Goal: Task Accomplishment & Management: Manage account settings

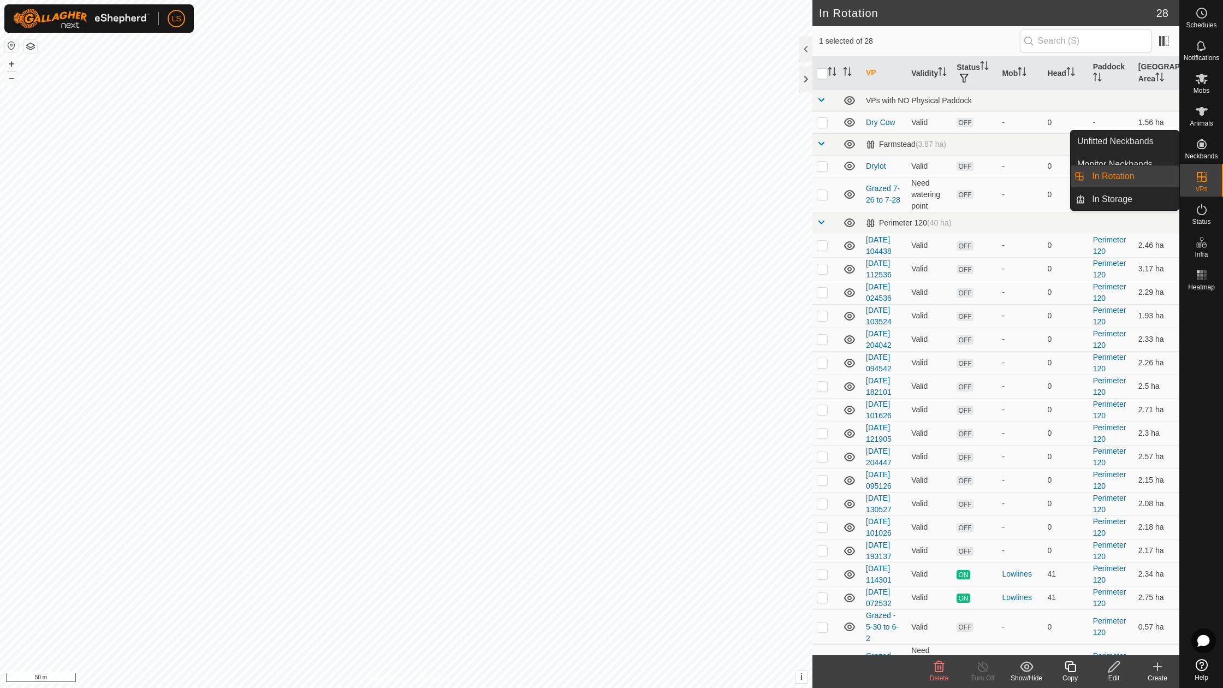
click at [1204, 182] on icon at bounding box center [1201, 176] width 13 height 13
click at [1151, 179] on link "In Rotation" at bounding box center [1131, 176] width 93 height 22
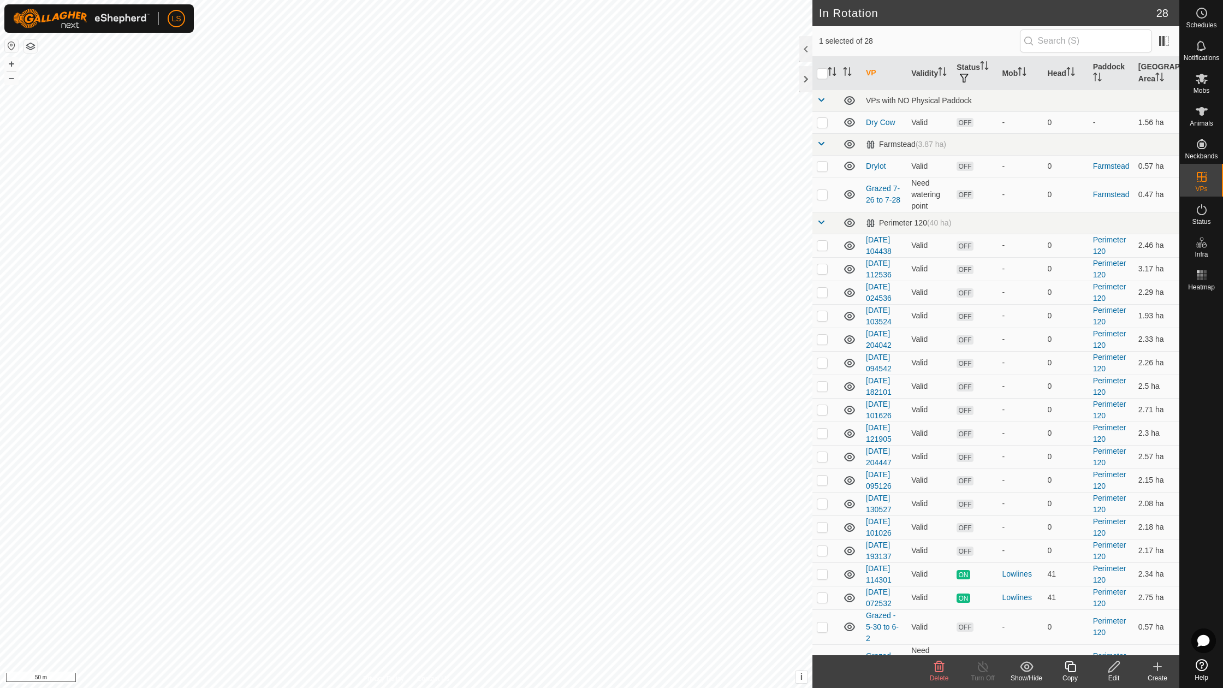
click at [1156, 672] on icon at bounding box center [1157, 666] width 13 height 13
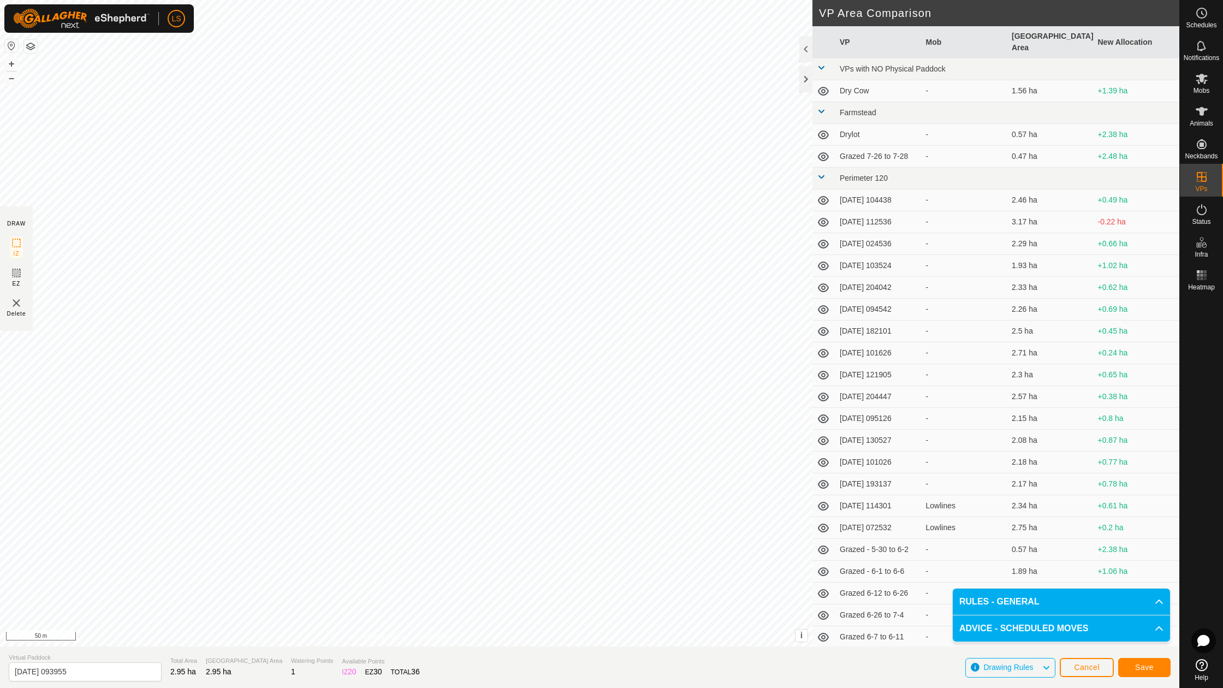
click at [1145, 672] on button "Save" at bounding box center [1144, 667] width 52 height 19
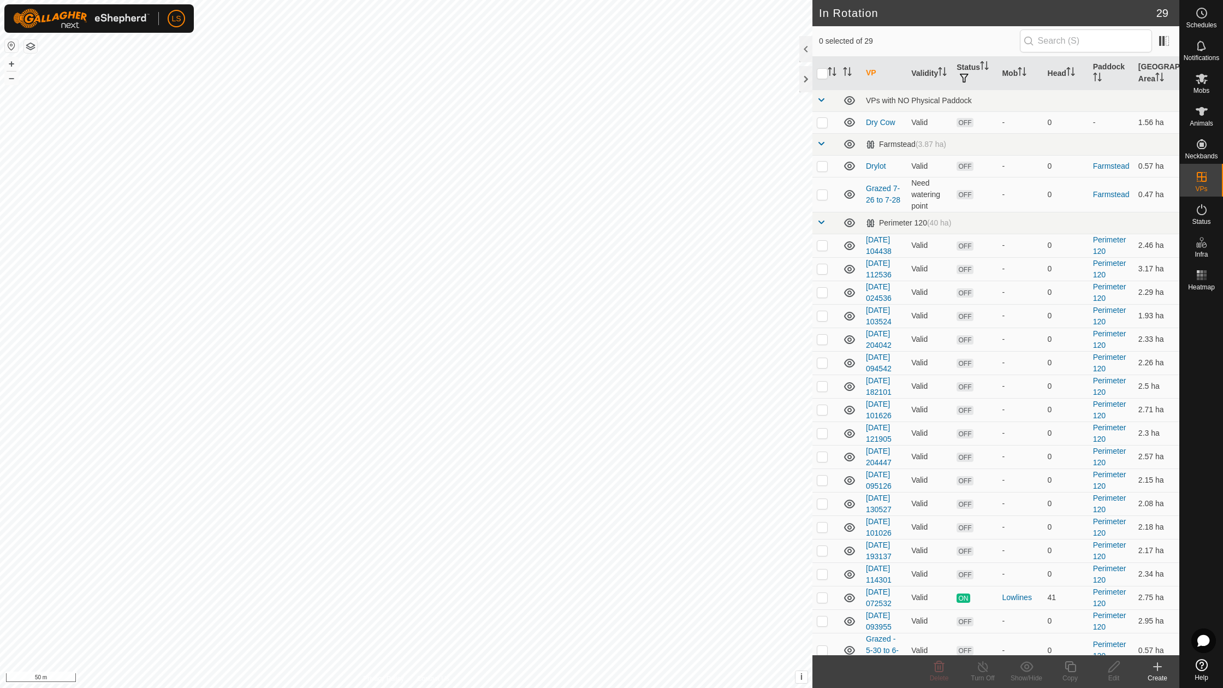
click at [1154, 667] on icon at bounding box center [1157, 666] width 13 height 13
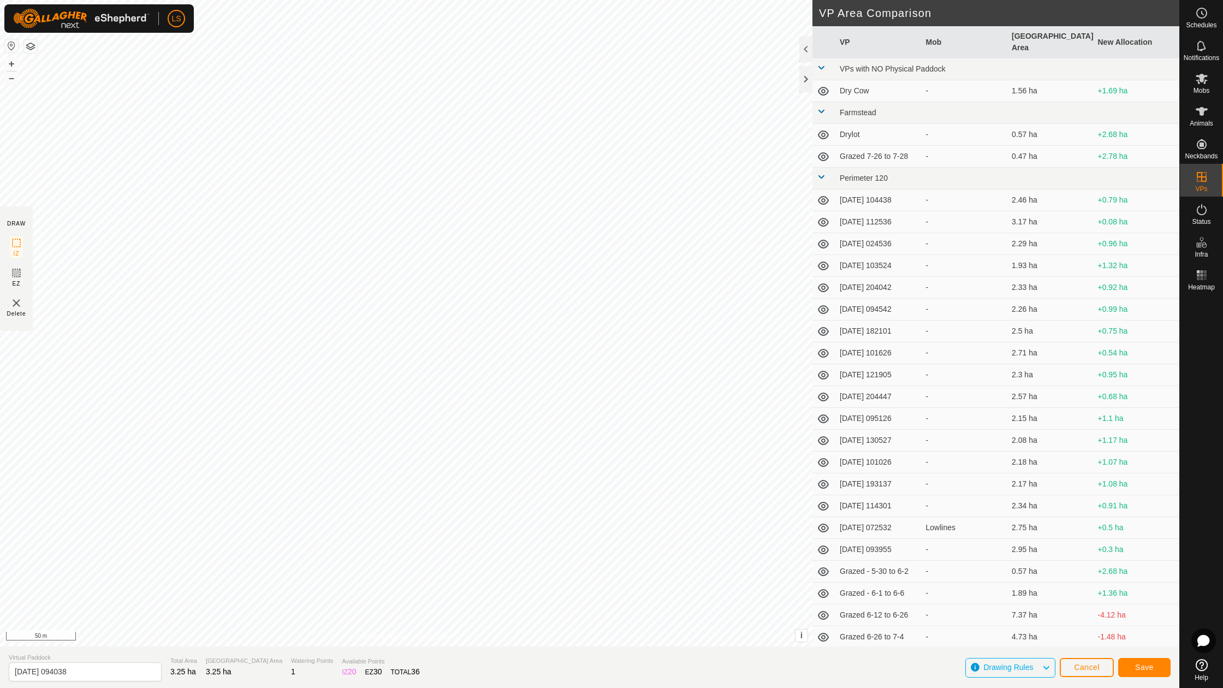
click at [1145, 667] on span "Save" at bounding box center [1144, 667] width 19 height 9
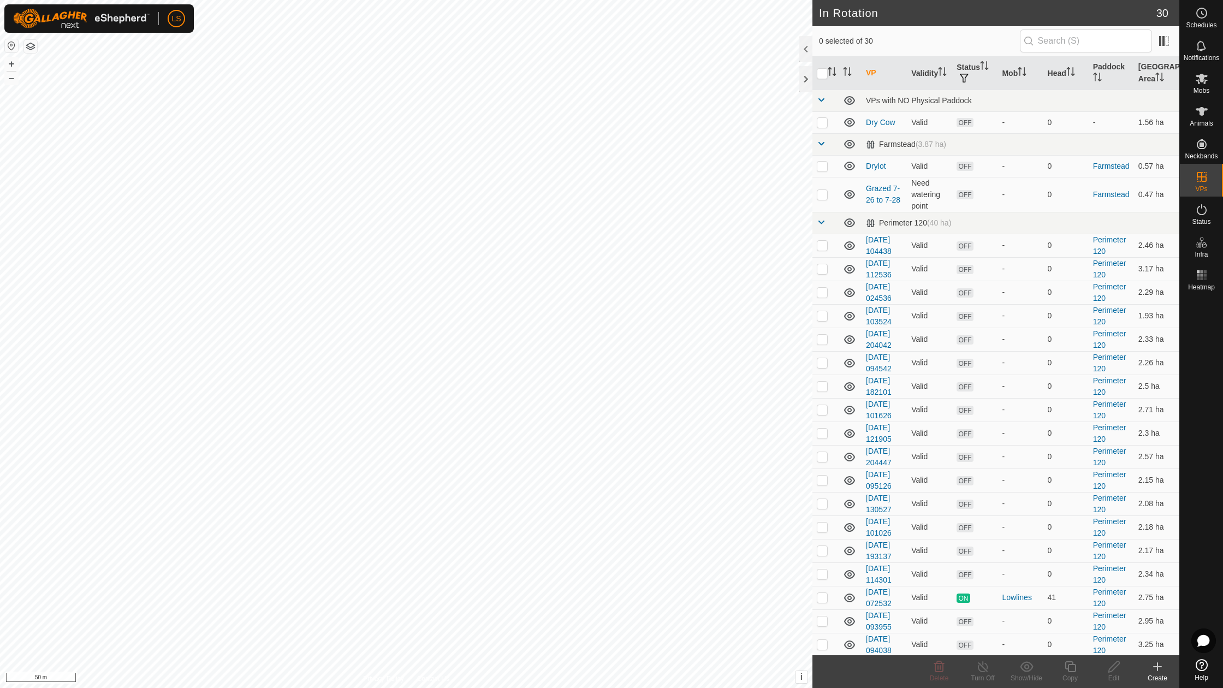
click at [1158, 669] on icon at bounding box center [1157, 666] width 13 height 13
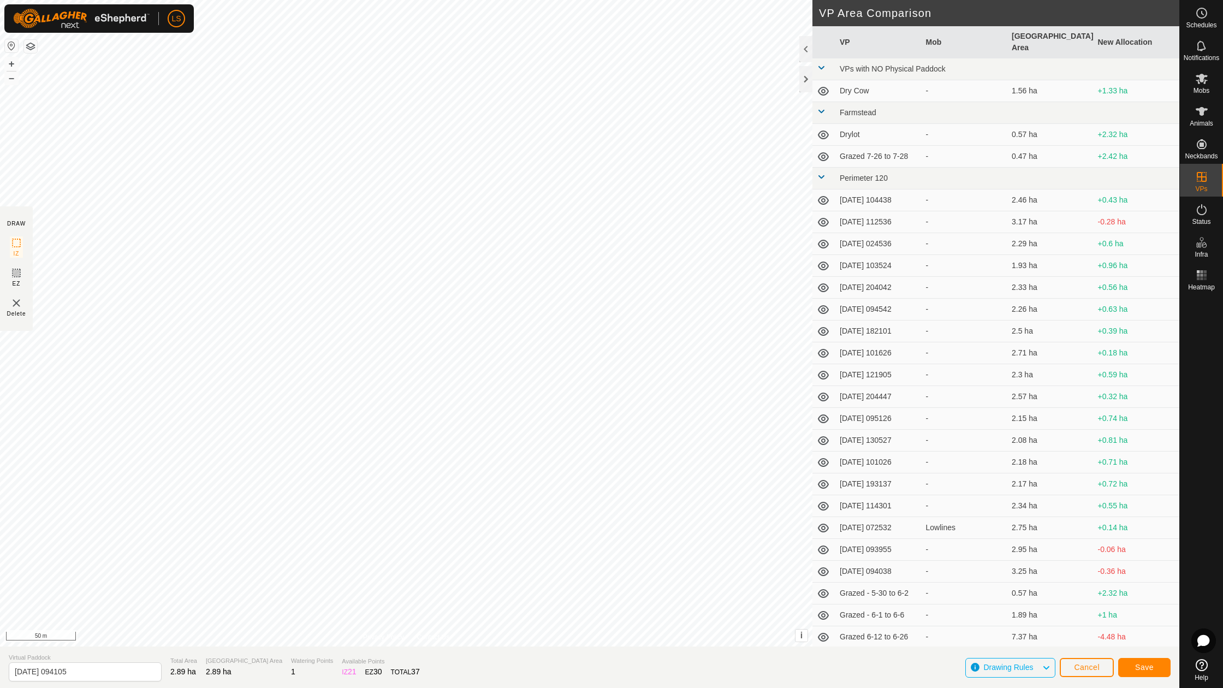
click at [1151, 669] on span "Save" at bounding box center [1144, 667] width 19 height 9
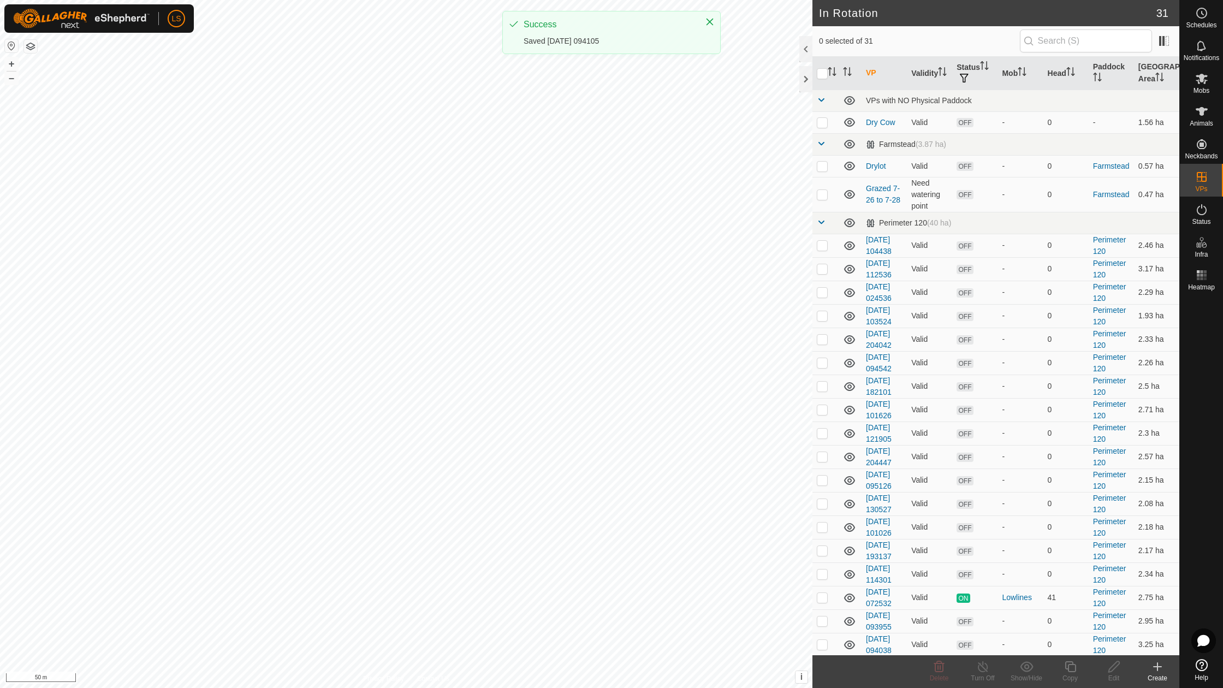
click at [1162, 666] on icon at bounding box center [1157, 666] width 13 height 13
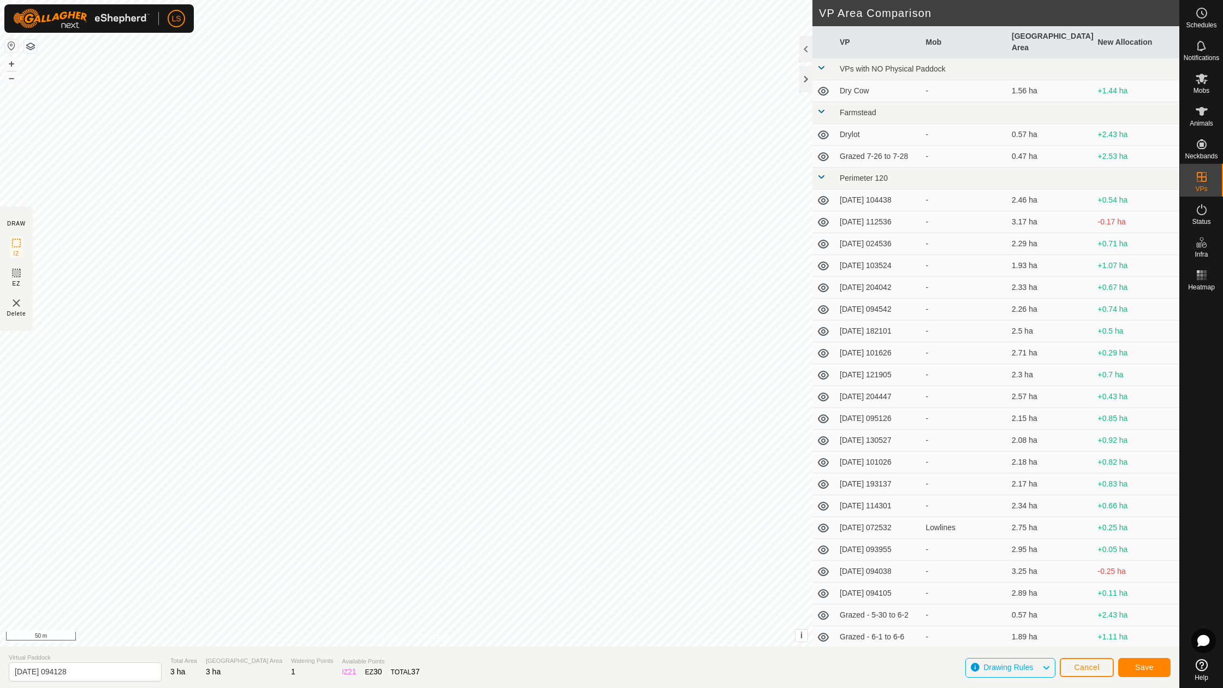
click at [1154, 673] on button "Save" at bounding box center [1144, 667] width 52 height 19
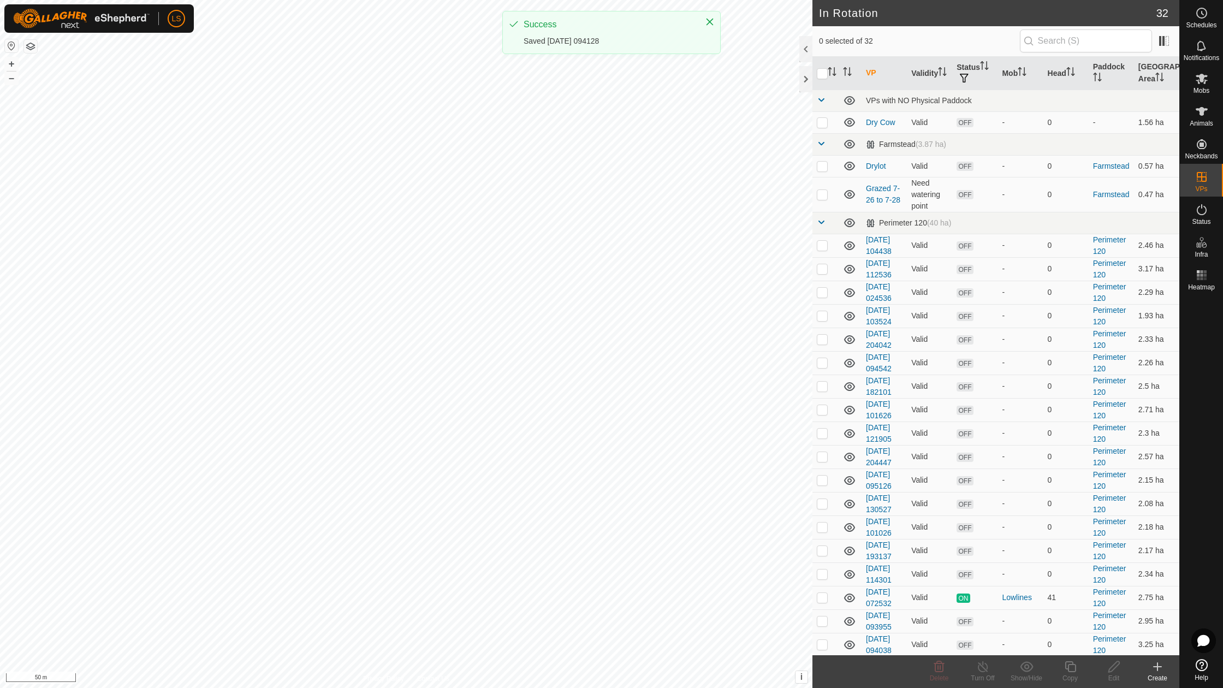
click at [1205, 78] on icon at bounding box center [1201, 78] width 13 height 13
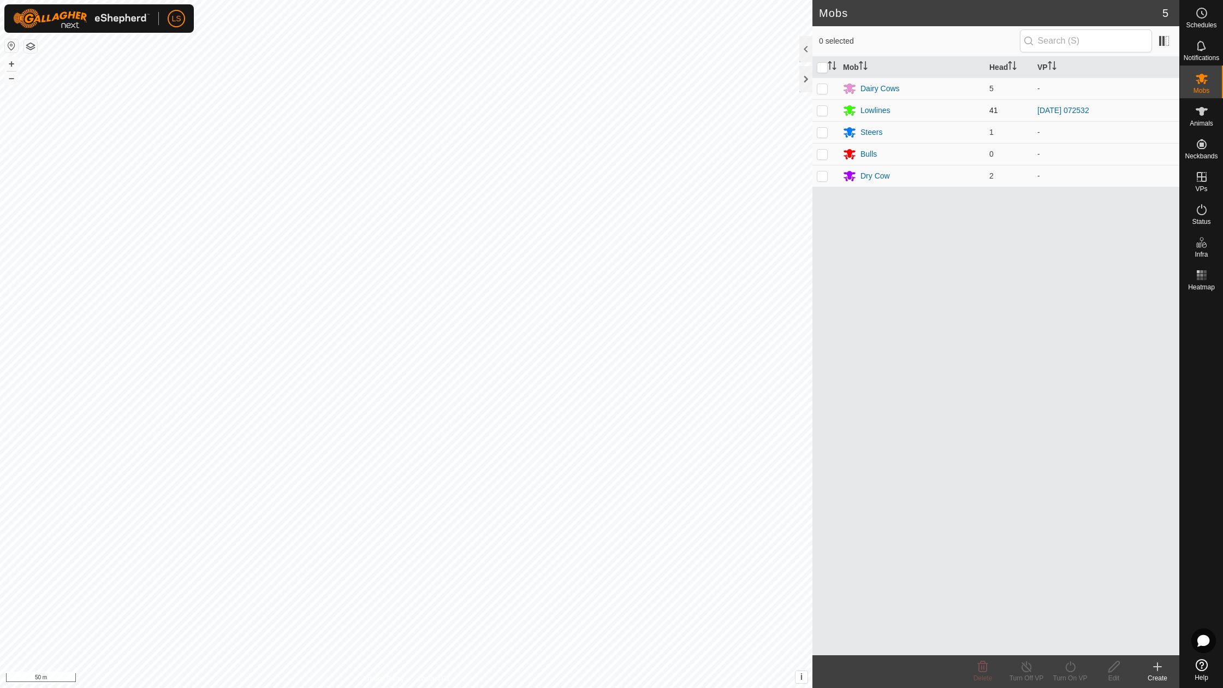
click at [822, 110] on p-checkbox at bounding box center [822, 110] width 11 height 9
checkbox input "true"
click at [1028, 354] on div "Mob Head VP Dairy Cows 5 - Lowlines 41 [DATE] 072532 Steers 1 - Bulls 0 - Dry C…" at bounding box center [995, 356] width 367 height 598
click at [1206, 11] on circle at bounding box center [1202, 13] width 10 height 10
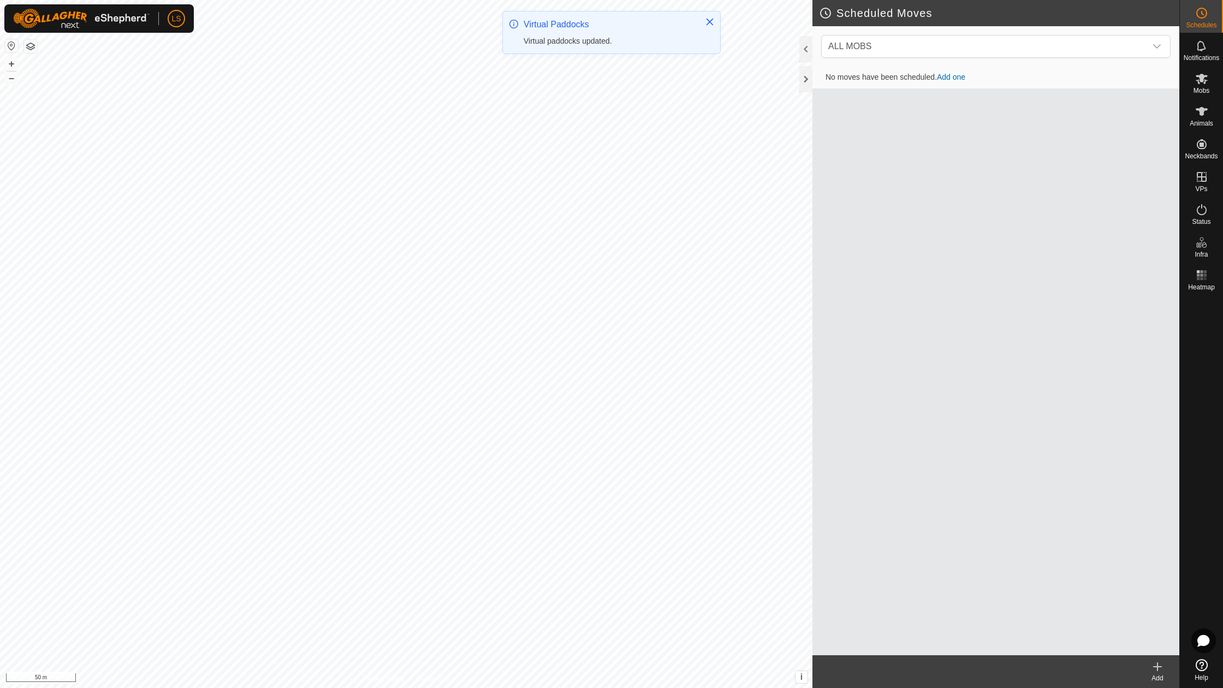
click at [954, 78] on link "Add one" at bounding box center [951, 77] width 28 height 9
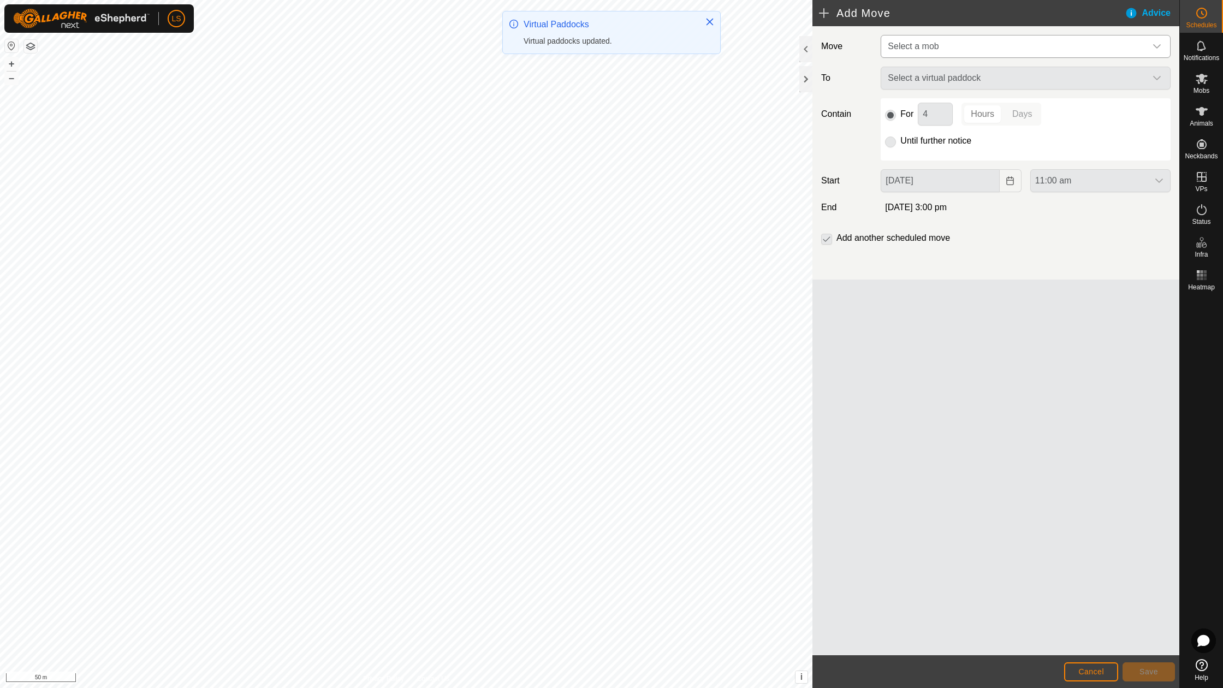
click at [958, 50] on span "Select a mob" at bounding box center [1014, 46] width 263 height 22
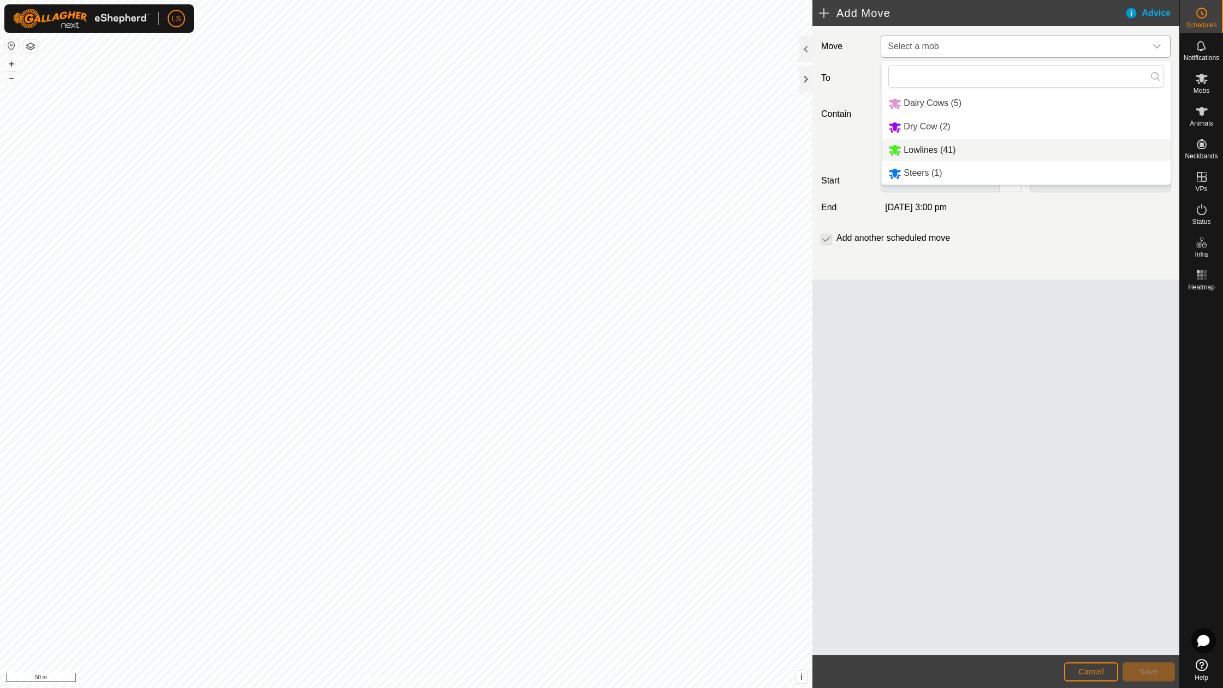
click at [916, 151] on li "Lowlines (41)" at bounding box center [1026, 150] width 289 height 22
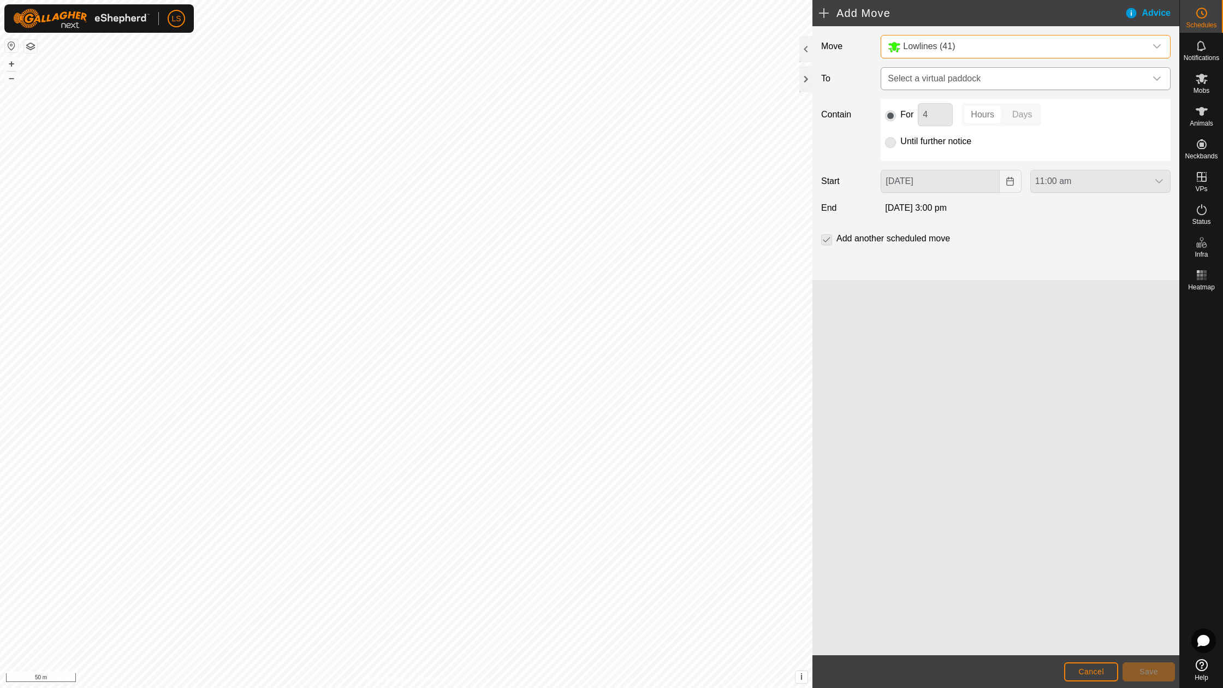
click at [972, 81] on span "Select a virtual paddock" at bounding box center [1014, 79] width 263 height 22
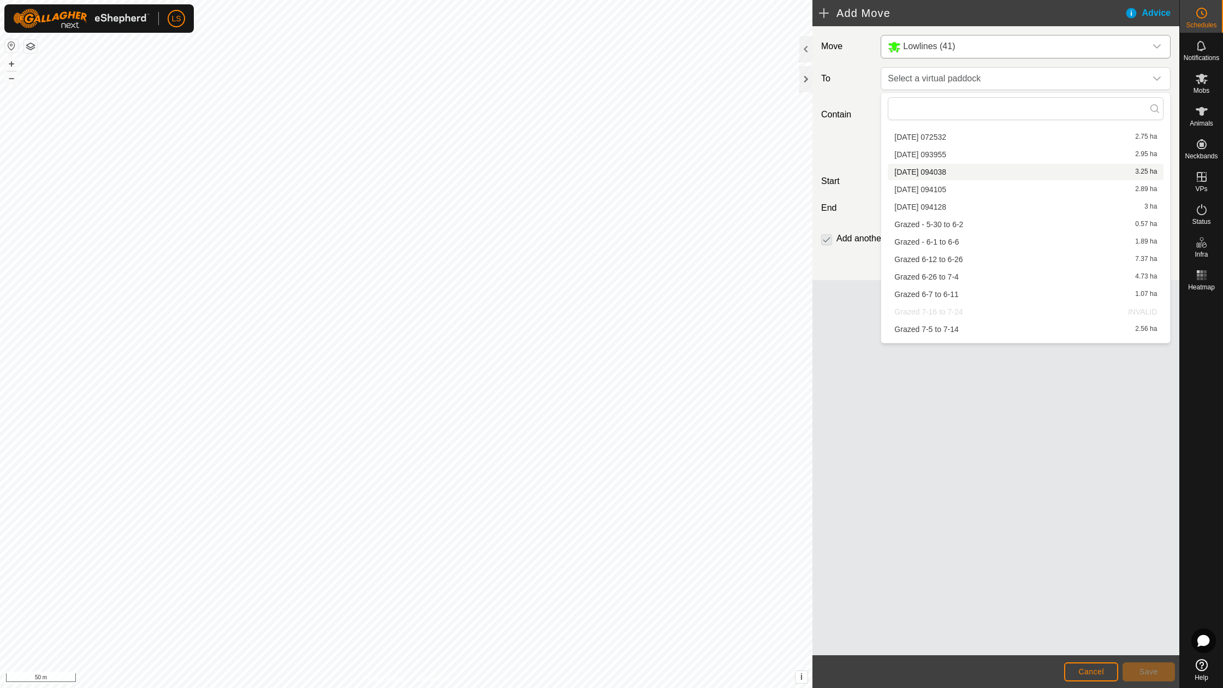
scroll to position [382, 0]
click at [933, 150] on li "[DATE] 093955 2.95 ha" at bounding box center [1026, 158] width 276 height 16
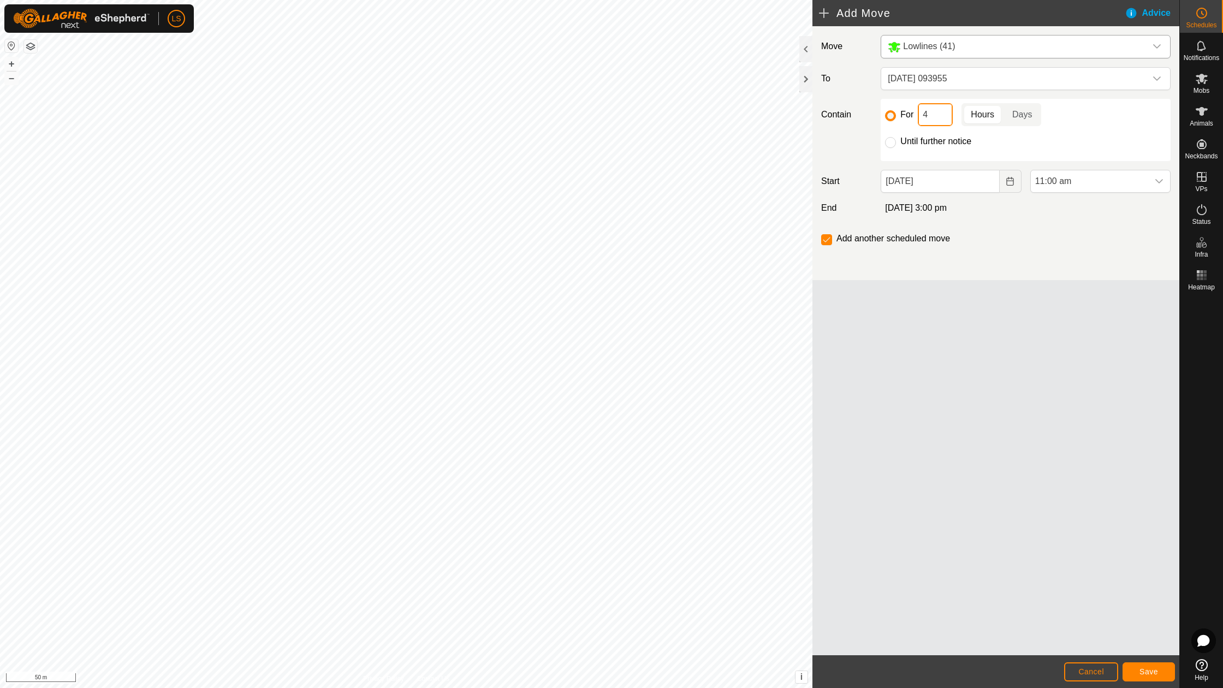
click at [938, 117] on input "4" at bounding box center [935, 114] width 35 height 23
drag, startPoint x: 938, startPoint y: 117, endPoint x: 910, endPoint y: 116, distance: 28.4
click at [910, 116] on div "For 4 Hours Days" at bounding box center [1025, 114] width 281 height 23
type input "2"
click at [1062, 186] on span "11:00 am" at bounding box center [1089, 181] width 117 height 22
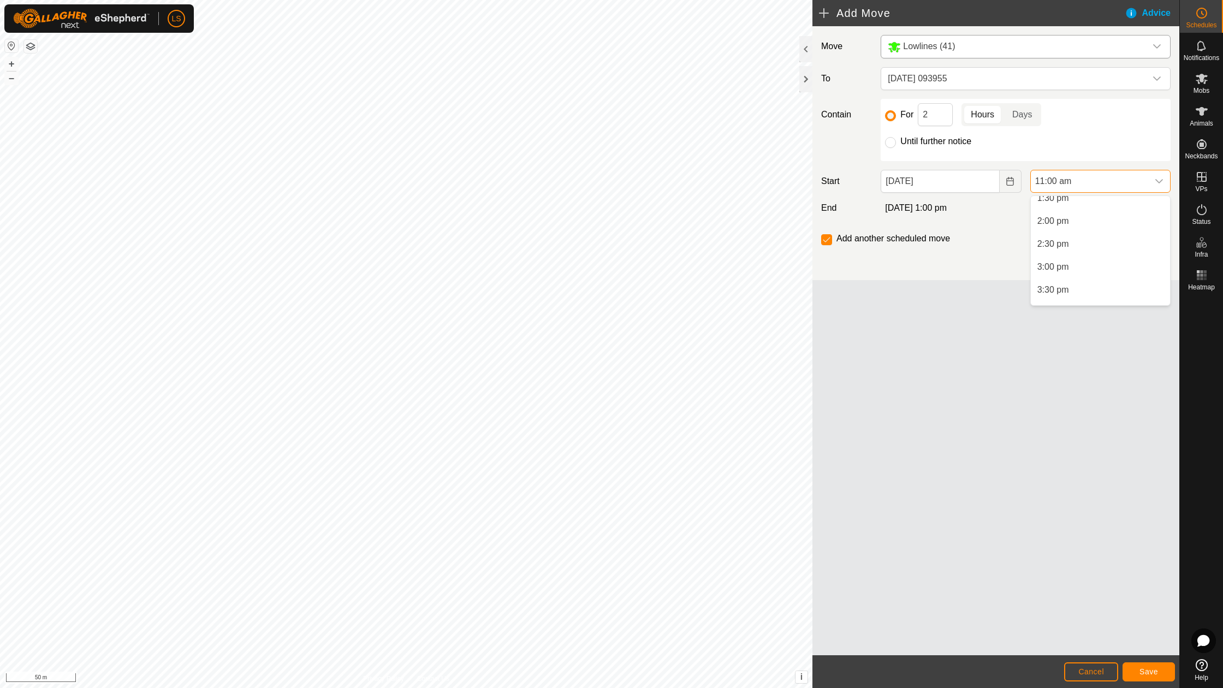
scroll to position [629, 0]
click at [1059, 228] on li "1:00 pm" at bounding box center [1100, 226] width 139 height 22
click at [1138, 670] on button "Save" at bounding box center [1148, 671] width 52 height 19
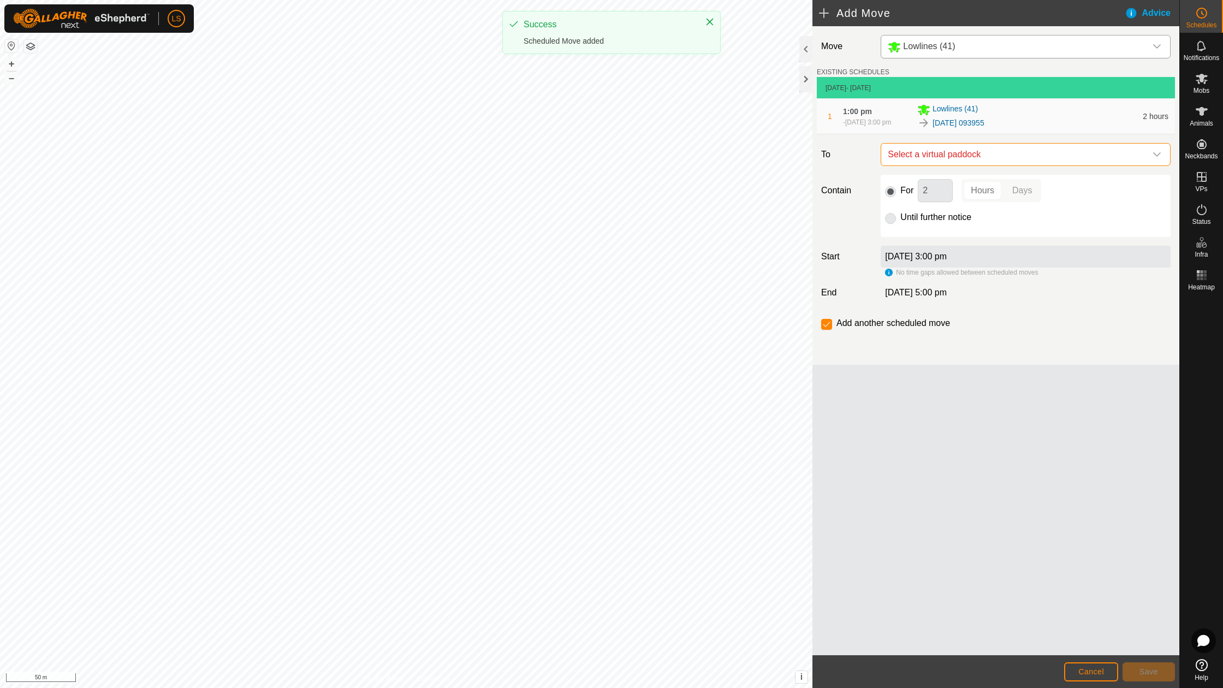
click at [992, 164] on span "Select a virtual paddock" at bounding box center [1014, 155] width 263 height 22
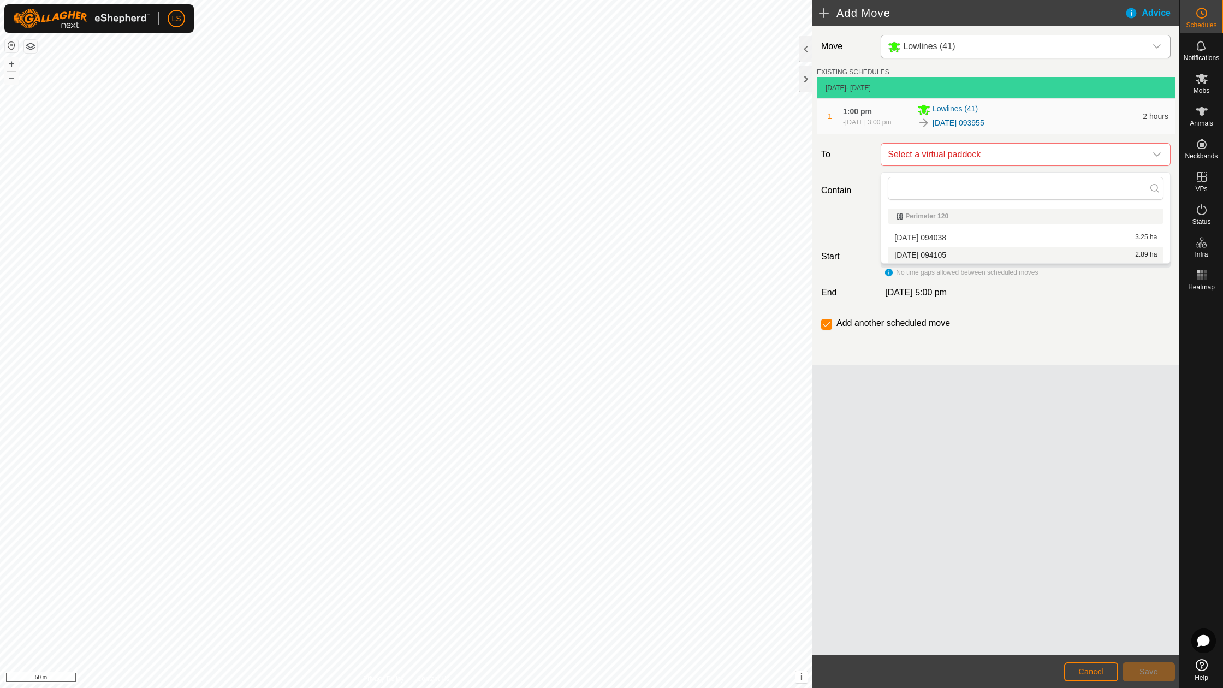
click at [987, 253] on li "[DATE] 094105 2.89 ha" at bounding box center [1026, 255] width 276 height 16
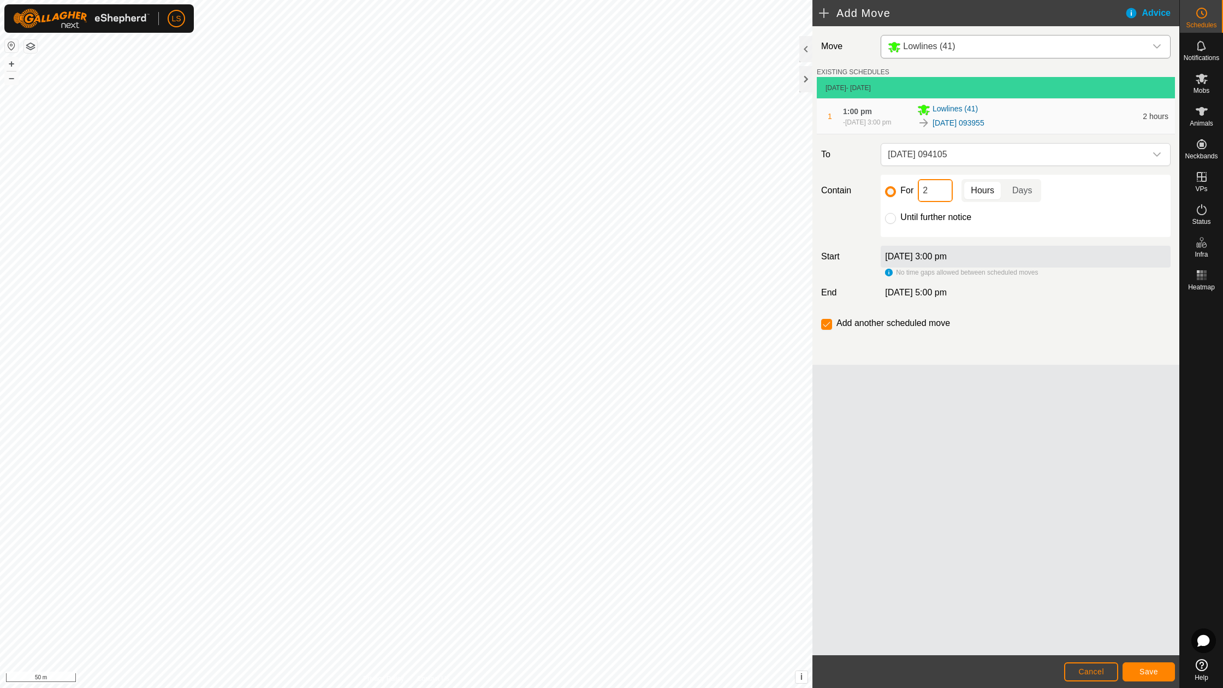
drag, startPoint x: 930, startPoint y: 197, endPoint x: 922, endPoint y: 197, distance: 8.7
click at [922, 197] on input "2" at bounding box center [935, 190] width 35 height 23
click at [1157, 672] on span "Save" at bounding box center [1148, 671] width 19 height 9
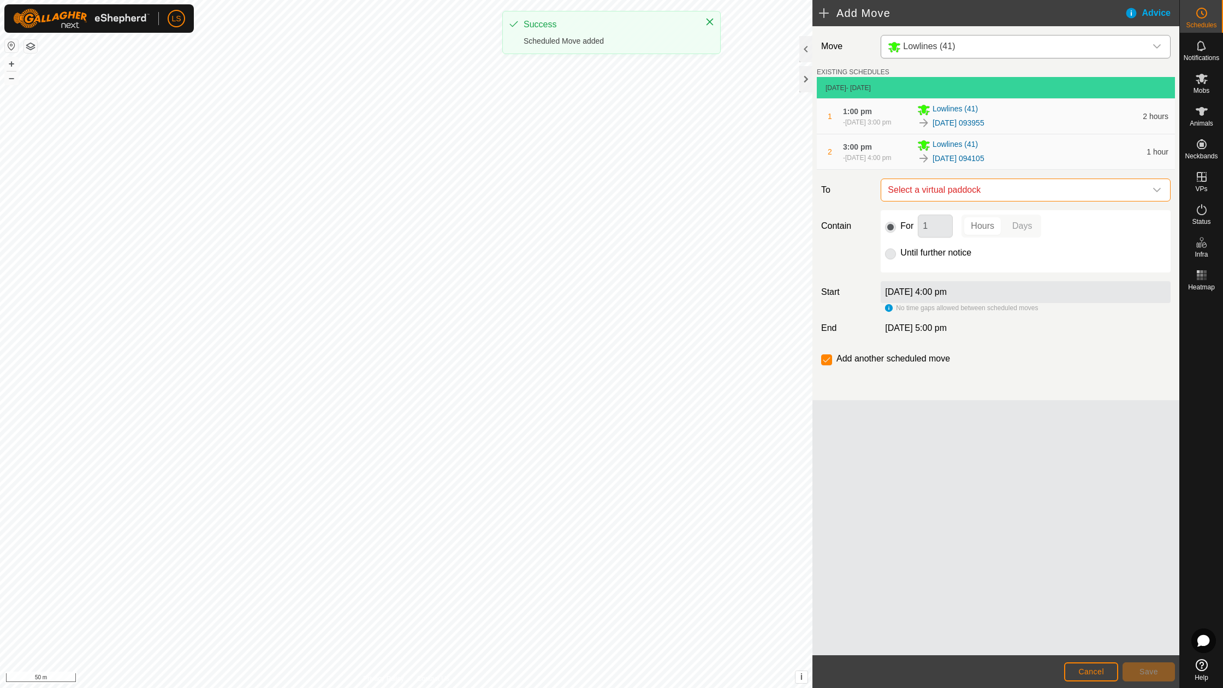
click at [996, 201] on span "Select a virtual paddock" at bounding box center [1014, 190] width 263 height 22
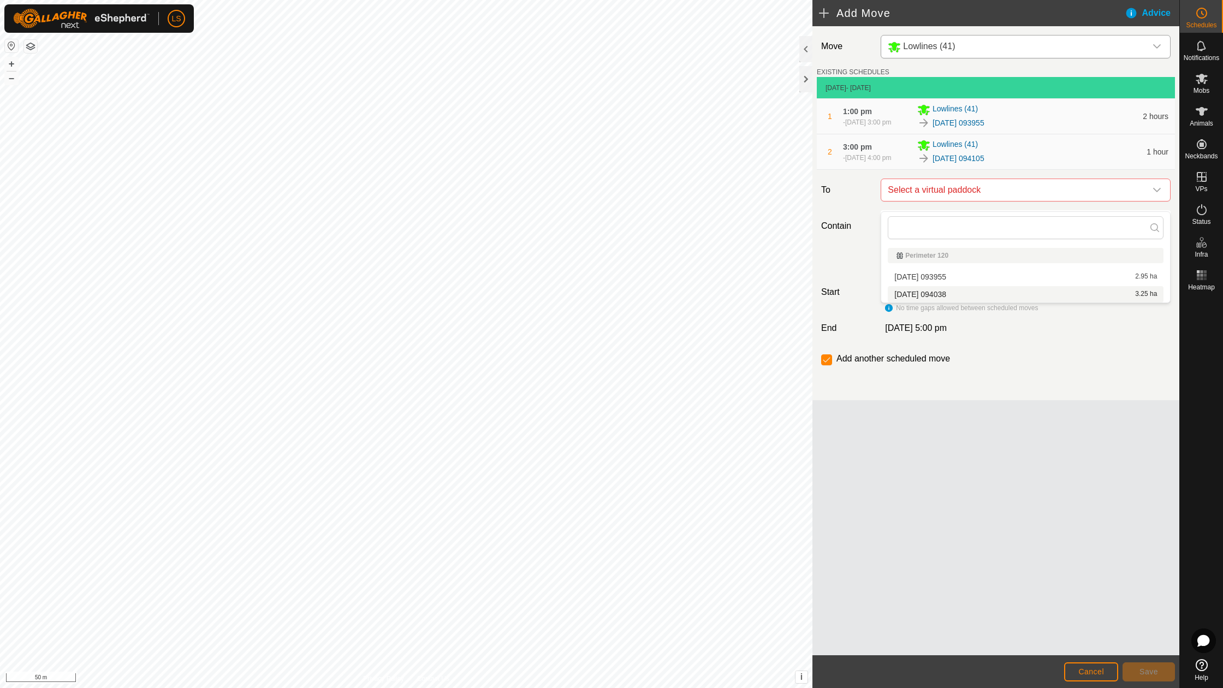
click at [952, 293] on li "[DATE] 094038 3.25 ha" at bounding box center [1026, 294] width 276 height 16
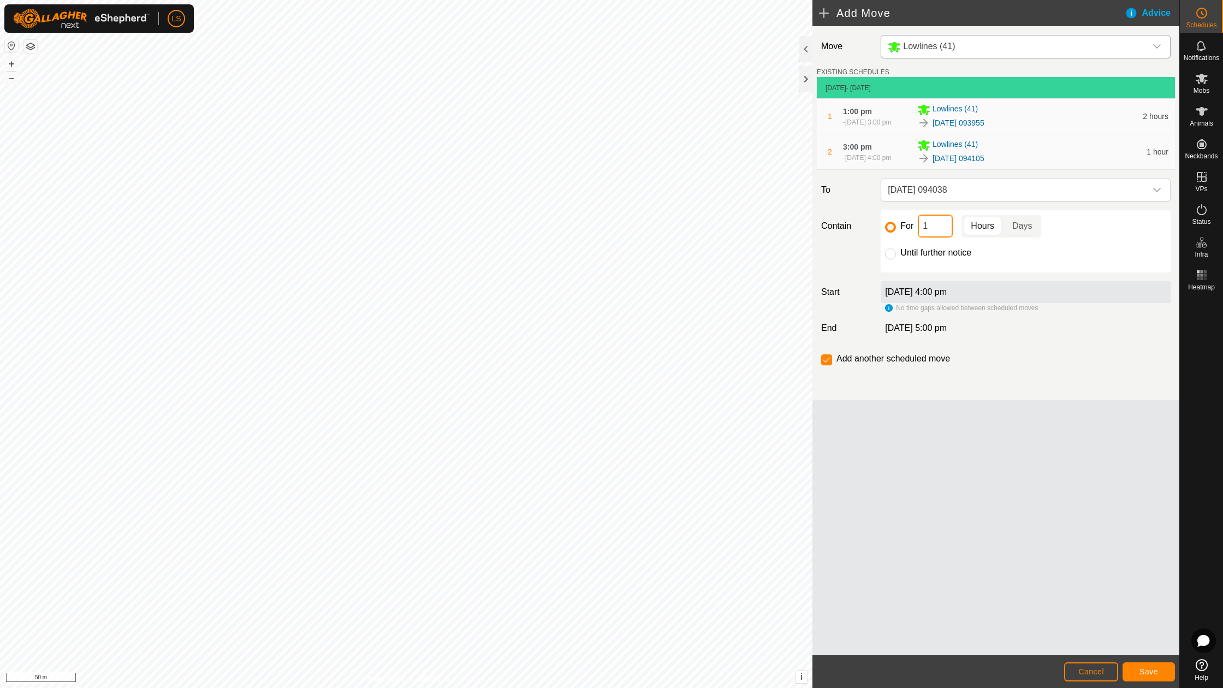
drag, startPoint x: 933, startPoint y: 236, endPoint x: 919, endPoint y: 236, distance: 13.6
click at [919, 236] on input "1" at bounding box center [935, 226] width 35 height 23
type input "3"
click at [1152, 675] on span "Save" at bounding box center [1148, 671] width 19 height 9
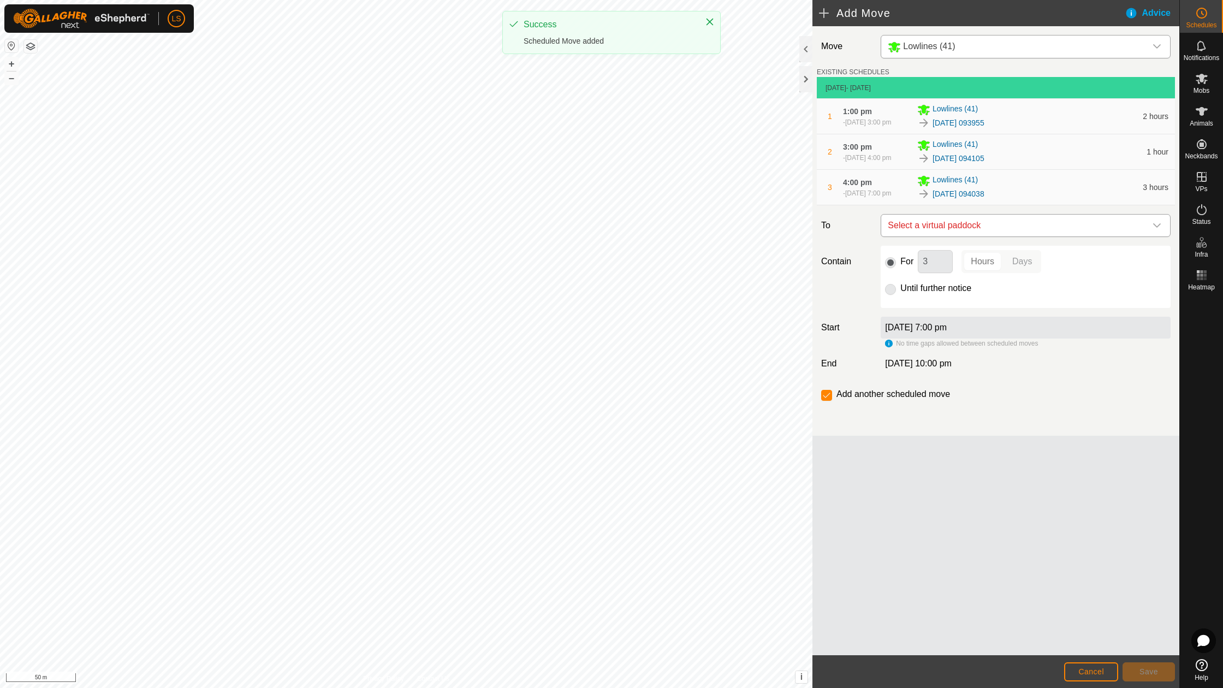
click at [975, 236] on span "Select a virtual paddock" at bounding box center [1014, 226] width 263 height 22
click at [900, 505] on div "Move Lowlines (41) EXISTING SCHEDULES [DATE] - [DATE] 1 1:00 pm - [DATE] 3:00 p…" at bounding box center [995, 340] width 367 height 629
click at [1079, 673] on span "Cancel" at bounding box center [1091, 671] width 26 height 9
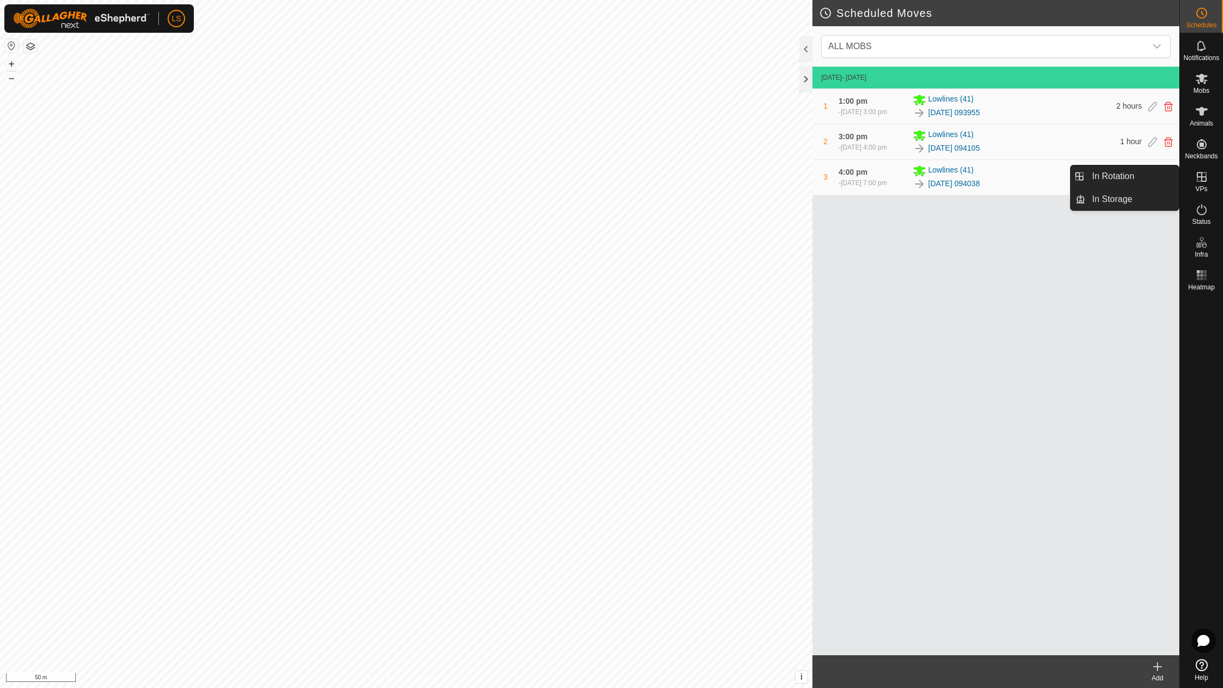
click at [1206, 180] on icon at bounding box center [1202, 177] width 10 height 10
click at [1119, 179] on link "In Rotation" at bounding box center [1131, 176] width 93 height 22
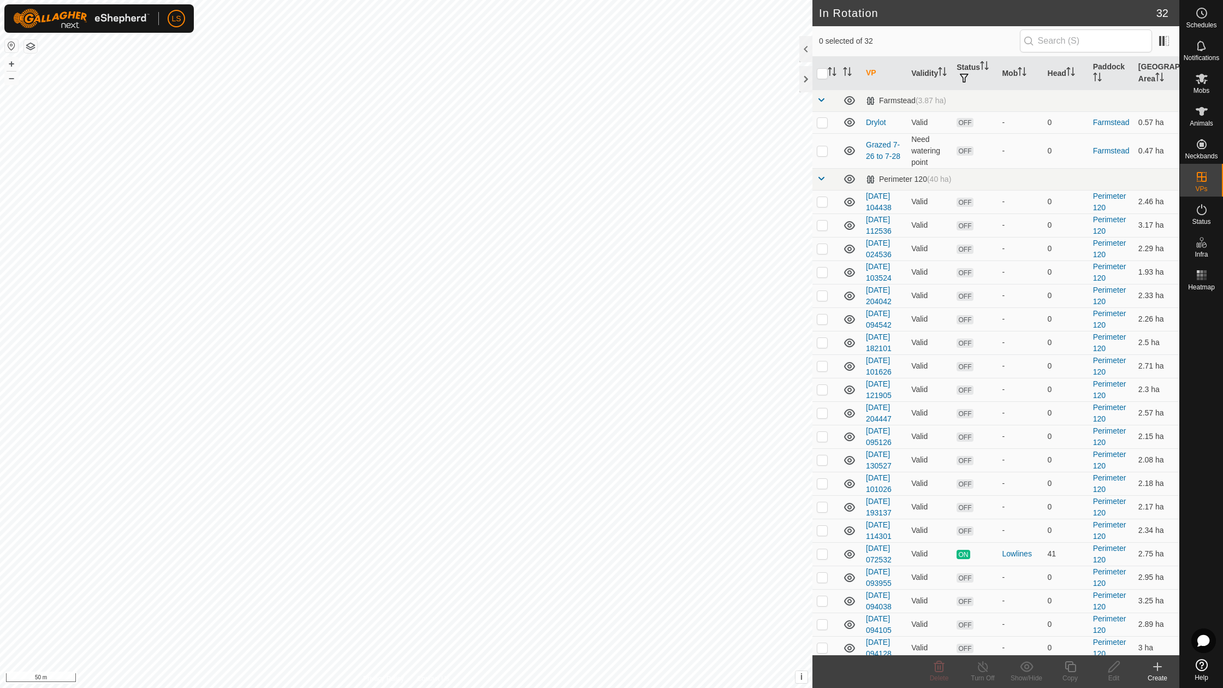
click at [1159, 672] on icon at bounding box center [1157, 666] width 13 height 13
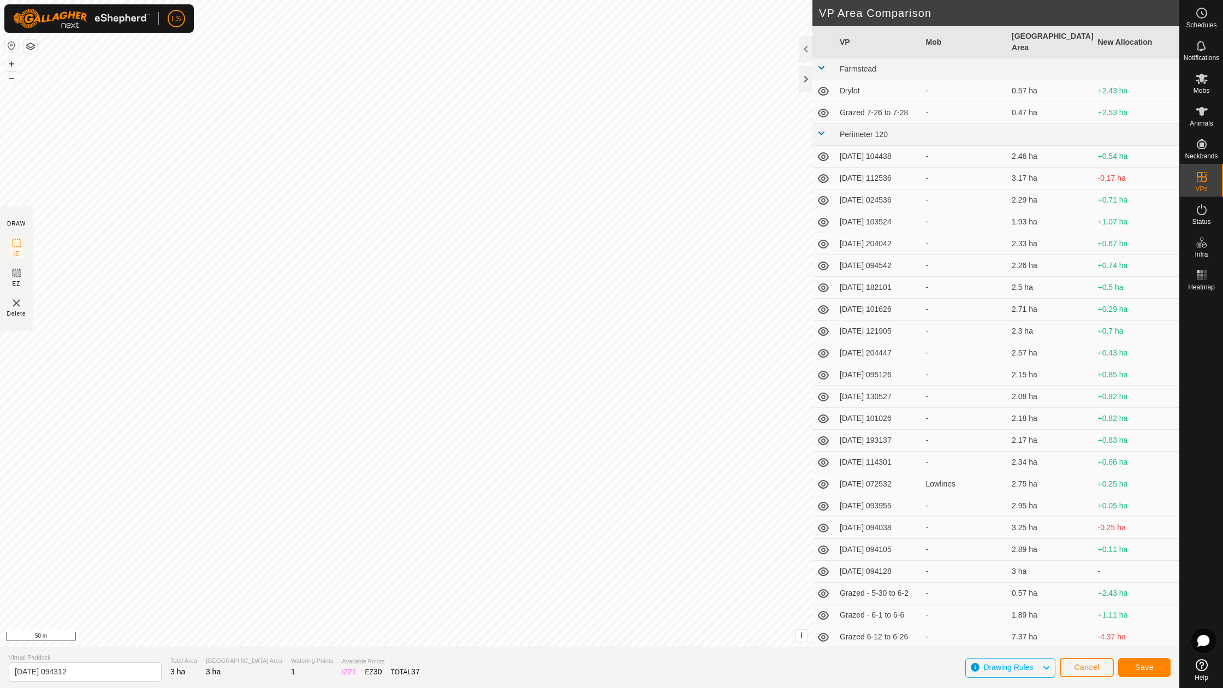
click at [1147, 667] on span "Save" at bounding box center [1144, 667] width 19 height 9
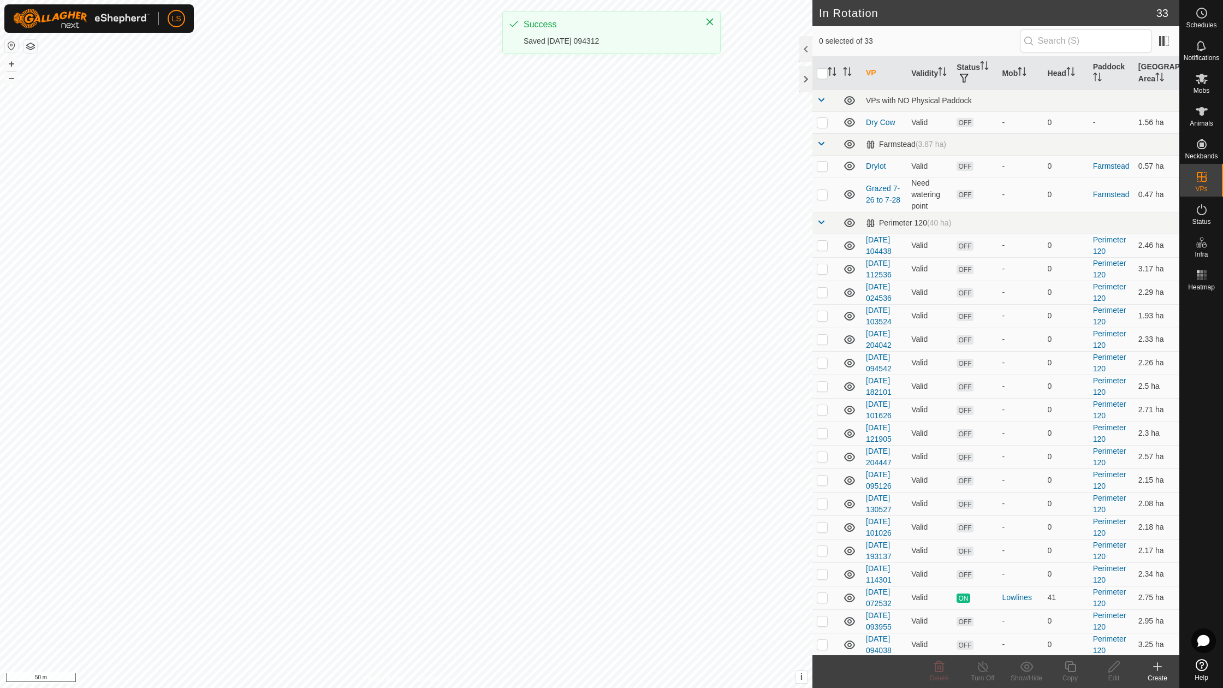
click at [1206, 12] on circle at bounding box center [1202, 13] width 10 height 10
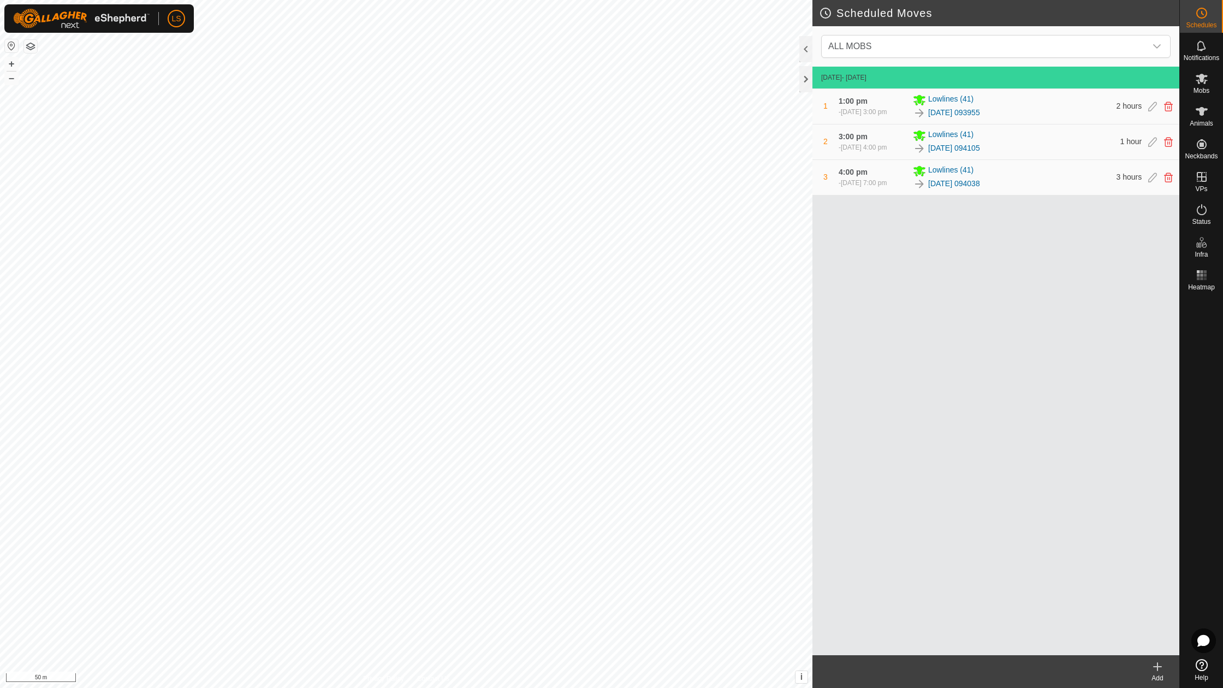
click at [1159, 667] on icon at bounding box center [1157, 666] width 13 height 13
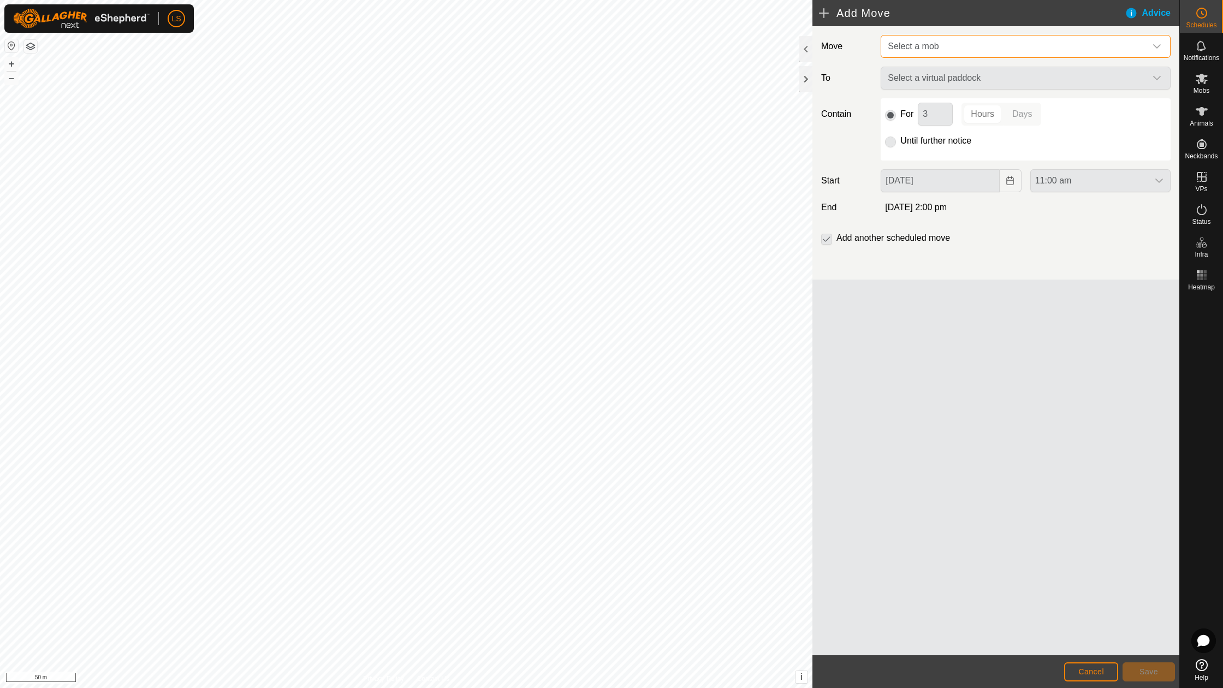
click at [916, 41] on span "Select a mob" at bounding box center [913, 45] width 51 height 9
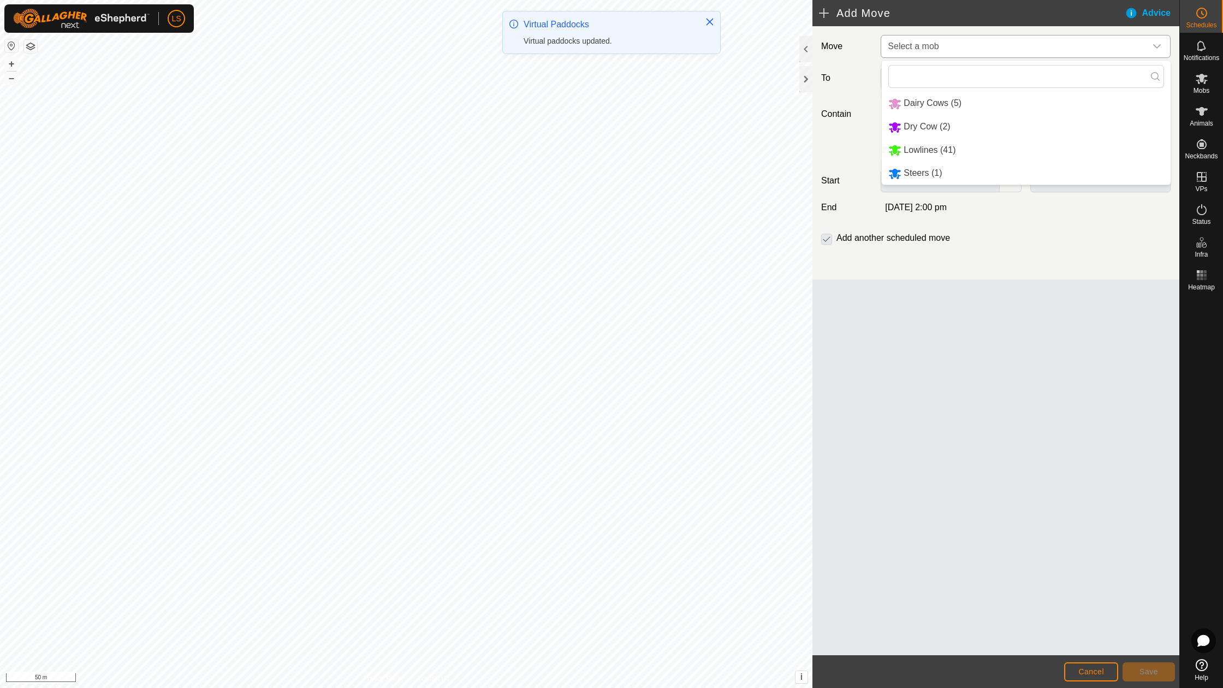
click at [929, 153] on li "Lowlines (41)" at bounding box center [1026, 150] width 289 height 22
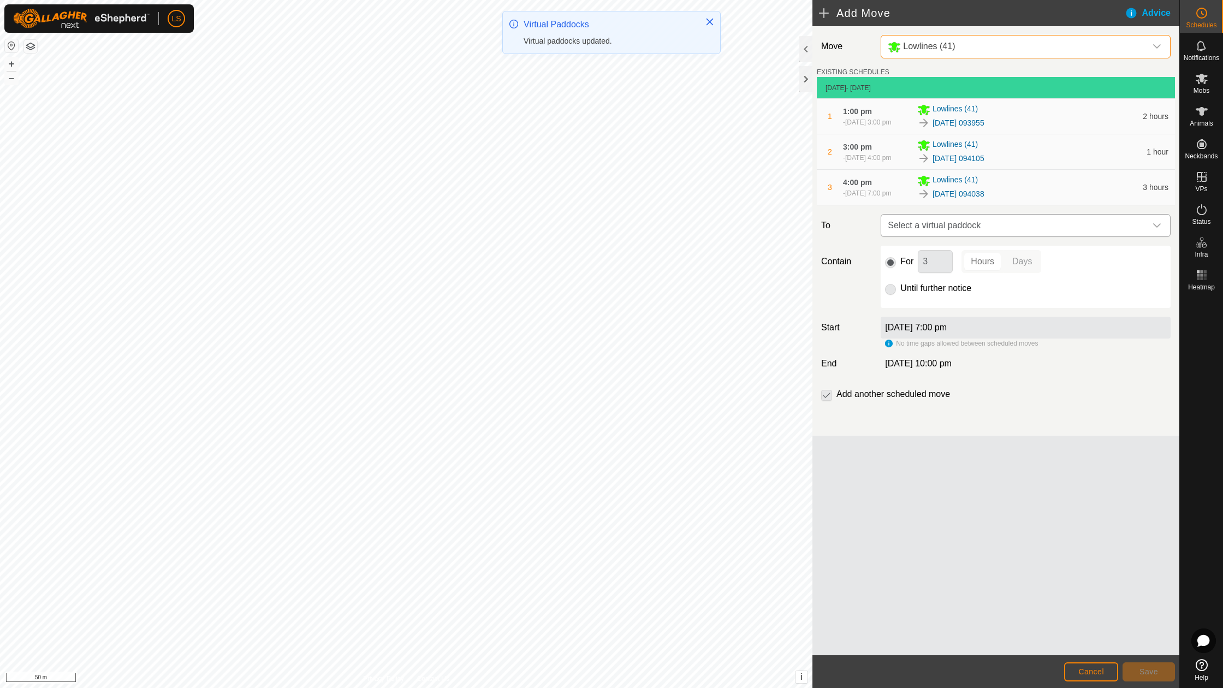
click at [957, 236] on span "Select a virtual paddock" at bounding box center [1014, 226] width 263 height 22
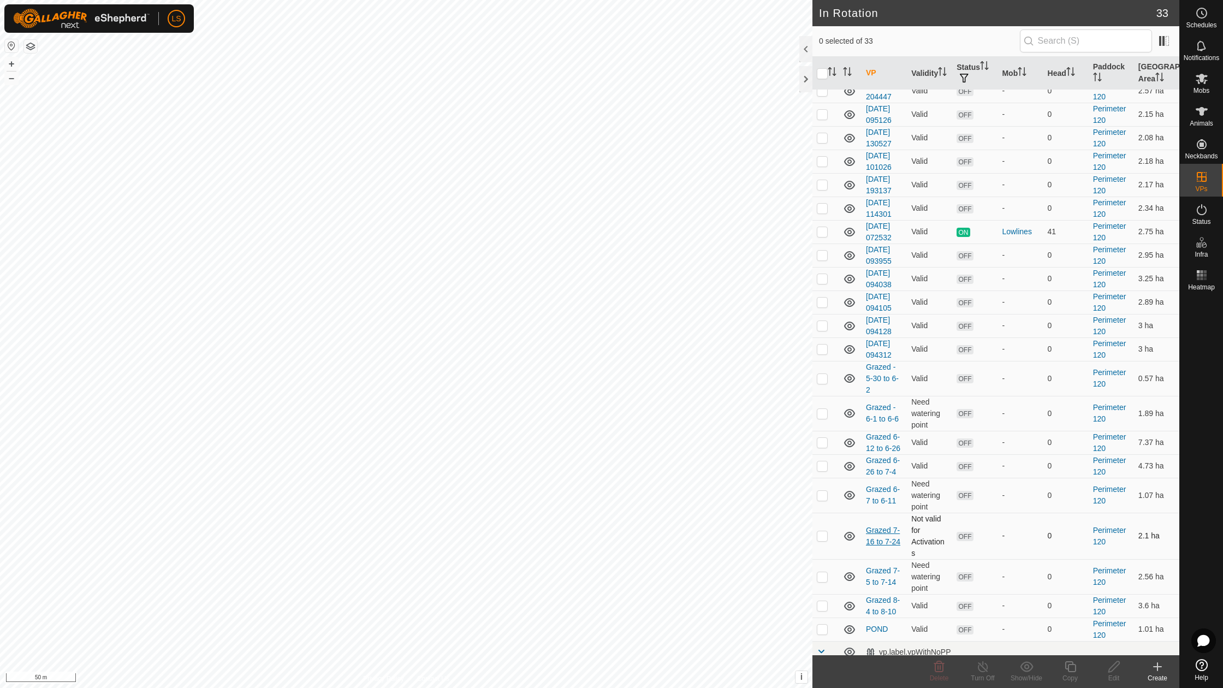
scroll to position [322, 0]
click at [822, 345] on p-checkbox at bounding box center [822, 349] width 11 height 9
checkbox input "true"
click at [1118, 666] on icon at bounding box center [1114, 666] width 14 height 13
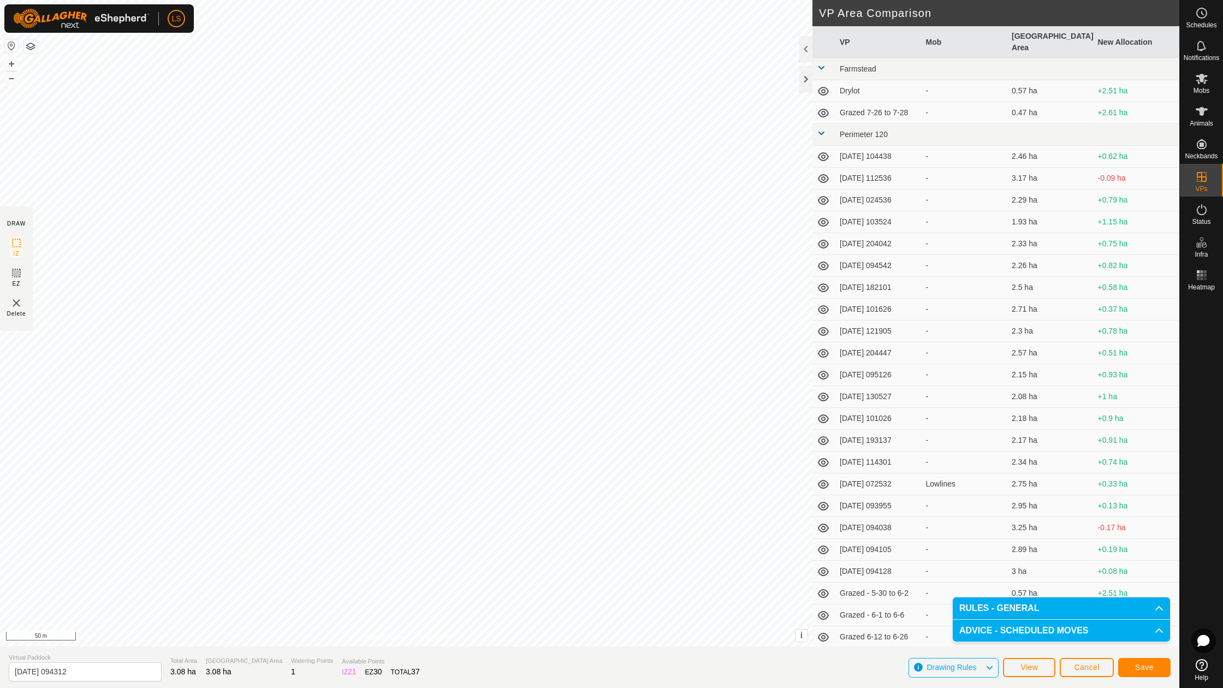
click at [1152, 664] on span "Save" at bounding box center [1144, 667] width 19 height 9
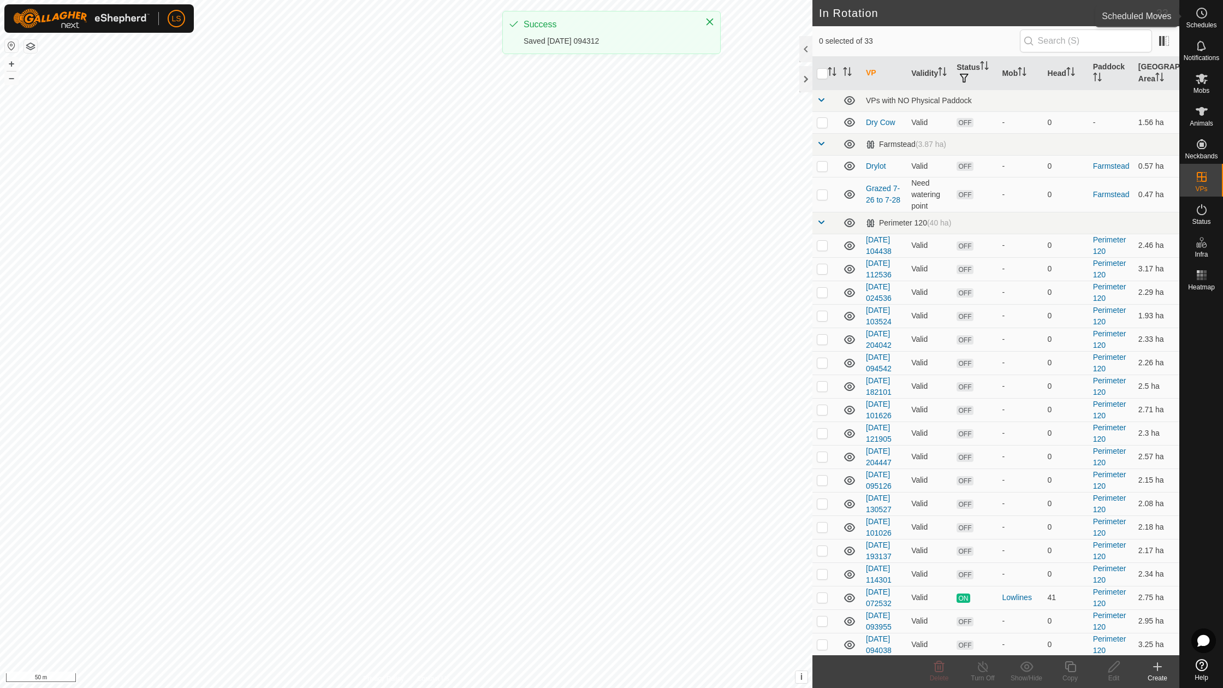
click at [1203, 14] on icon at bounding box center [1201, 13] width 13 height 13
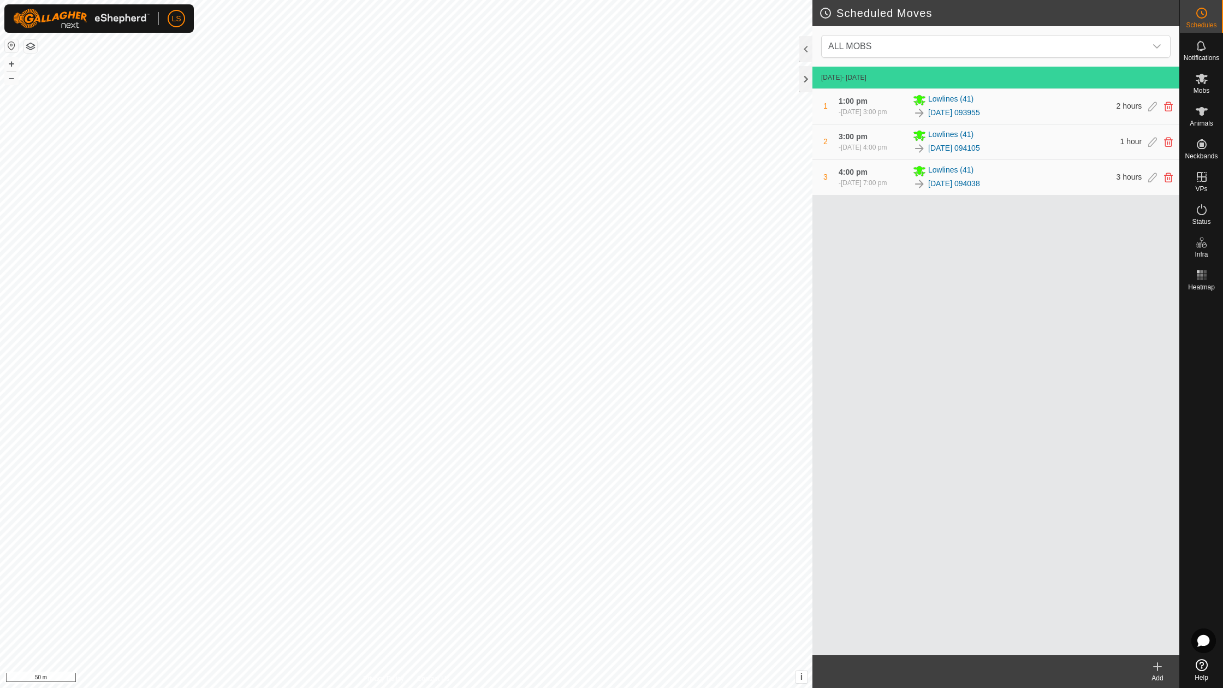
click at [1159, 667] on icon at bounding box center [1158, 667] width 8 height 0
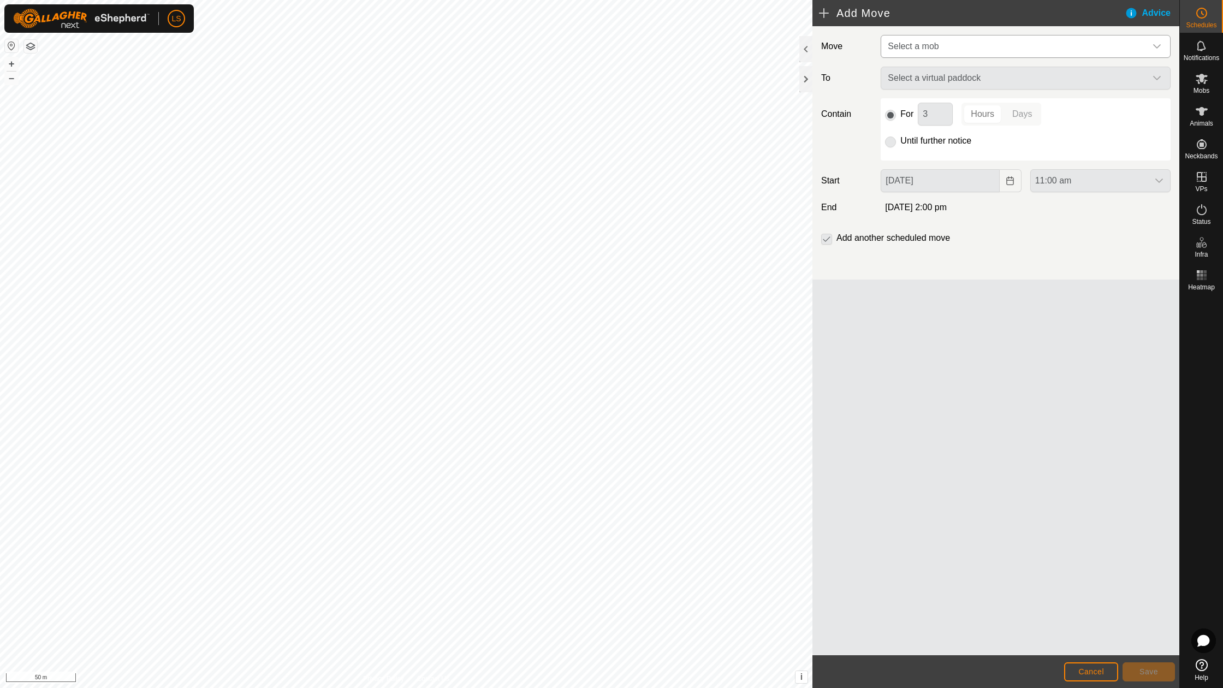
click at [937, 49] on span "Select a mob" at bounding box center [913, 45] width 51 height 9
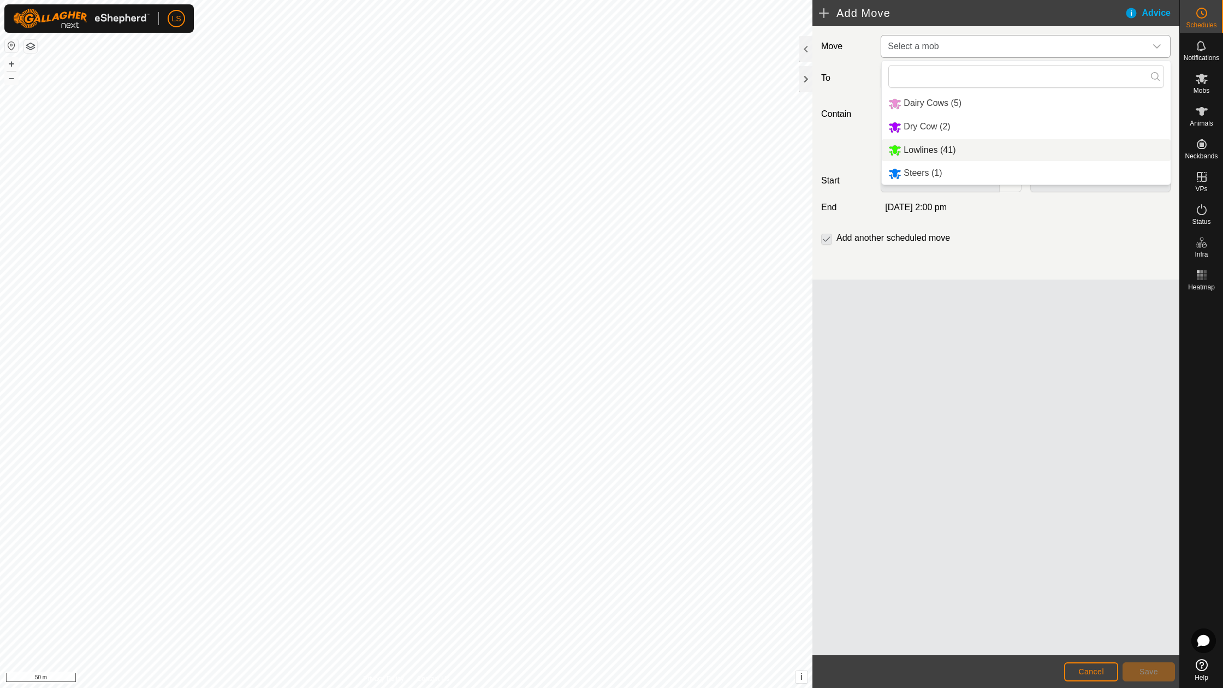
click at [918, 153] on li "Lowlines (41)" at bounding box center [1026, 150] width 289 height 22
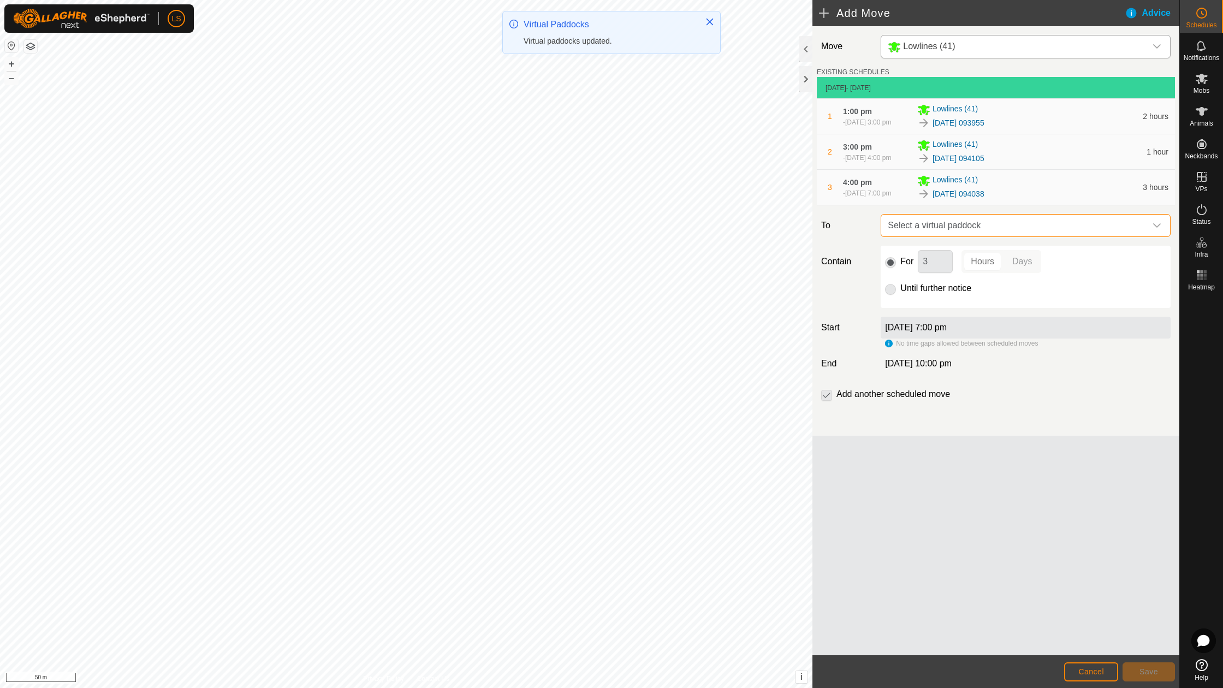
click at [975, 236] on span "Select a virtual paddock" at bounding box center [1014, 226] width 263 height 22
click at [977, 236] on span "Select a virtual paddock" at bounding box center [1014, 226] width 263 height 22
click at [1091, 669] on span "Cancel" at bounding box center [1091, 671] width 26 height 9
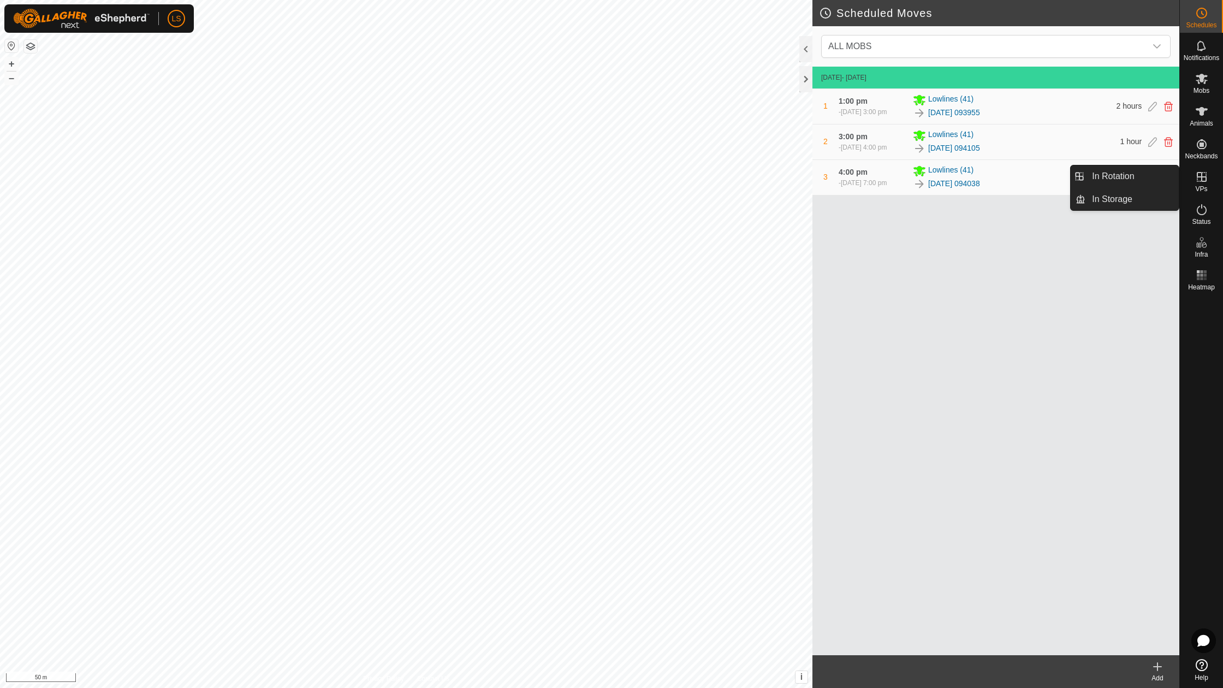
click at [1205, 180] on icon at bounding box center [1201, 176] width 13 height 13
click at [1136, 179] on link "In Rotation" at bounding box center [1131, 176] width 93 height 22
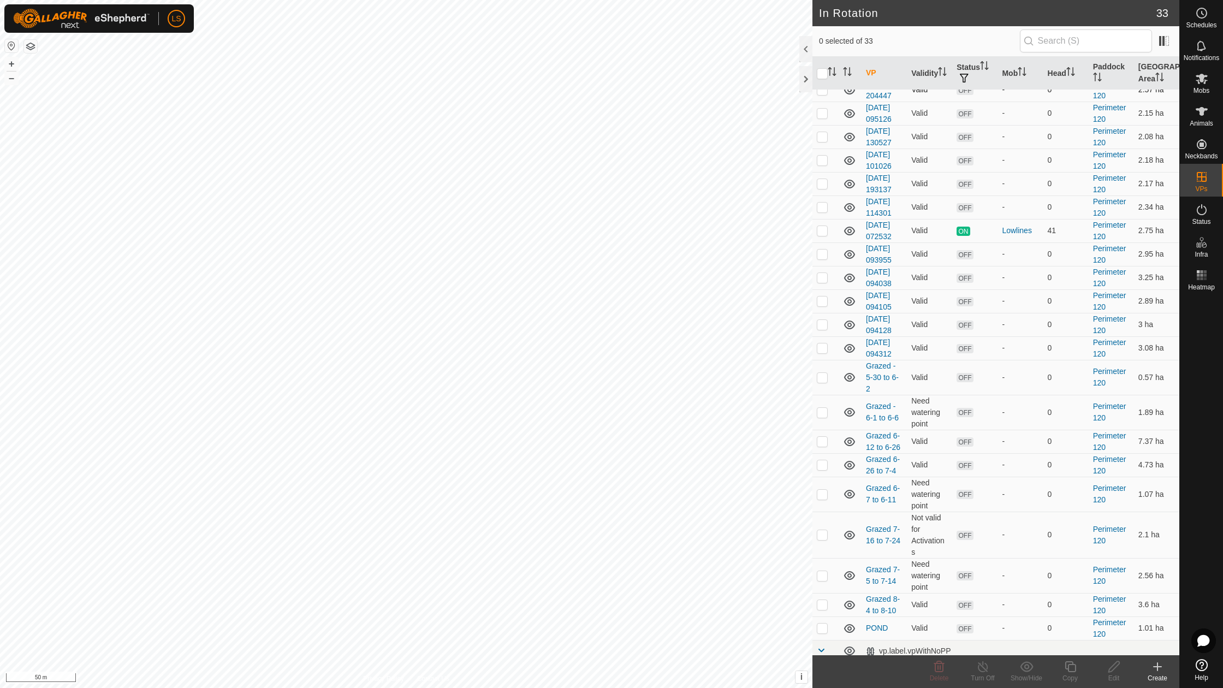
scroll to position [322, 0]
click at [823, 602] on p-checkbox at bounding box center [822, 606] width 11 height 9
click at [824, 602] on p-checkbox at bounding box center [822, 606] width 11 height 9
checkbox input "true"
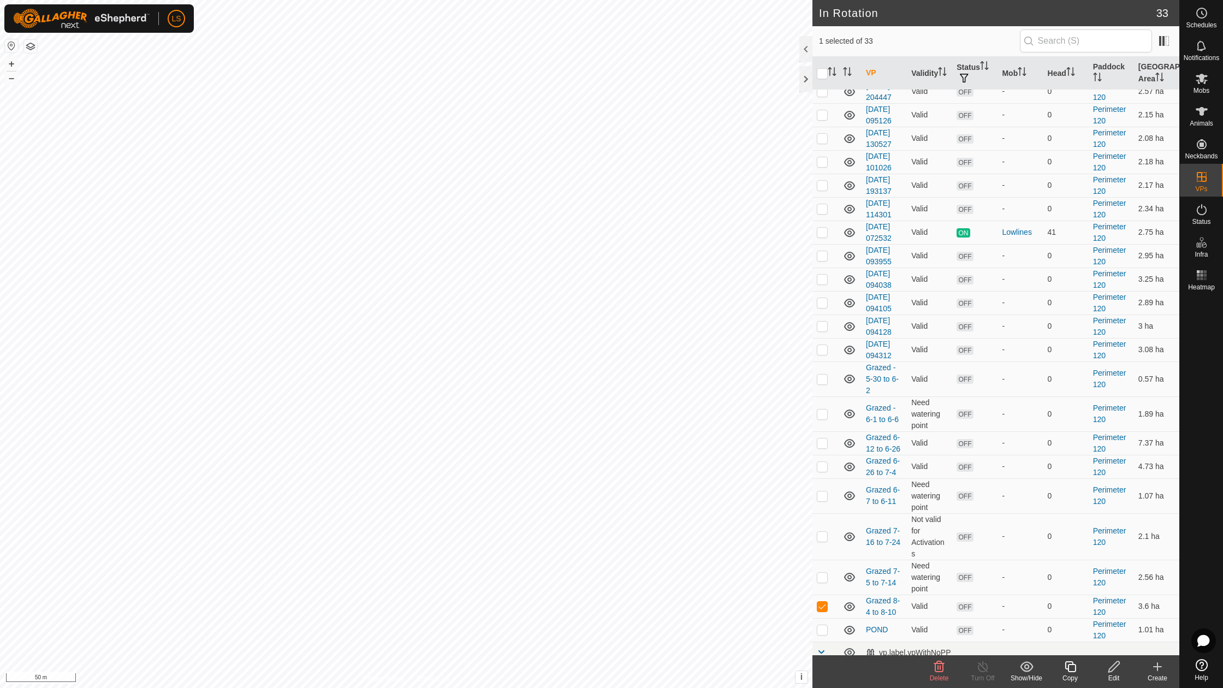
click at [1156, 669] on icon at bounding box center [1157, 666] width 13 height 13
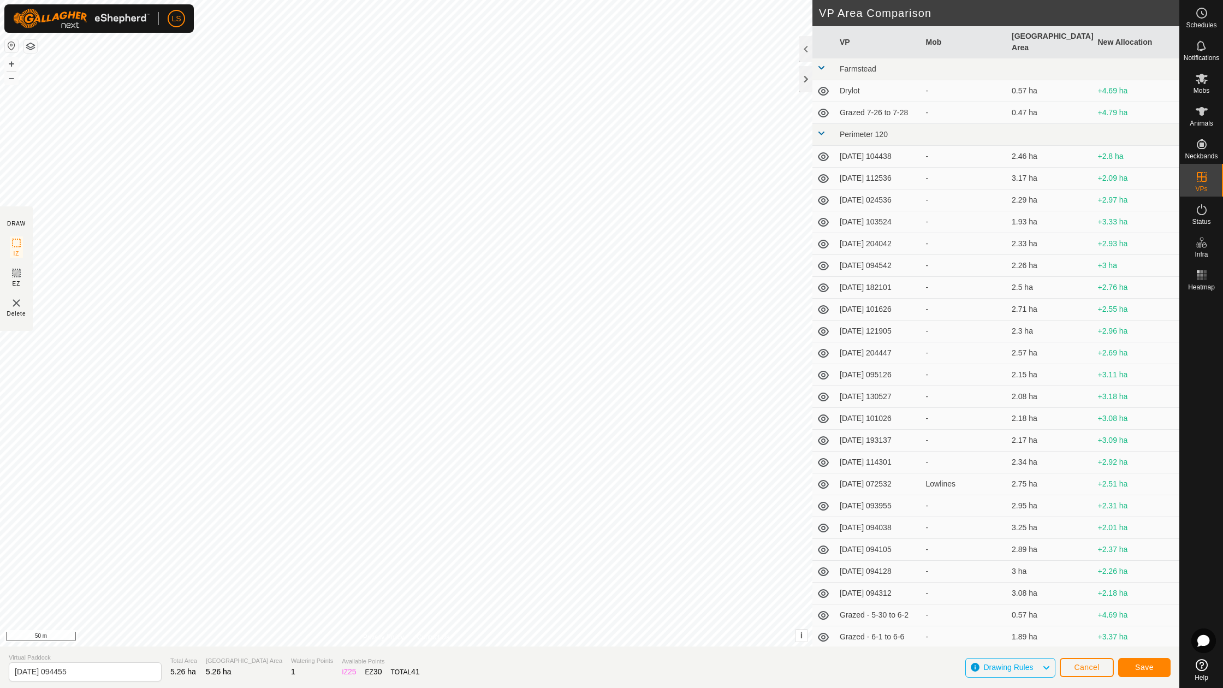
click at [1135, 663] on span "Save" at bounding box center [1144, 667] width 19 height 9
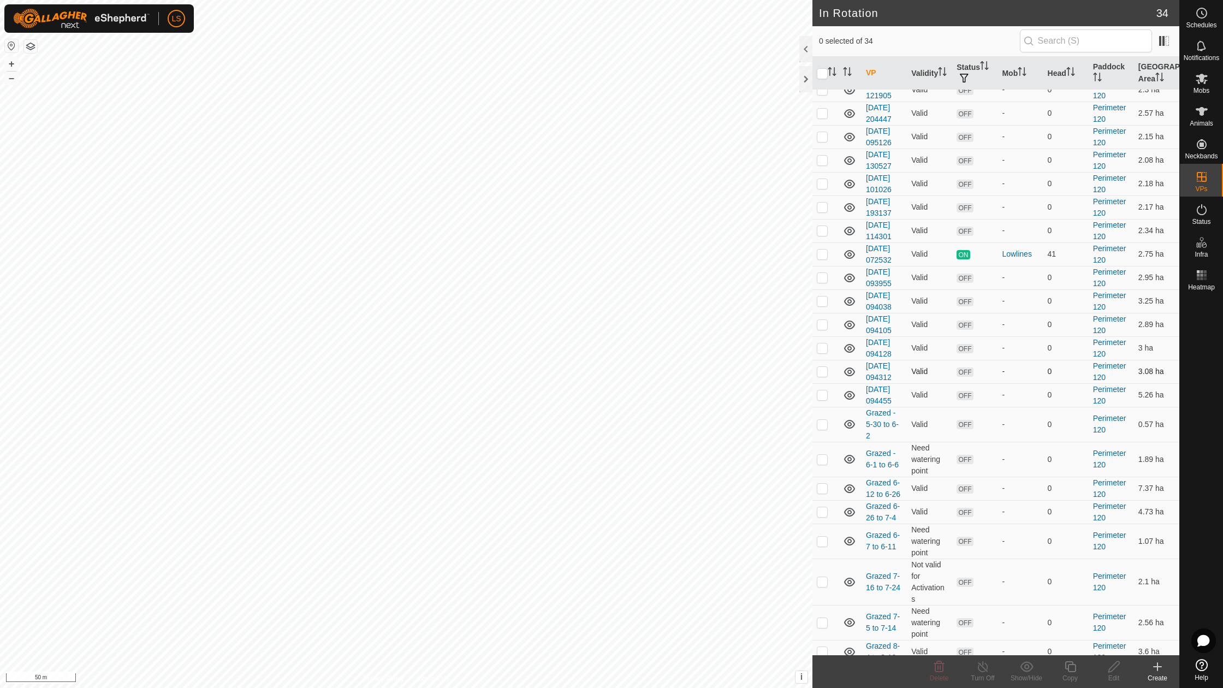
scroll to position [343, 0]
click at [822, 391] on p-checkbox at bounding box center [822, 395] width 11 height 9
checkbox input "true"
click at [1112, 669] on icon at bounding box center [1114, 666] width 14 height 13
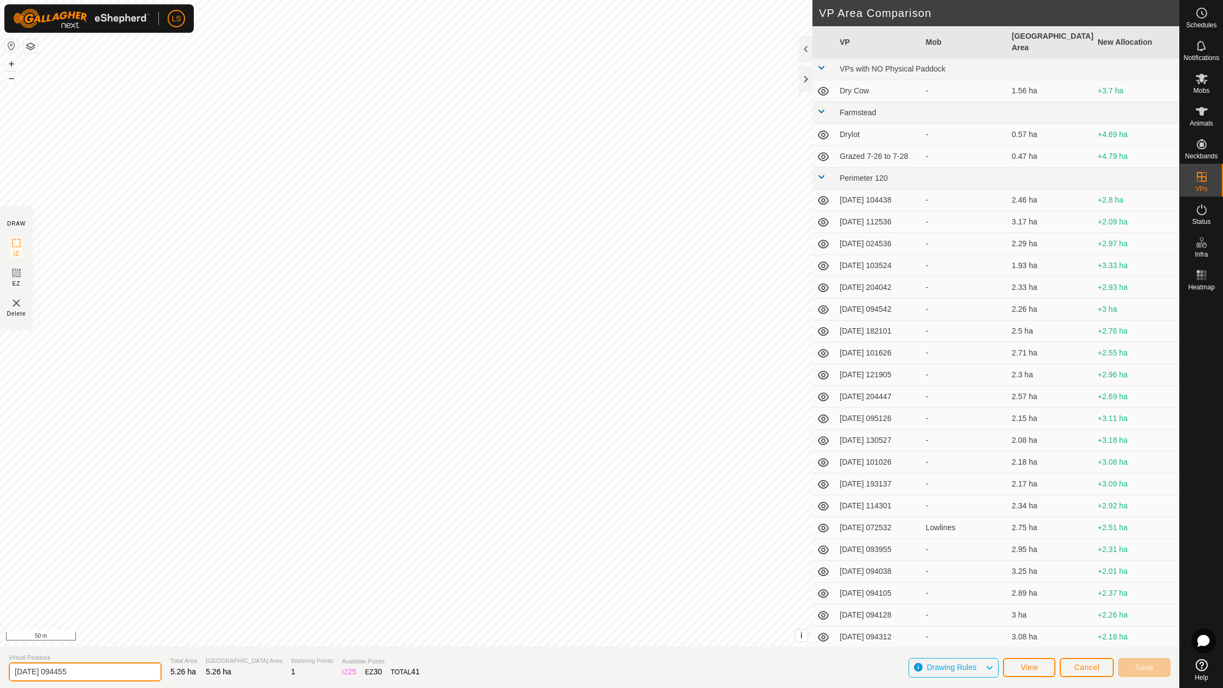
drag, startPoint x: 115, startPoint y: 673, endPoint x: 11, endPoint y: 671, distance: 103.7
click at [11, 671] on input "[DATE] 094455" at bounding box center [85, 671] width 153 height 19
type input "Grazed 8-10 to 8-19"
click at [1154, 667] on button "Save" at bounding box center [1144, 667] width 52 height 19
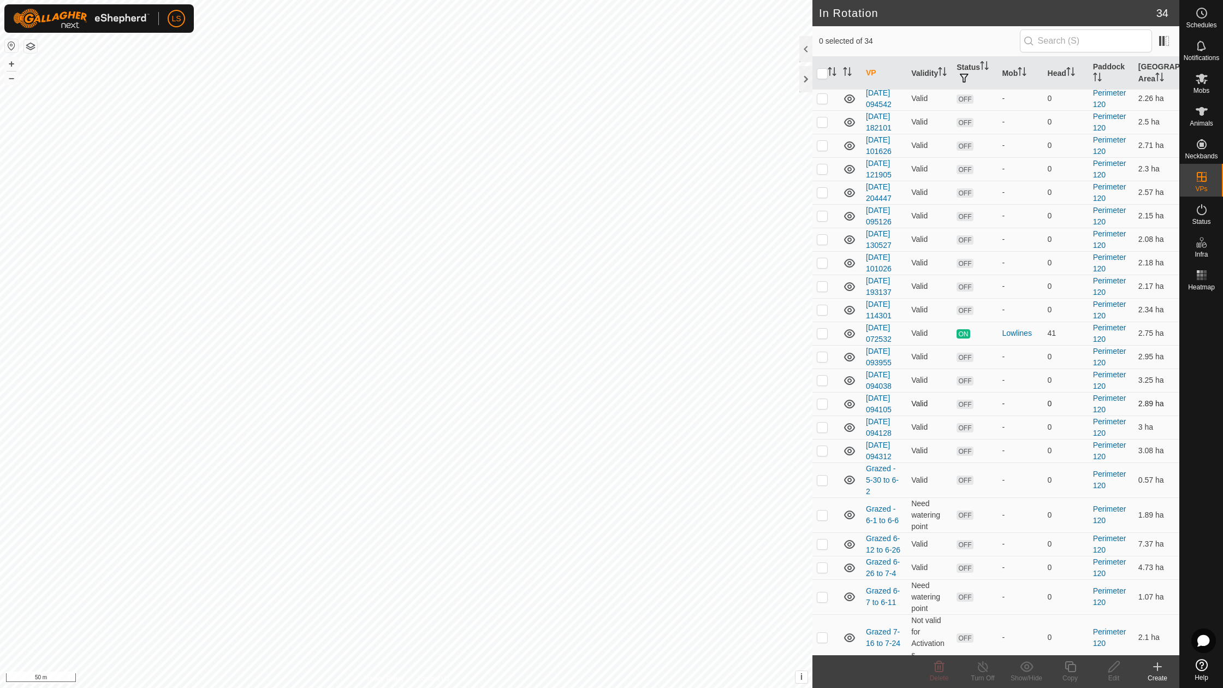
scroll to position [260, 0]
click at [824, 356] on p-checkbox at bounding box center [822, 360] width 11 height 9
checkbox input "false"
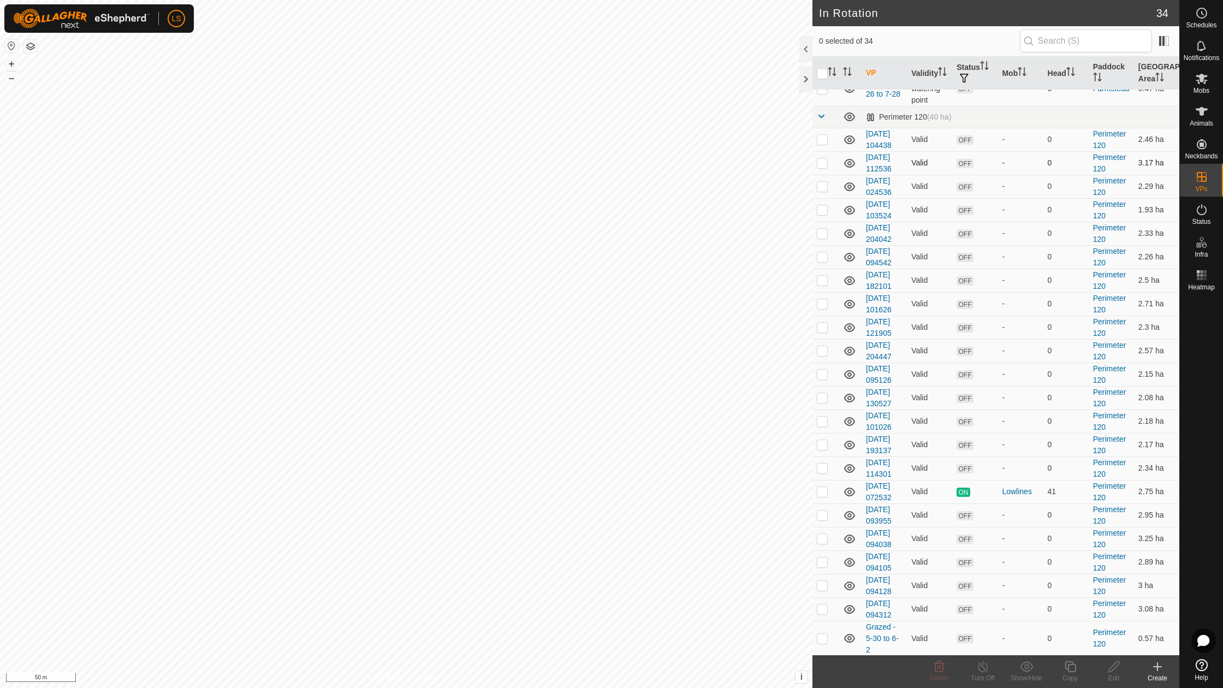
scroll to position [84, 0]
click at [822, 167] on td at bounding box center [825, 161] width 26 height 23
checkbox input "true"
click at [820, 184] on p-checkbox at bounding box center [822, 185] width 11 height 9
checkbox input "true"
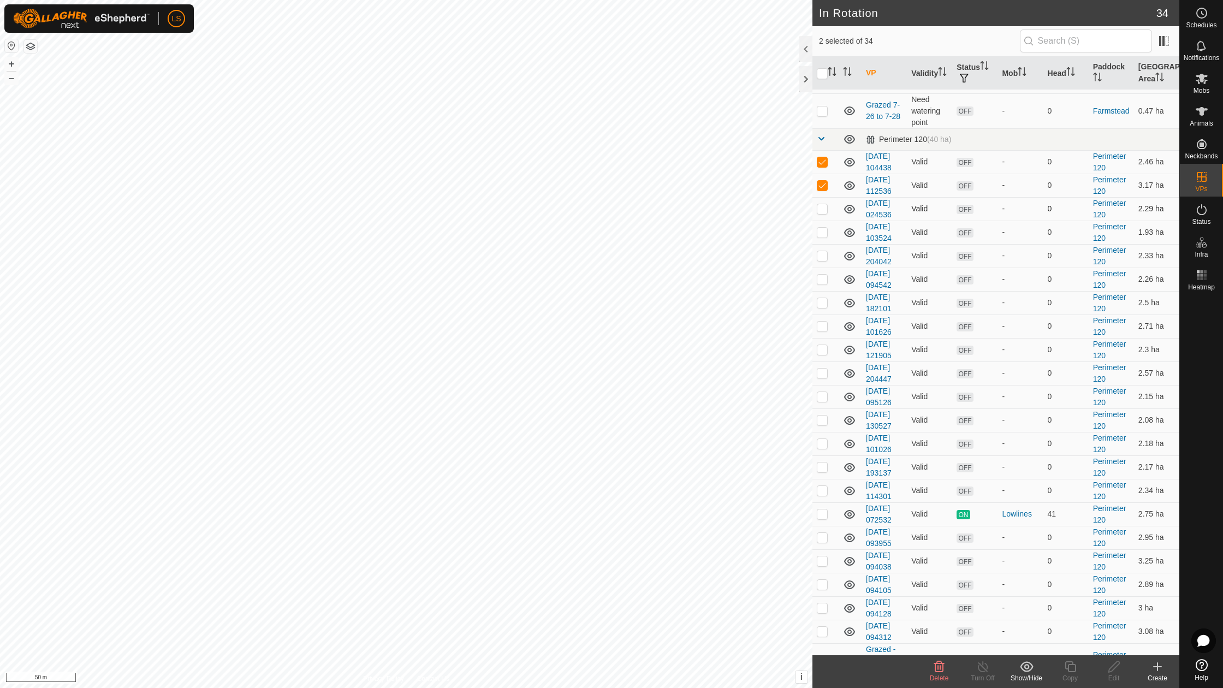
click at [822, 207] on p-checkbox at bounding box center [822, 208] width 11 height 9
checkbox input "true"
click at [822, 229] on p-checkbox at bounding box center [822, 232] width 11 height 9
checkbox input "true"
click at [822, 256] on td at bounding box center [825, 255] width 26 height 23
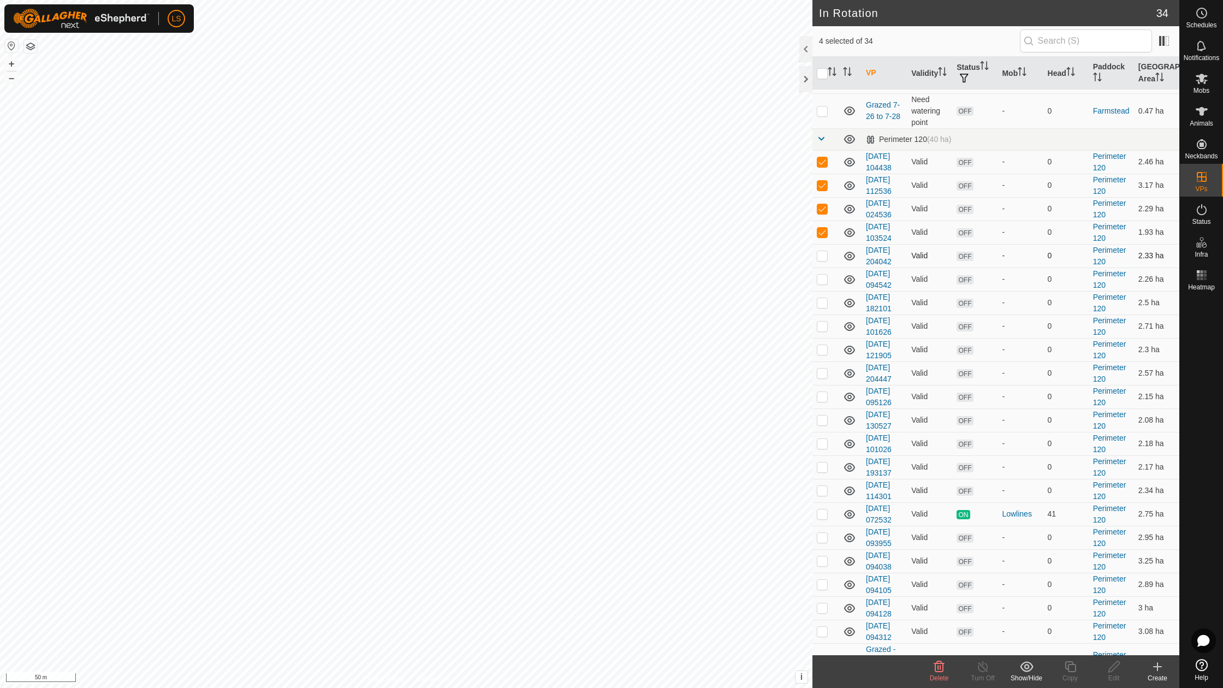
checkbox input "true"
click at [822, 275] on p-checkbox at bounding box center [822, 279] width 11 height 9
checkbox input "true"
click at [822, 298] on p-checkbox at bounding box center [822, 302] width 11 height 9
checkbox input "true"
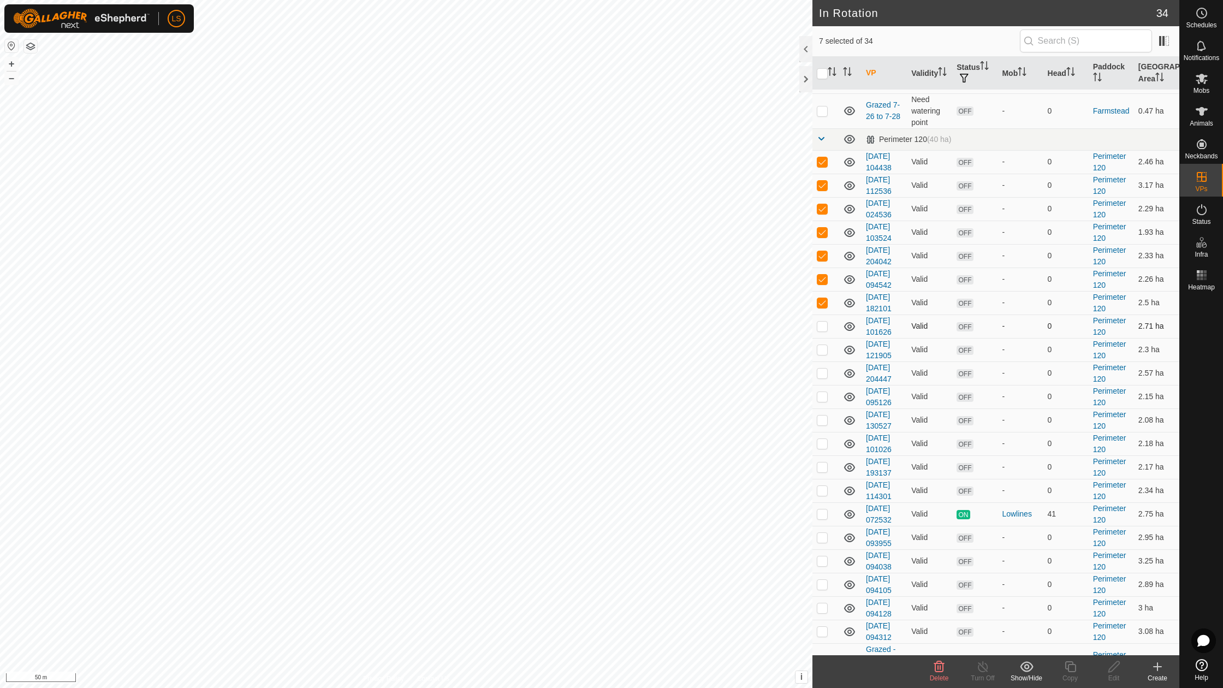
click at [823, 322] on p-checkbox at bounding box center [822, 326] width 11 height 9
checkbox input "true"
click at [823, 345] on p-checkbox at bounding box center [822, 349] width 11 height 9
checkbox input "true"
click at [824, 369] on p-checkbox at bounding box center [822, 373] width 11 height 9
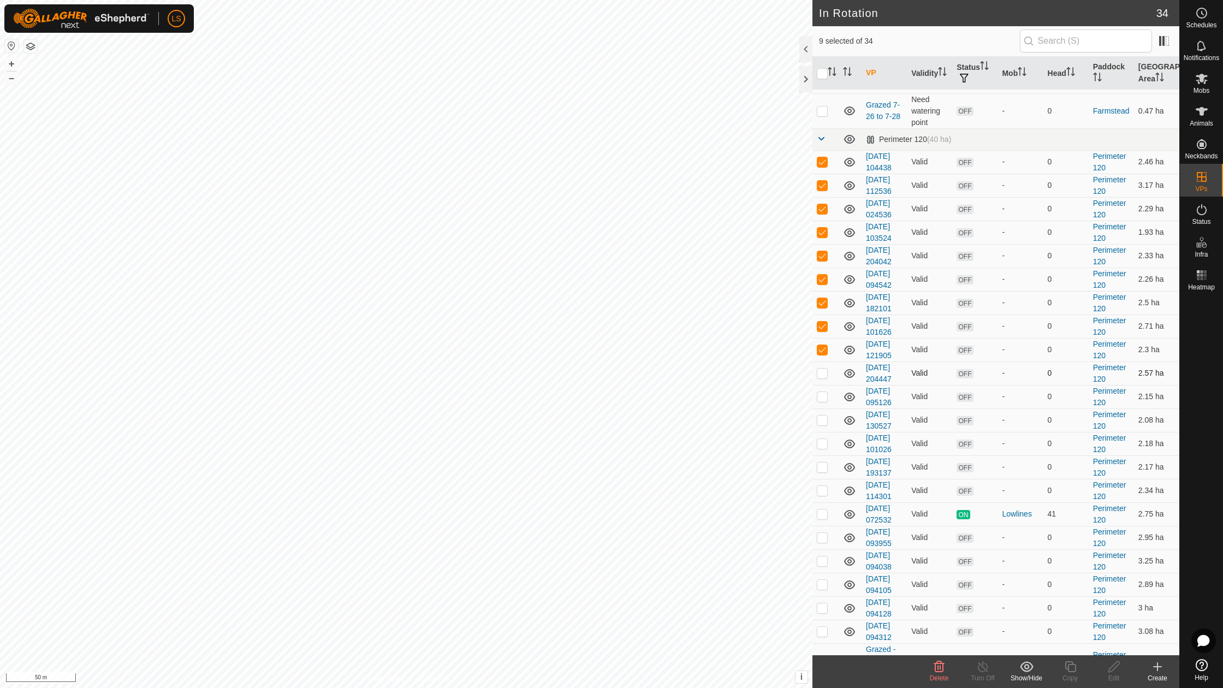
checkbox input "true"
click at [824, 390] on td at bounding box center [825, 396] width 26 height 23
checkbox input "true"
click at [823, 415] on p-checkbox at bounding box center [822, 419] width 11 height 9
checkbox input "true"
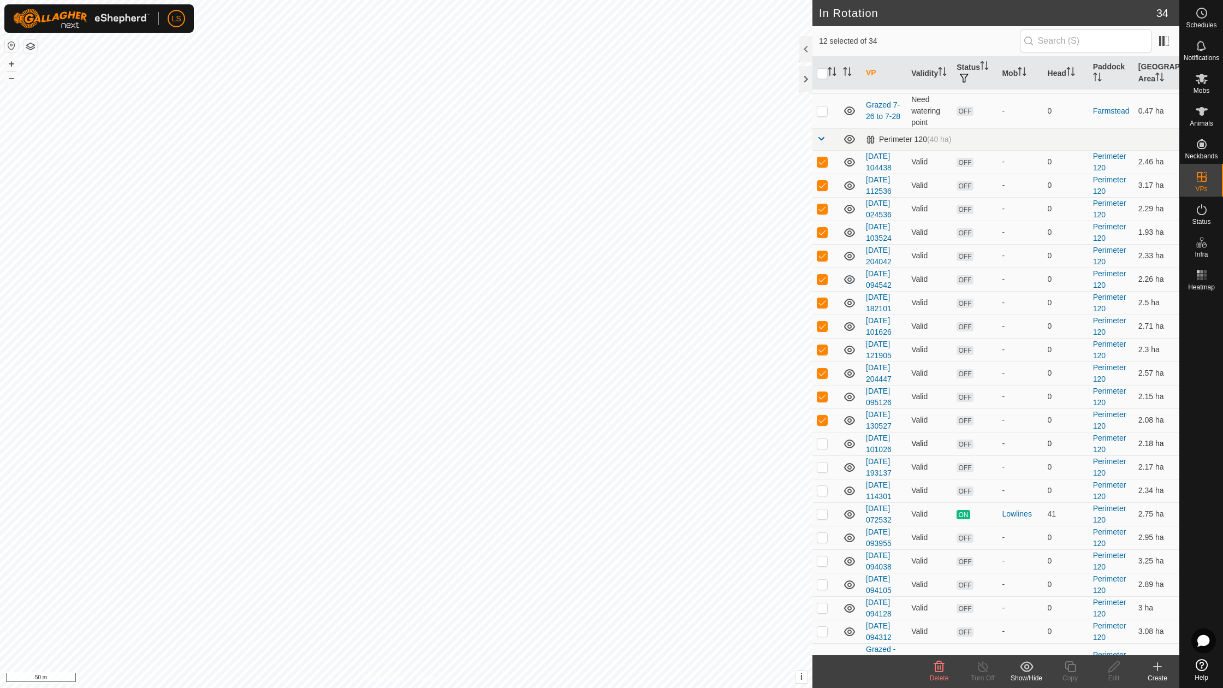
click at [822, 439] on p-checkbox at bounding box center [822, 443] width 11 height 9
checkbox input "true"
click at [821, 462] on p-checkbox at bounding box center [822, 466] width 11 height 9
checkbox input "true"
click at [822, 486] on p-checkbox at bounding box center [822, 490] width 11 height 9
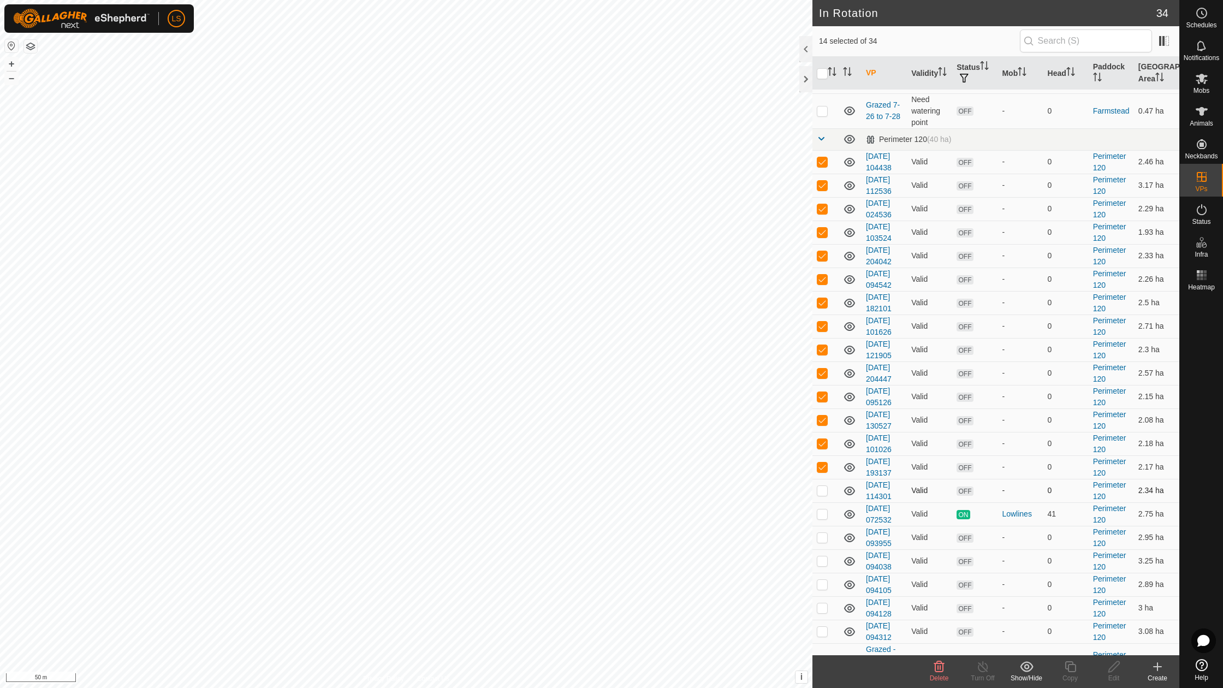
checkbox input "true"
click at [942, 666] on icon at bounding box center [939, 666] width 13 height 13
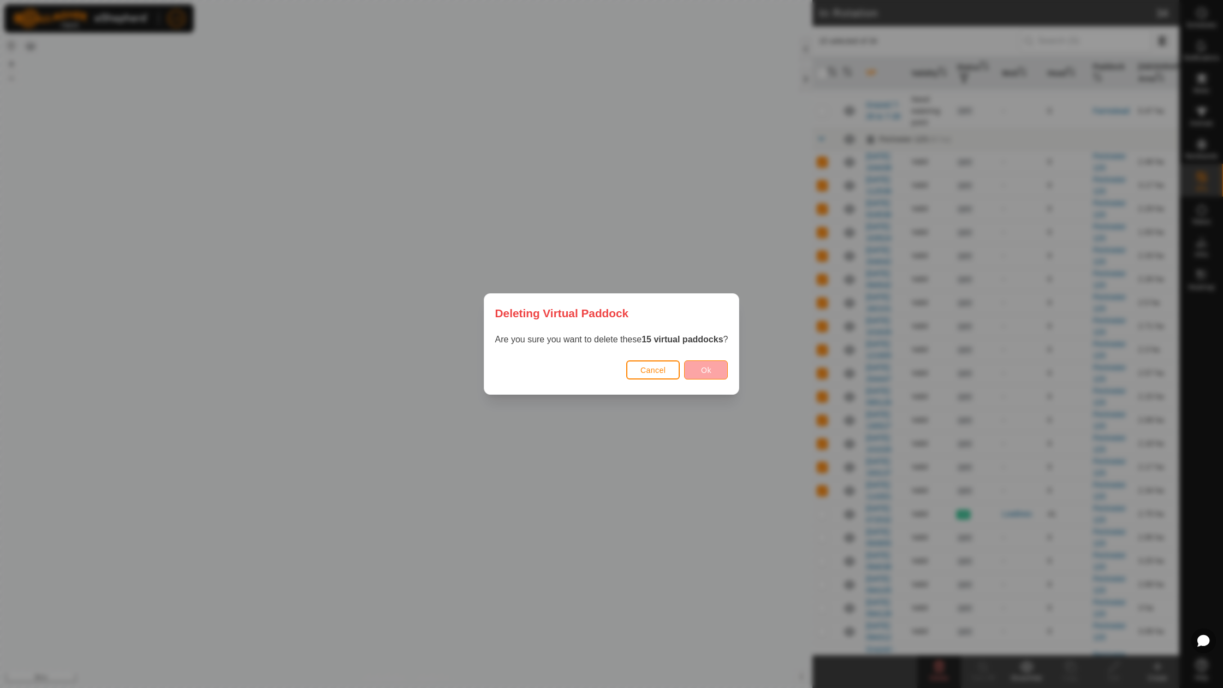
click at [702, 368] on span "Ok" at bounding box center [706, 370] width 10 height 9
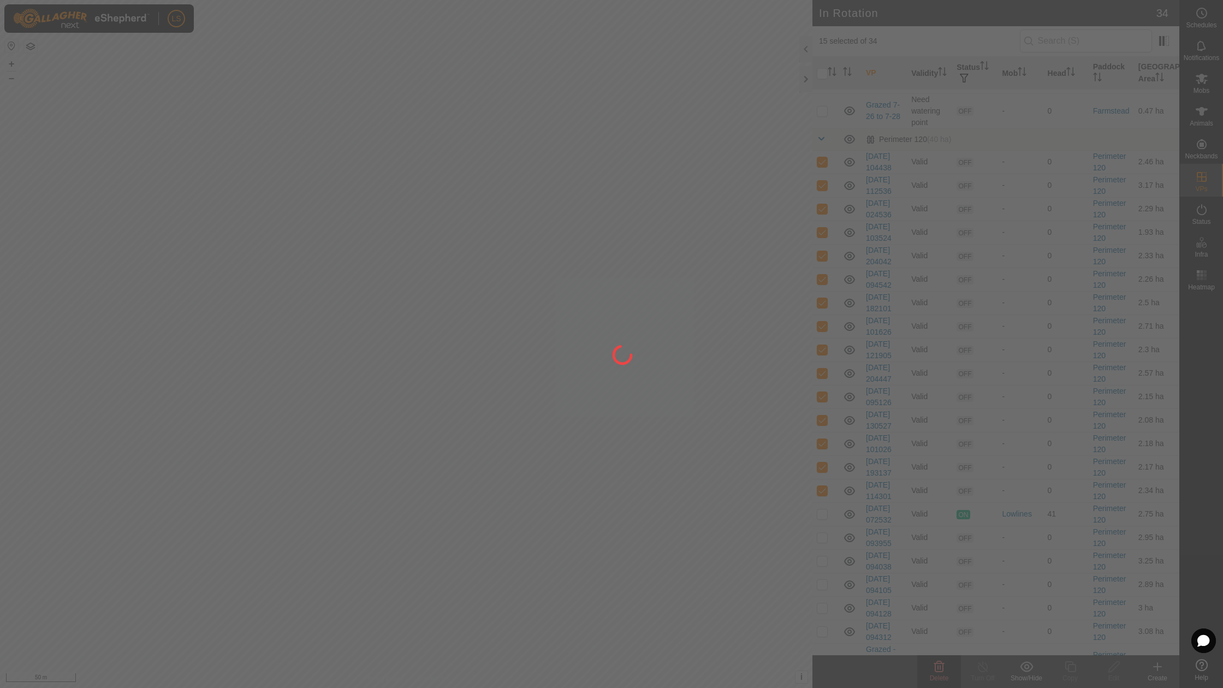
checkbox input "false"
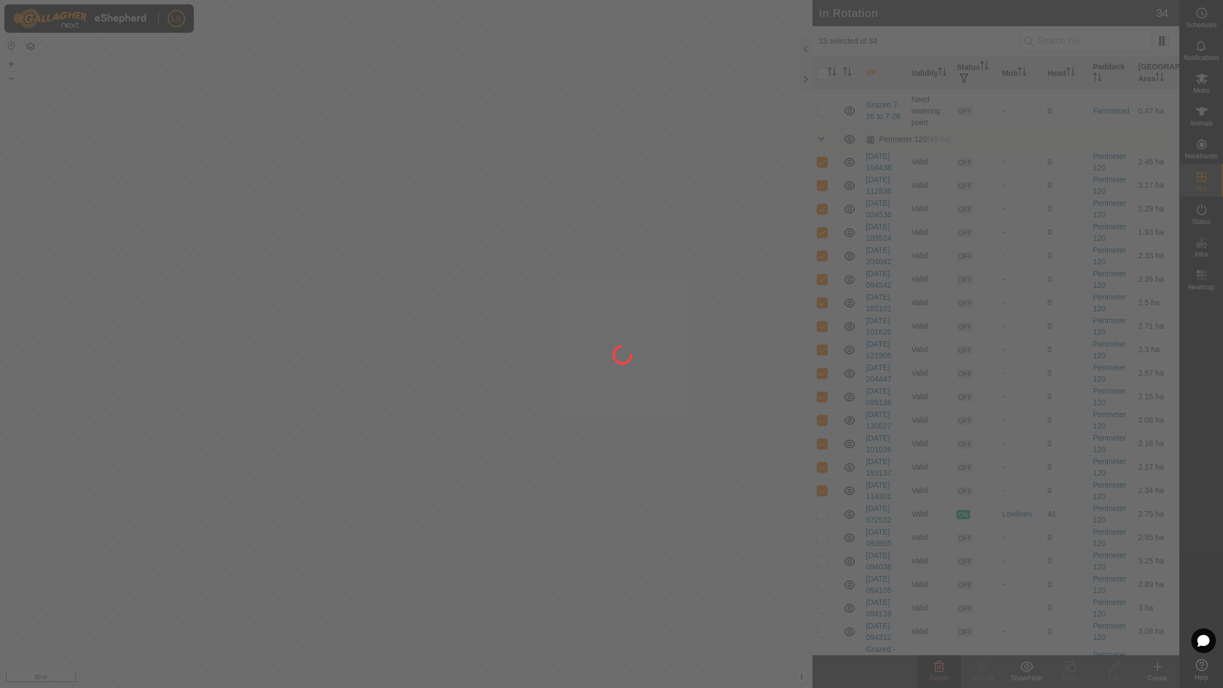
checkbox input "false"
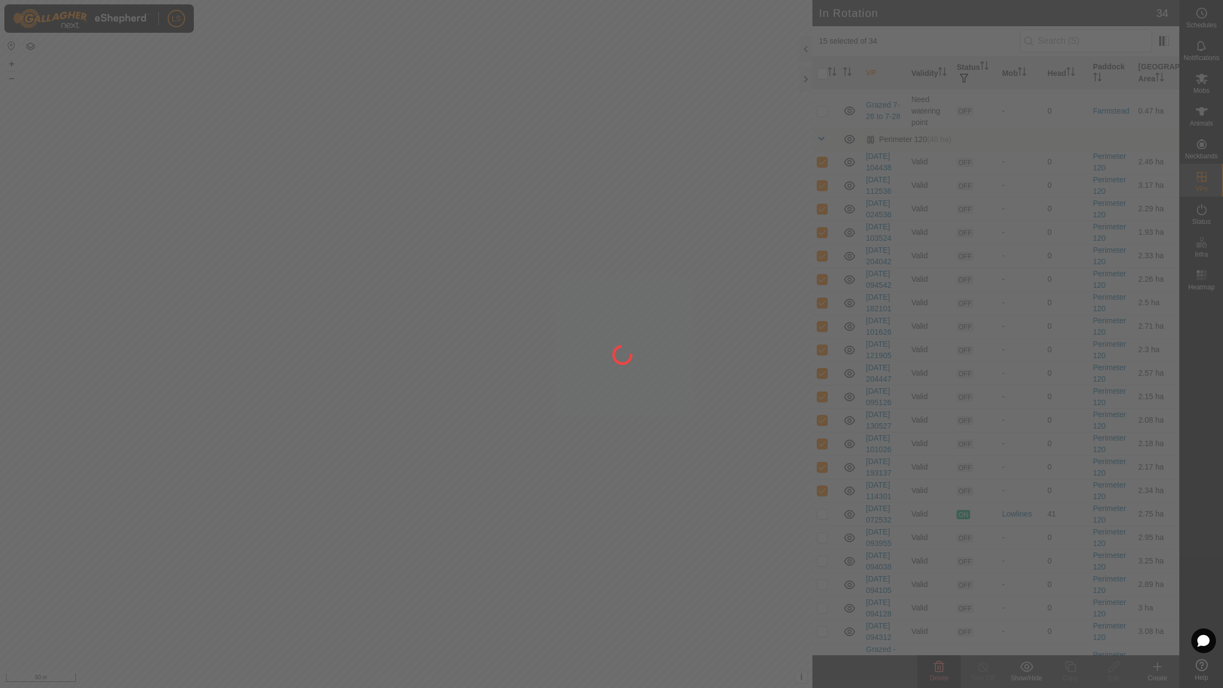
checkbox input "false"
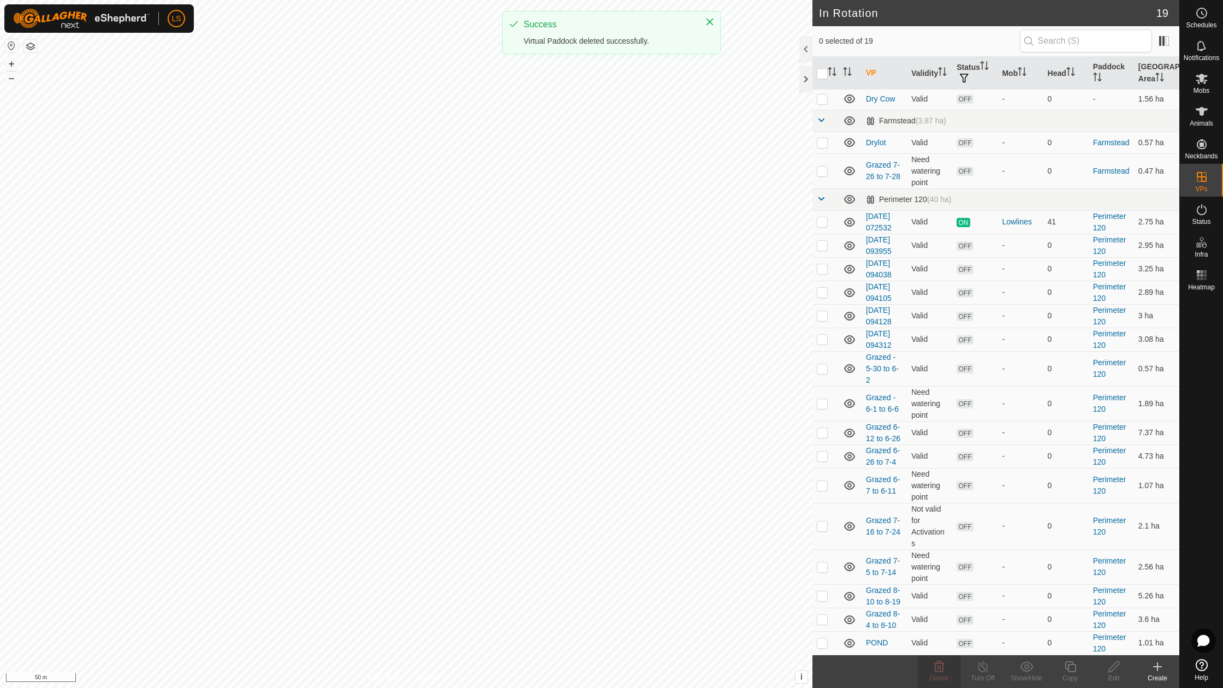
scroll to position [5, 0]
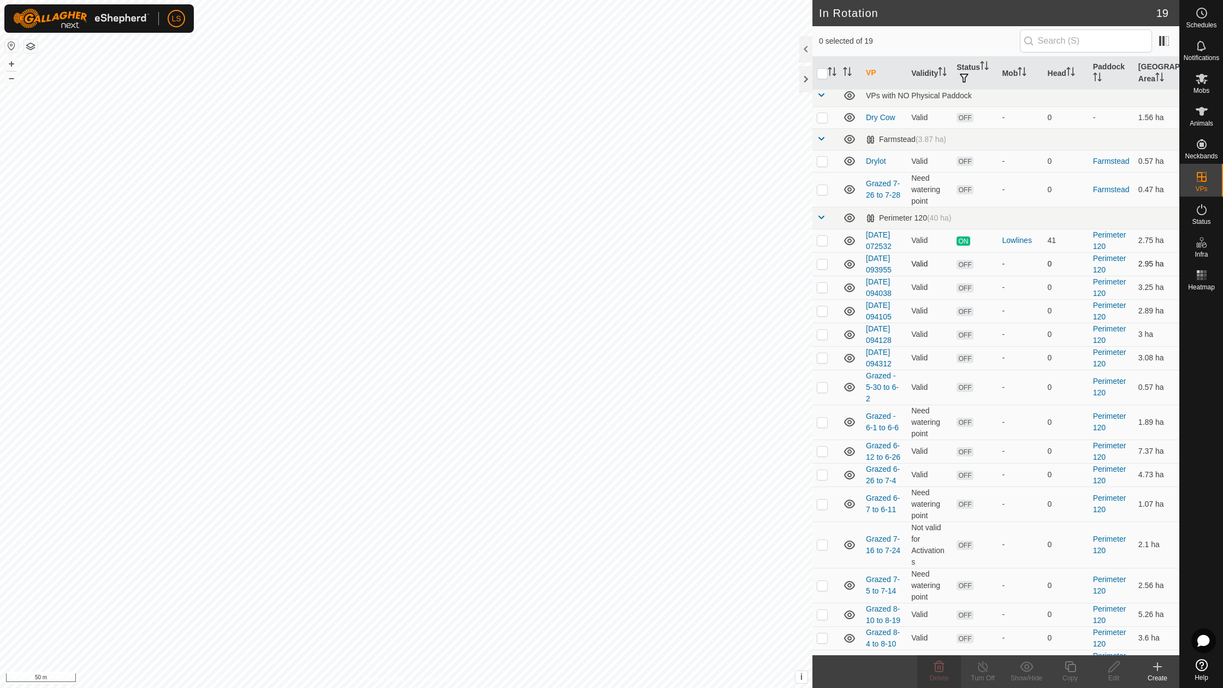
click at [820, 261] on p-checkbox at bounding box center [822, 263] width 11 height 9
click at [821, 262] on p-checkbox at bounding box center [822, 263] width 11 height 9
checkbox input "true"
click at [821, 263] on p-checkbox at bounding box center [822, 263] width 11 height 9
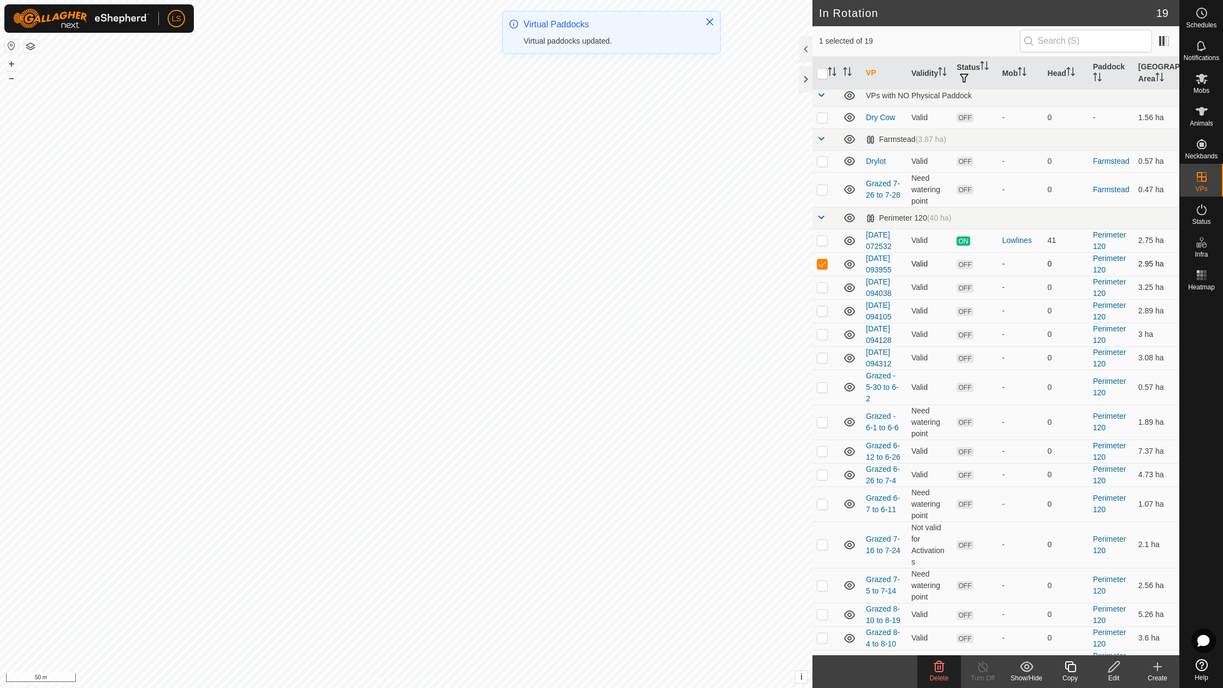
checkbox input "false"
click at [822, 285] on p-checkbox at bounding box center [822, 287] width 11 height 9
click at [822, 286] on p-checkbox at bounding box center [822, 287] width 11 height 9
checkbox input "false"
click at [822, 313] on td at bounding box center [825, 310] width 26 height 23
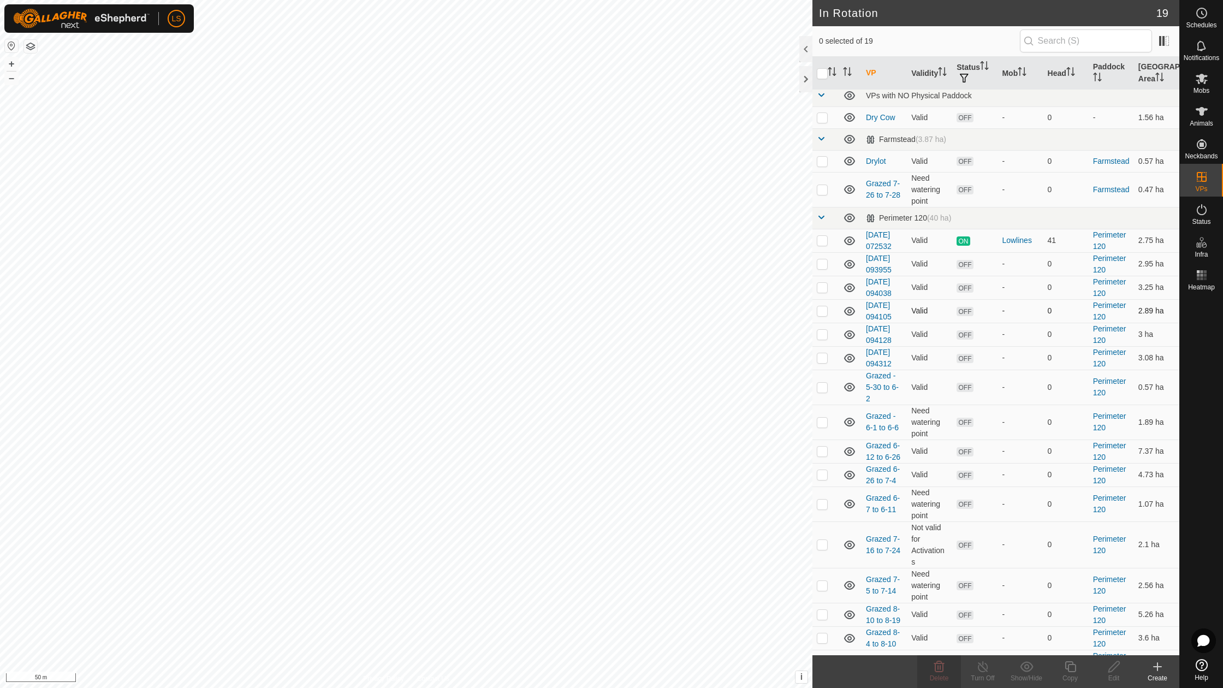
checkbox input "true"
click at [822, 261] on p-checkbox at bounding box center [822, 263] width 11 height 9
click at [822, 264] on p-checkbox at bounding box center [822, 263] width 11 height 9
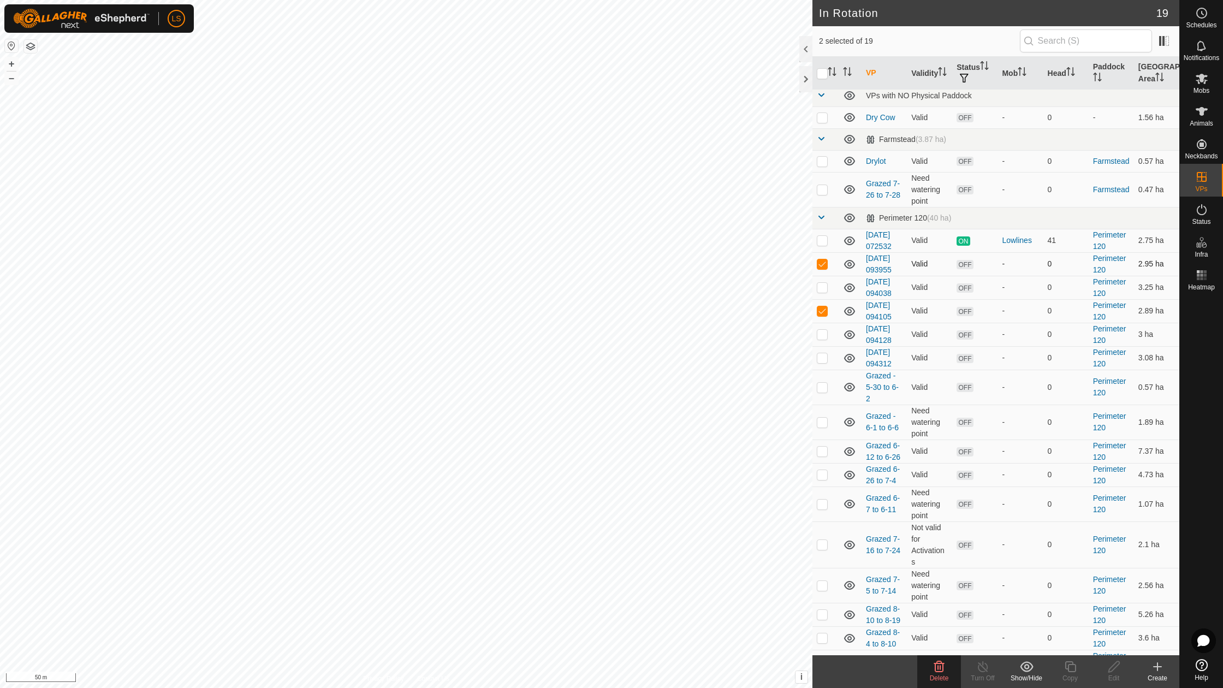
checkbox input "false"
click at [822, 306] on p-checkbox at bounding box center [822, 310] width 11 height 9
checkbox input "false"
click at [822, 331] on p-checkbox at bounding box center [822, 334] width 11 height 9
checkbox input "true"
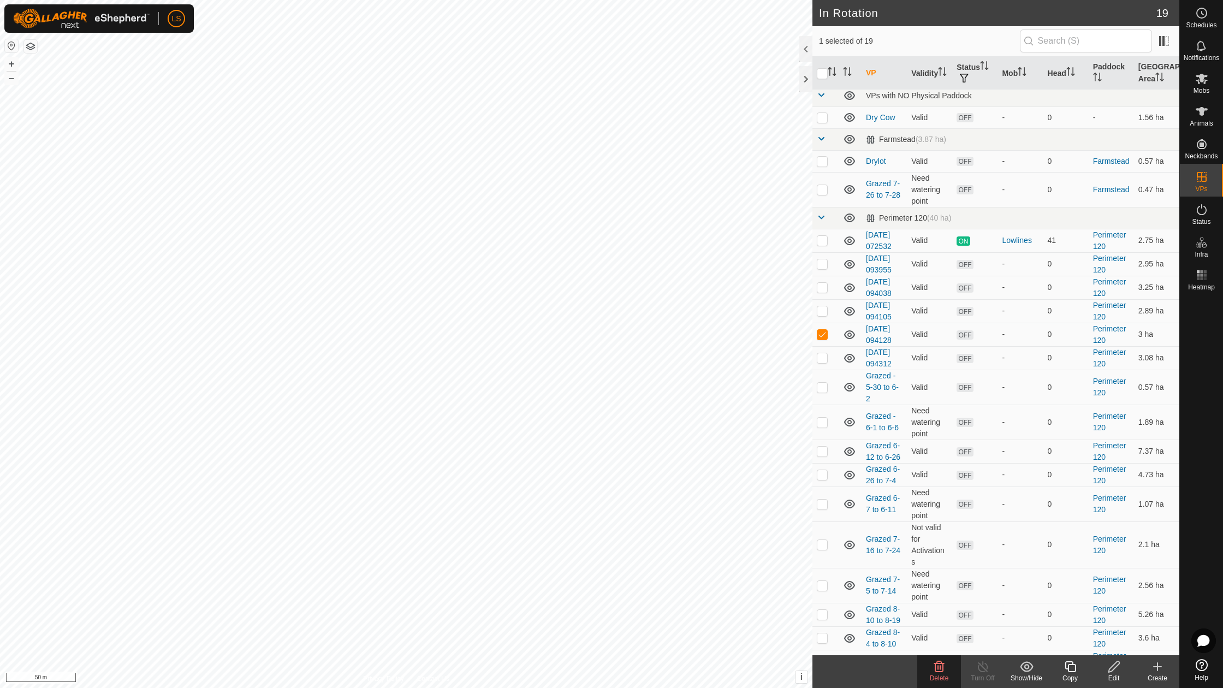
click at [1114, 664] on icon at bounding box center [1113, 666] width 11 height 11
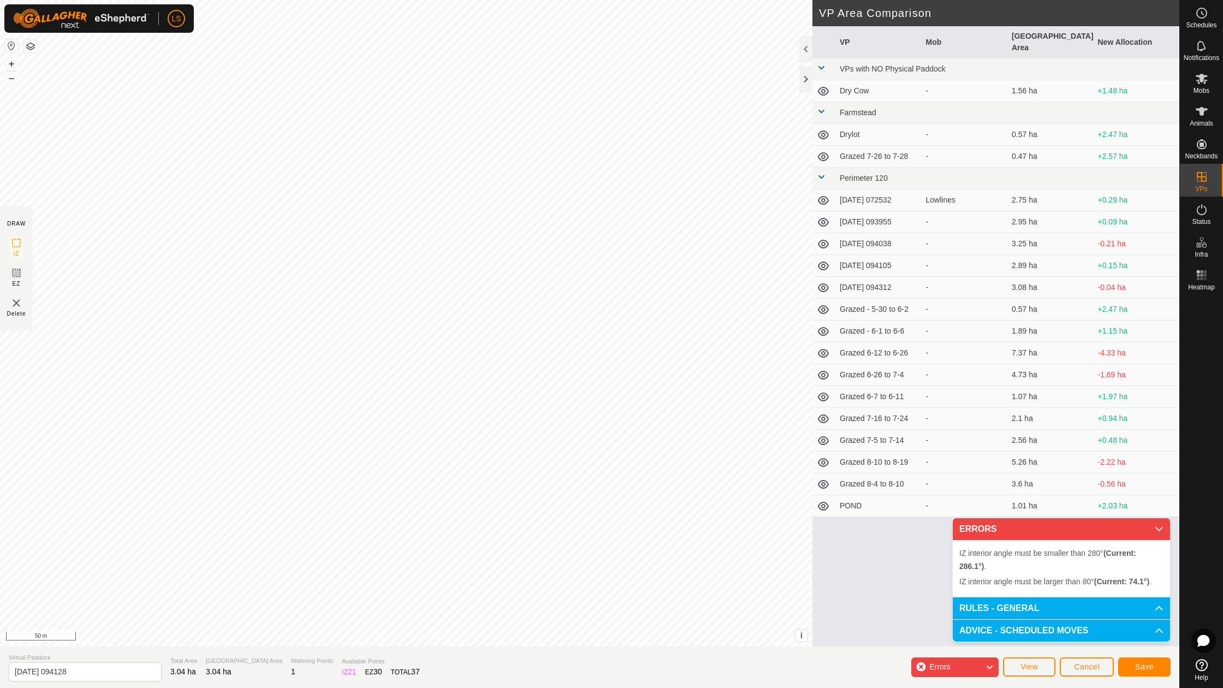
click at [608, 242] on div "IZ interior angle must be smaller than 280° (Current: 286.1°) . + – ⇧ i This ap…" at bounding box center [406, 323] width 812 height 646
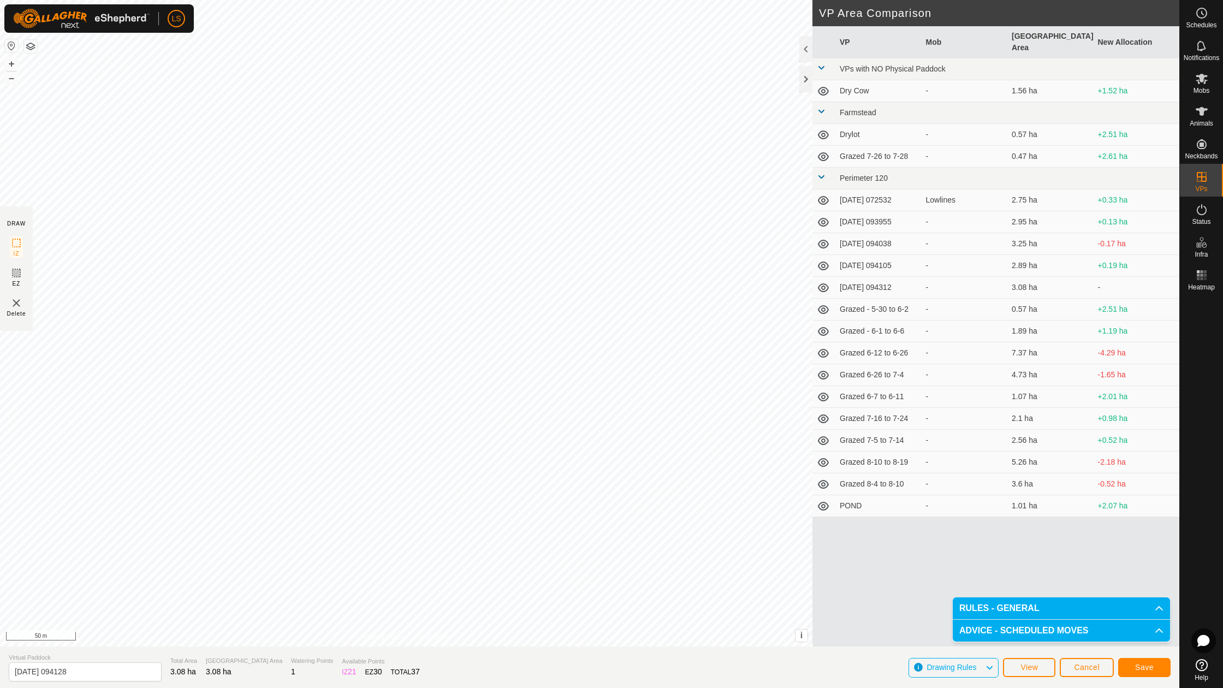
click at [1138, 676] on button "Save" at bounding box center [1144, 667] width 52 height 19
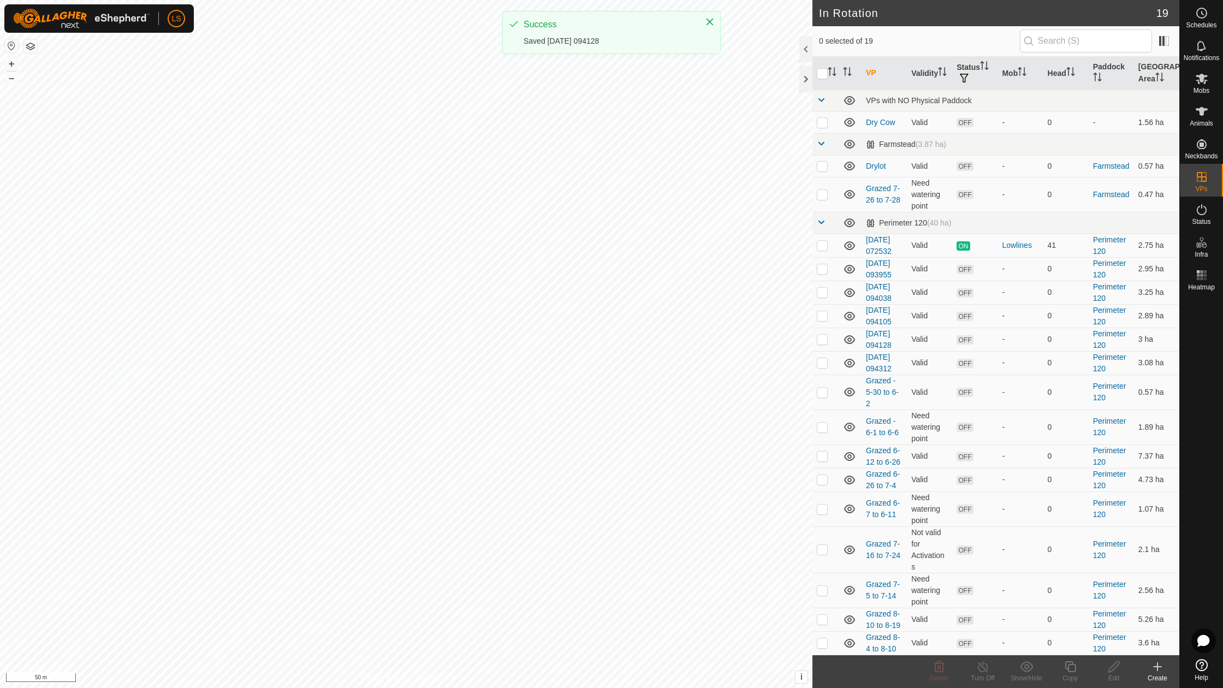
click at [1201, 8] on circle at bounding box center [1202, 13] width 10 height 10
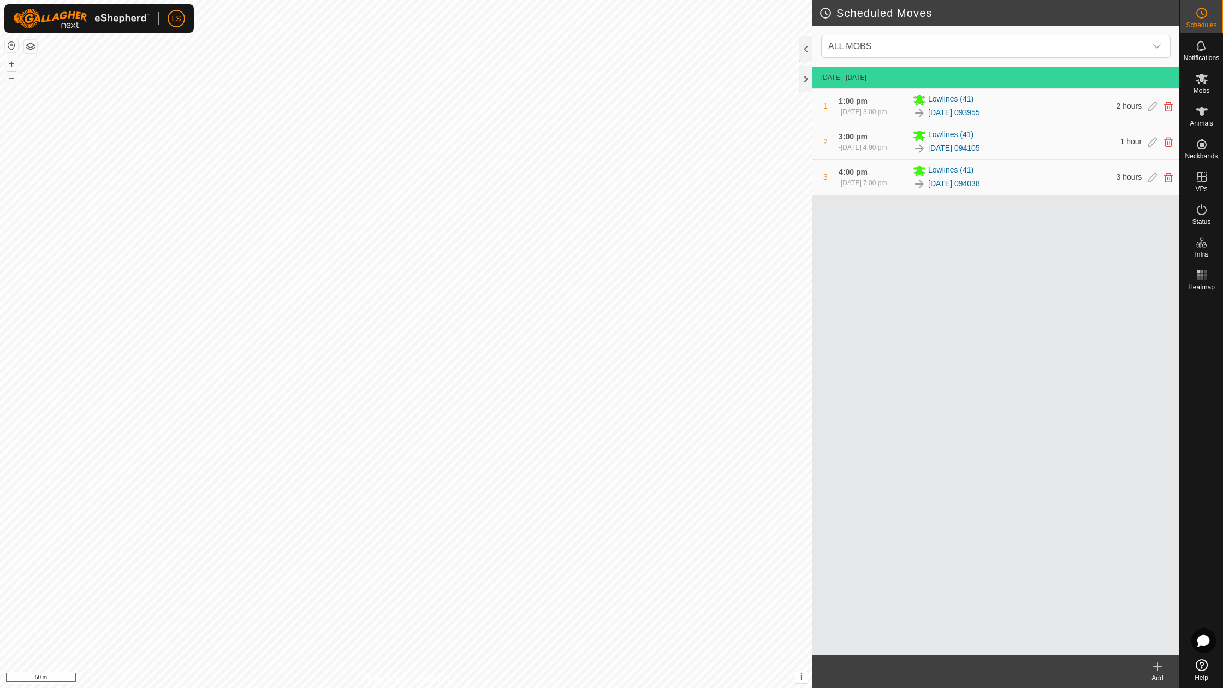
click at [1161, 669] on icon at bounding box center [1157, 666] width 13 height 13
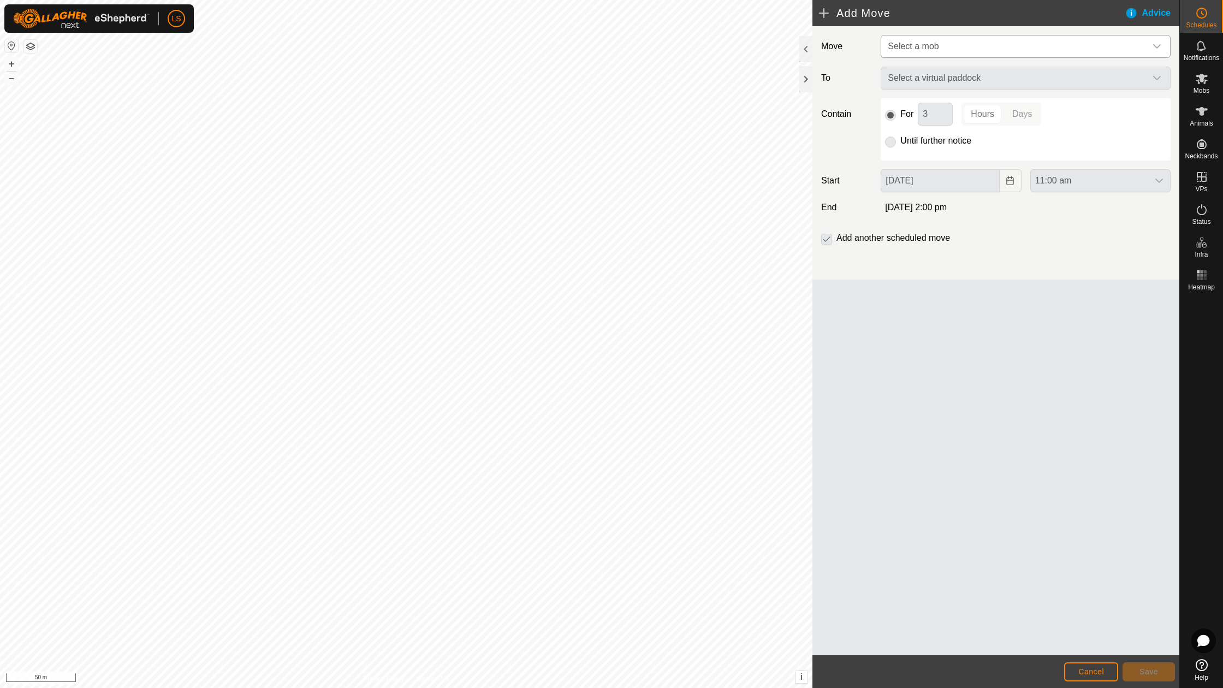
click at [939, 42] on span "Select a mob" at bounding box center [913, 45] width 51 height 9
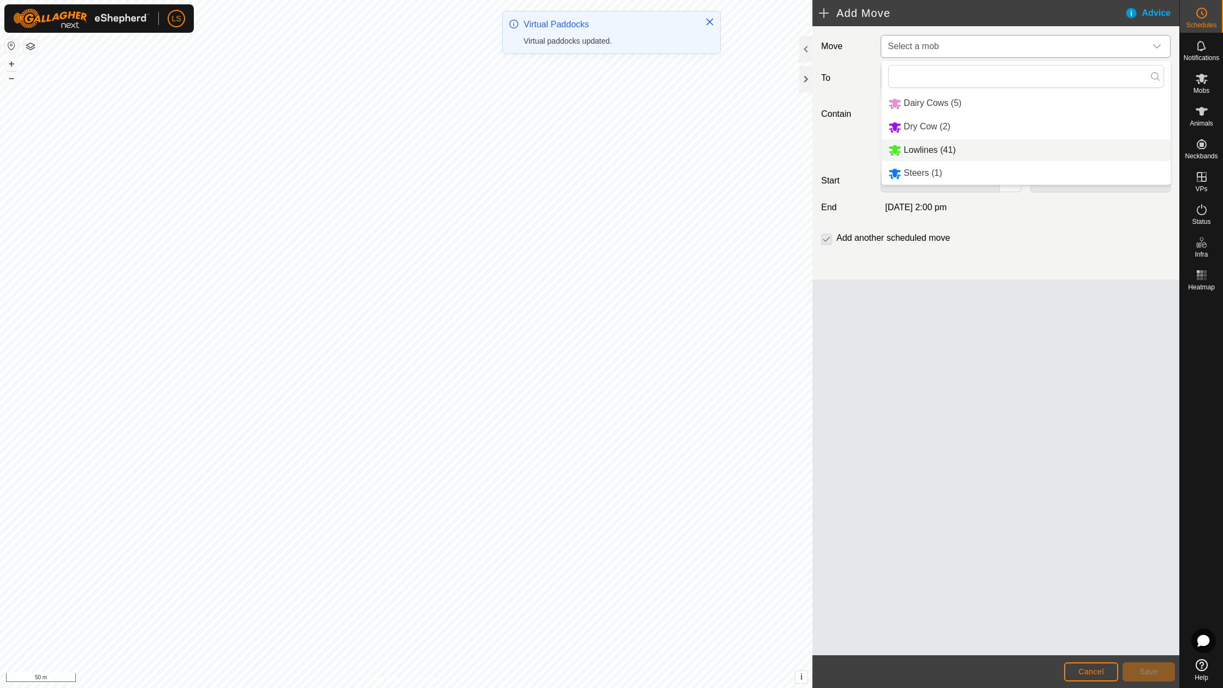
click at [927, 145] on li "Lowlines (41)" at bounding box center [1026, 150] width 289 height 22
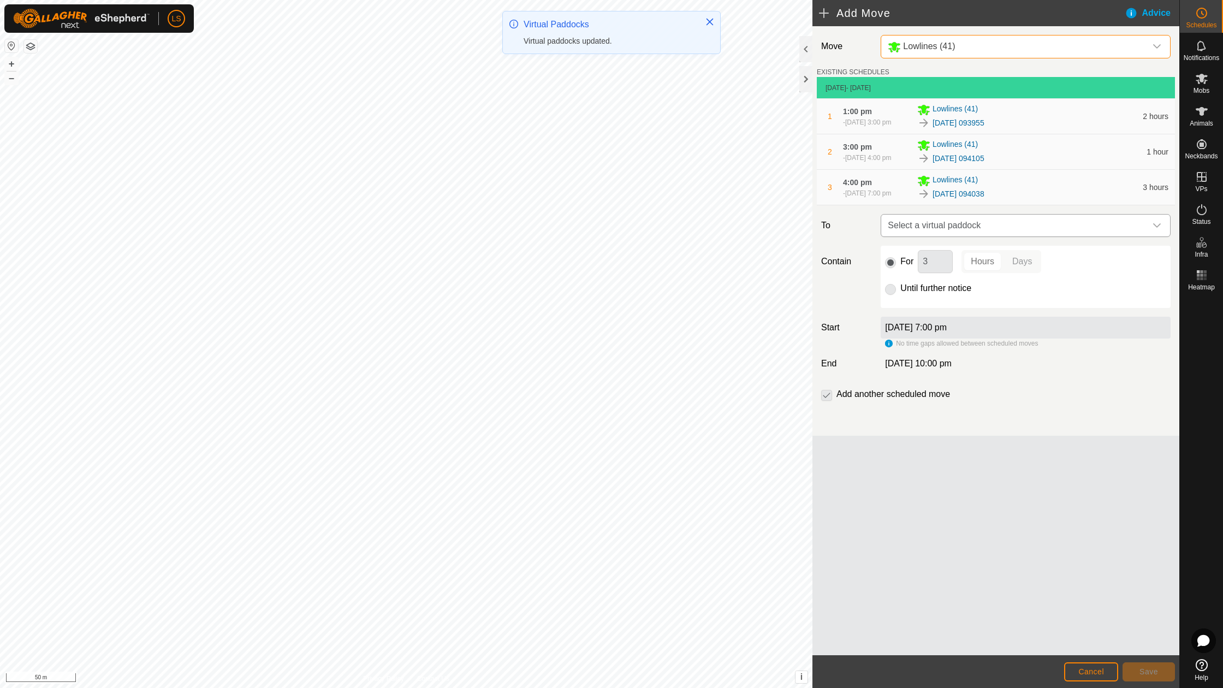
click at [981, 236] on span "Select a virtual paddock" at bounding box center [1014, 226] width 263 height 22
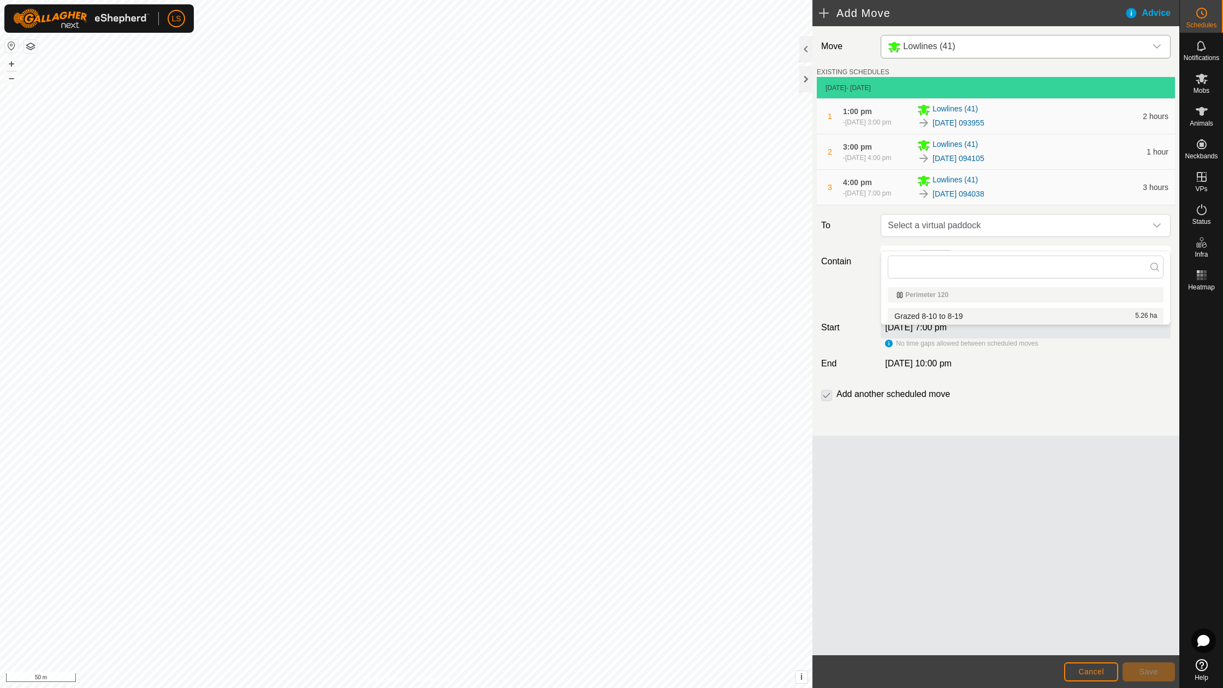
click at [972, 531] on div "Move Lowlines (41) EXISTING SCHEDULES [DATE] - [DATE] 1 1:00 pm - [DATE] 3:00 p…" at bounding box center [995, 340] width 367 height 629
click at [1082, 669] on span "Cancel" at bounding box center [1091, 671] width 26 height 9
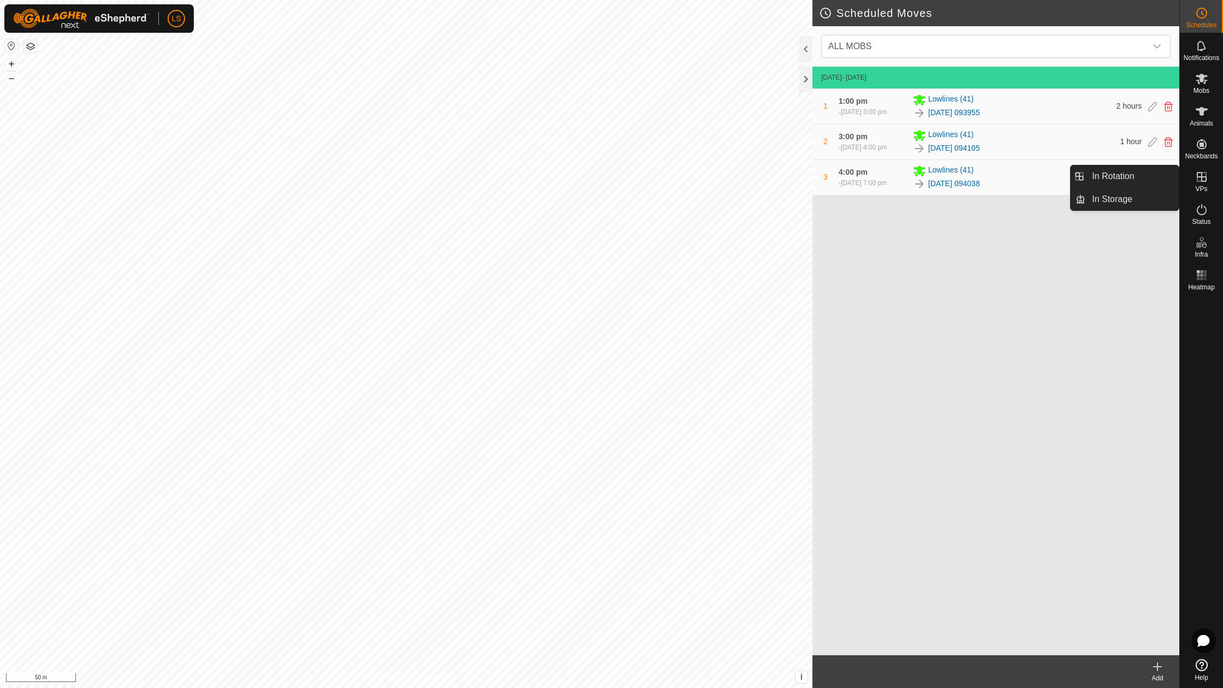
click at [1204, 177] on icon at bounding box center [1201, 176] width 13 height 13
click at [1132, 183] on link "In Rotation" at bounding box center [1131, 176] width 93 height 22
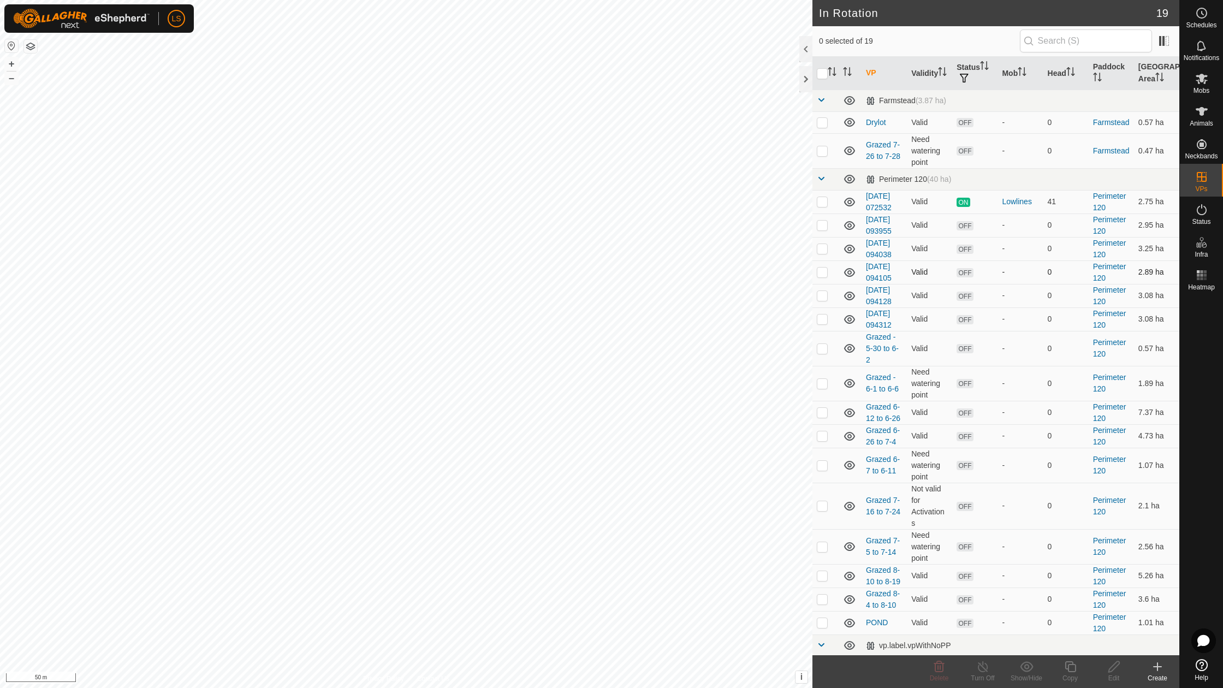
click at [824, 271] on p-checkbox at bounding box center [822, 272] width 11 height 9
checkbox input "false"
click at [823, 291] on p-checkbox at bounding box center [822, 295] width 11 height 9
checkbox input "true"
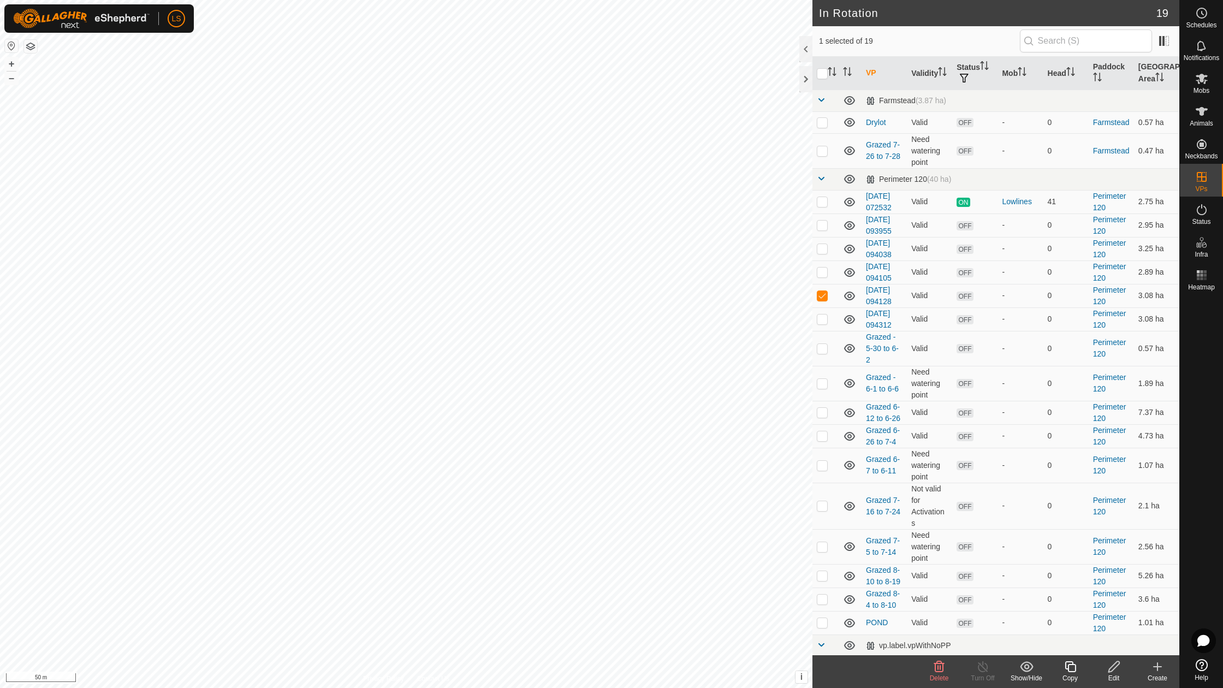
click at [1116, 673] on div "Edit" at bounding box center [1114, 678] width 44 height 10
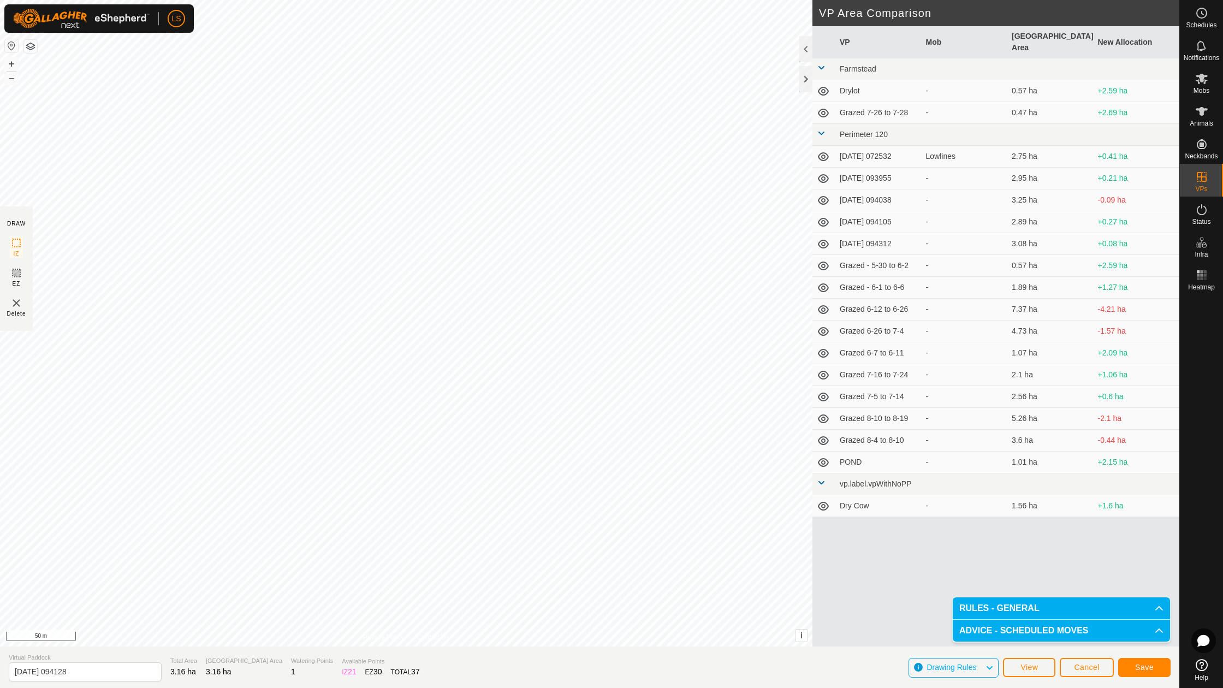
click at [1094, 664] on span "Cancel" at bounding box center [1087, 667] width 26 height 9
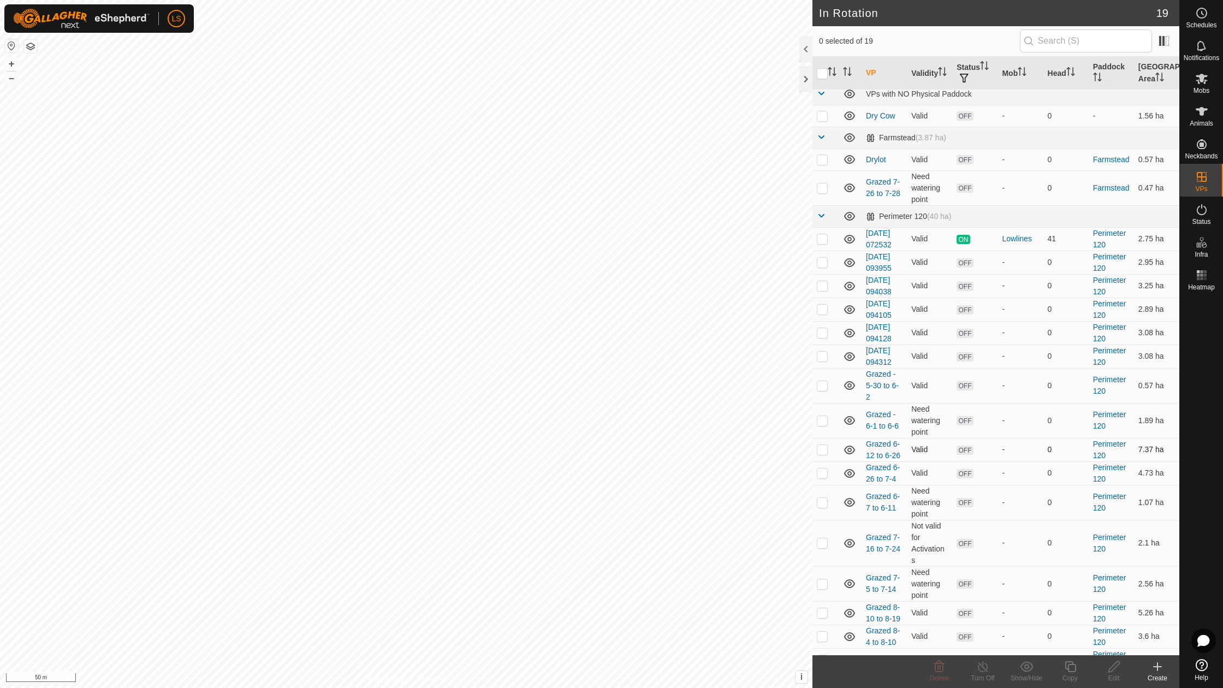
scroll to position [5, 0]
click at [821, 333] on td at bounding box center [825, 334] width 26 height 23
checkbox input "true"
click at [824, 306] on p-checkbox at bounding box center [822, 310] width 11 height 9
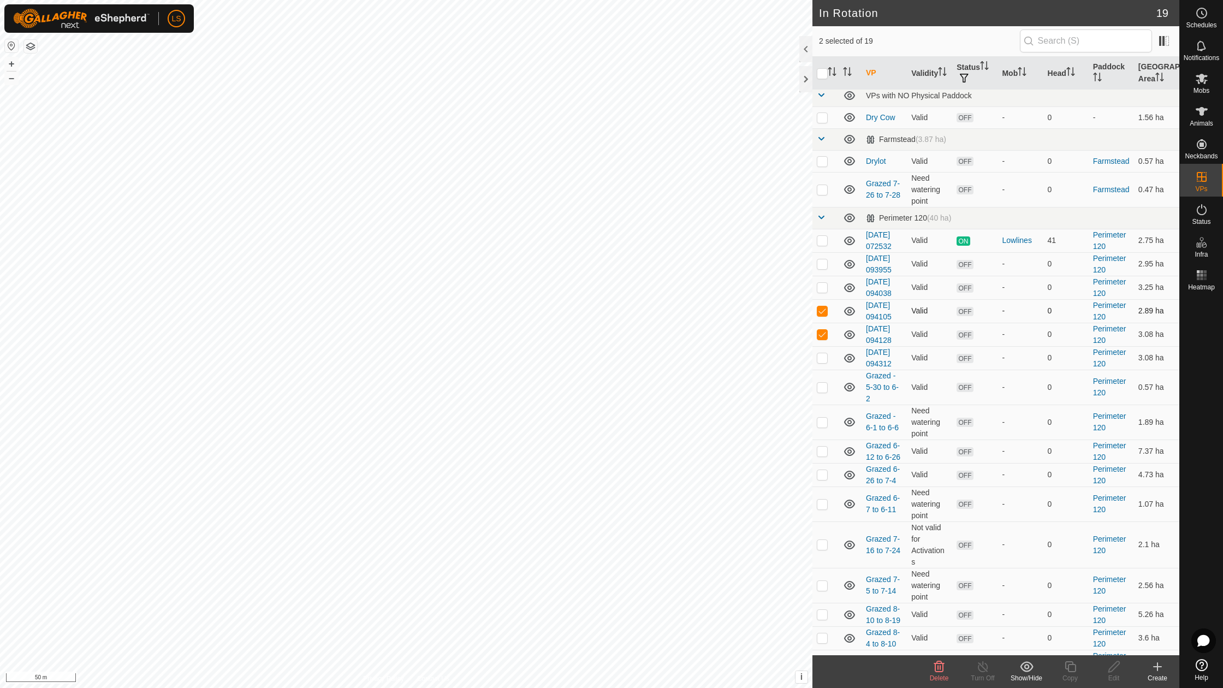
checkbox input "false"
click at [823, 330] on p-checkbox at bounding box center [822, 334] width 11 height 9
checkbox input "false"
click at [822, 353] on p-checkbox at bounding box center [822, 357] width 11 height 9
click at [940, 669] on icon at bounding box center [939, 666] width 10 height 11
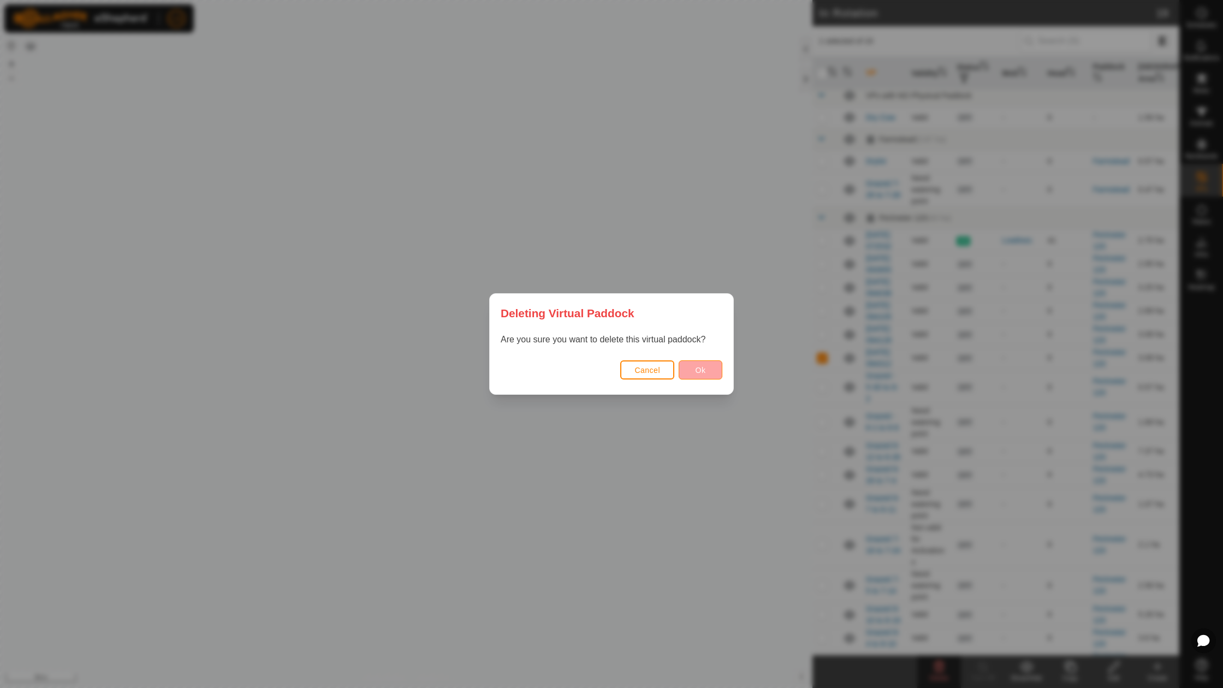
click at [701, 372] on span "Ok" at bounding box center [701, 370] width 10 height 9
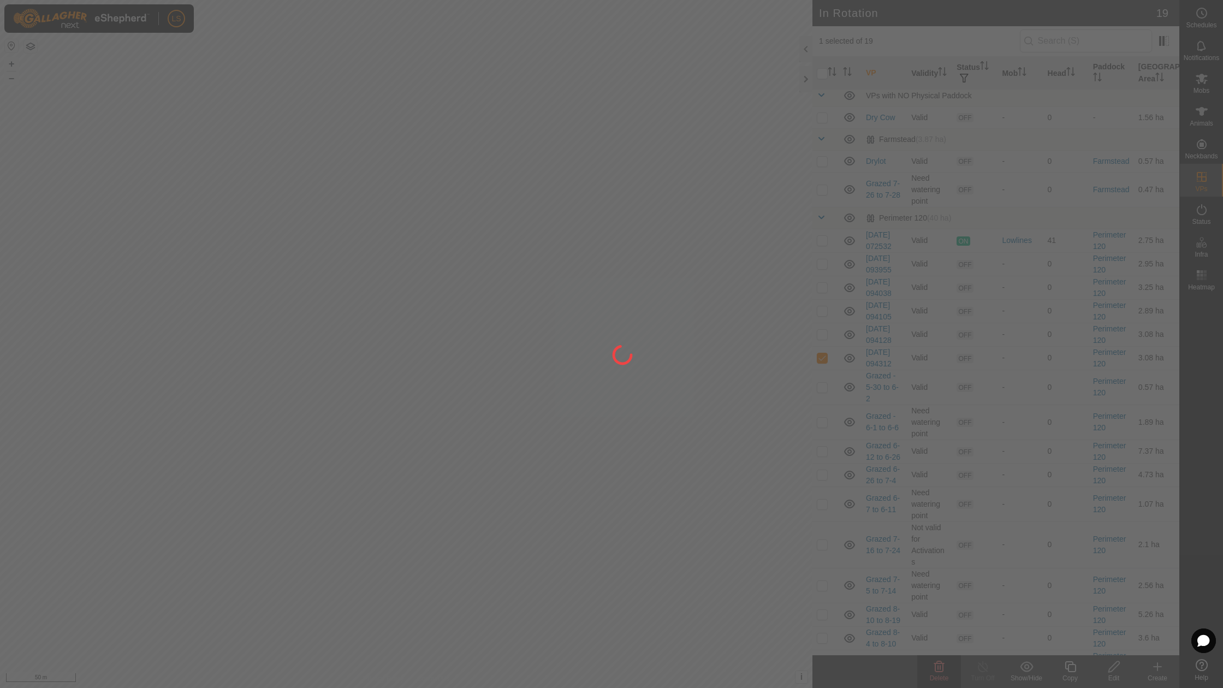
checkbox input "false"
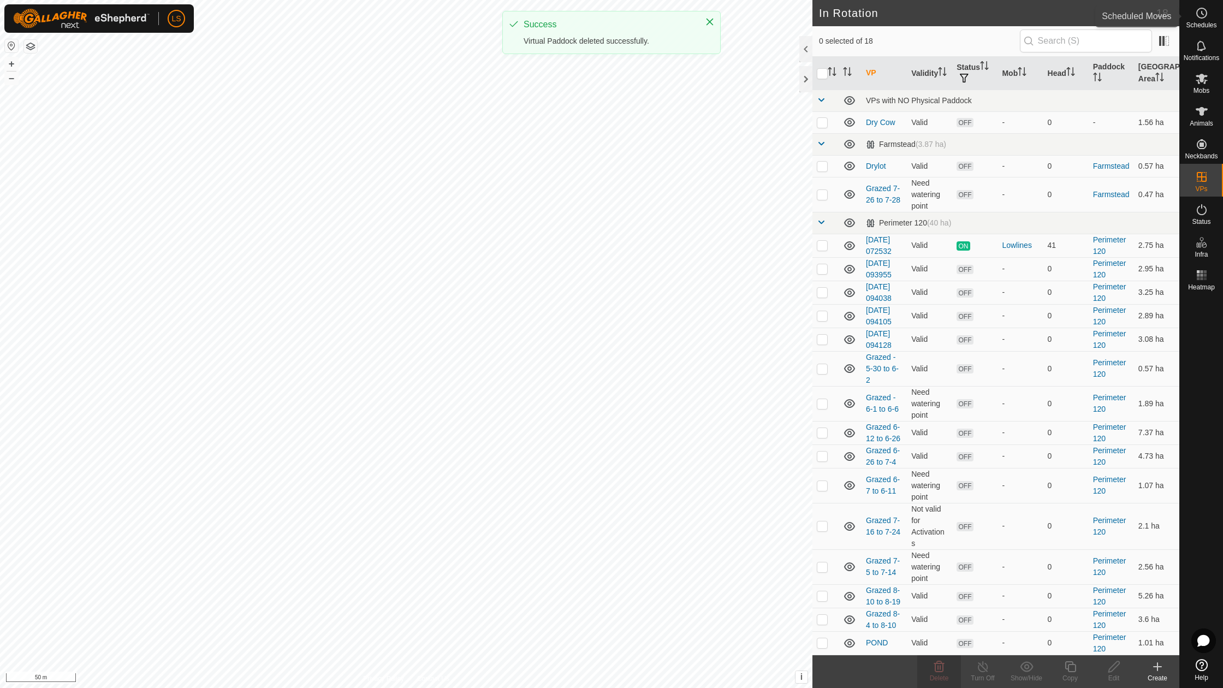
scroll to position [0, 0]
click at [1199, 16] on circle at bounding box center [1202, 13] width 10 height 10
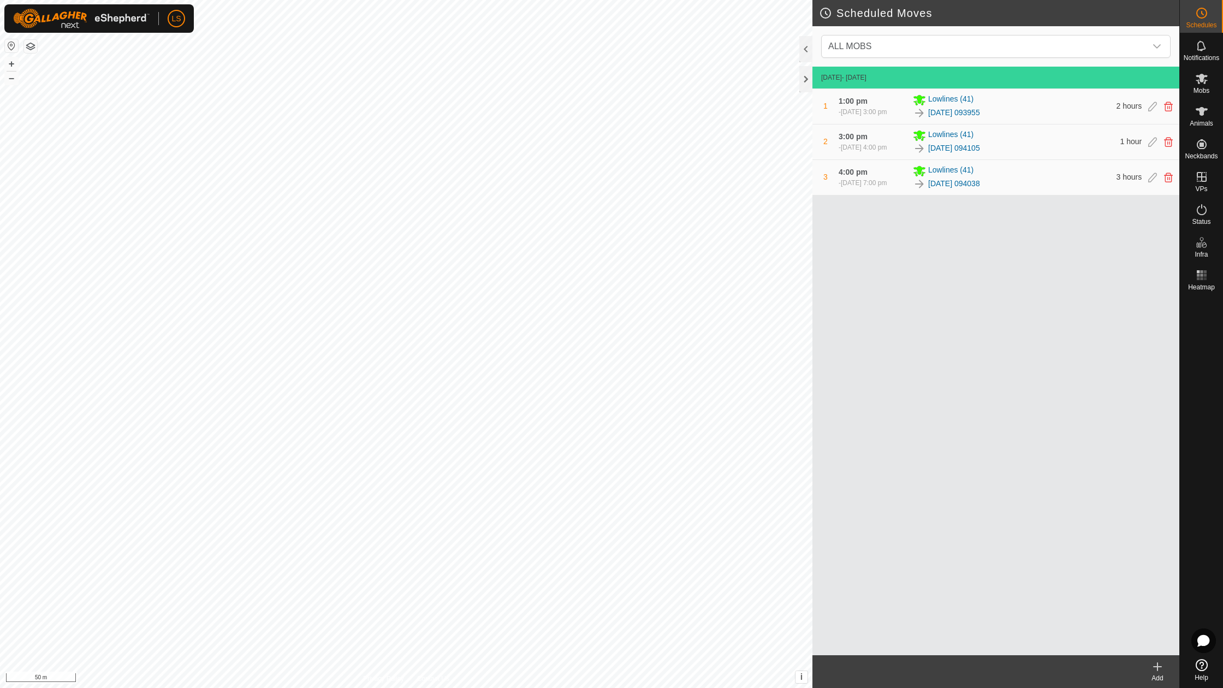
click at [869, 102] on div "1:00 pm - [DATE] 3:00 pm" at bounding box center [873, 106] width 68 height 21
click at [1019, 102] on div "Lowlines (41)" at bounding box center [1011, 99] width 197 height 13
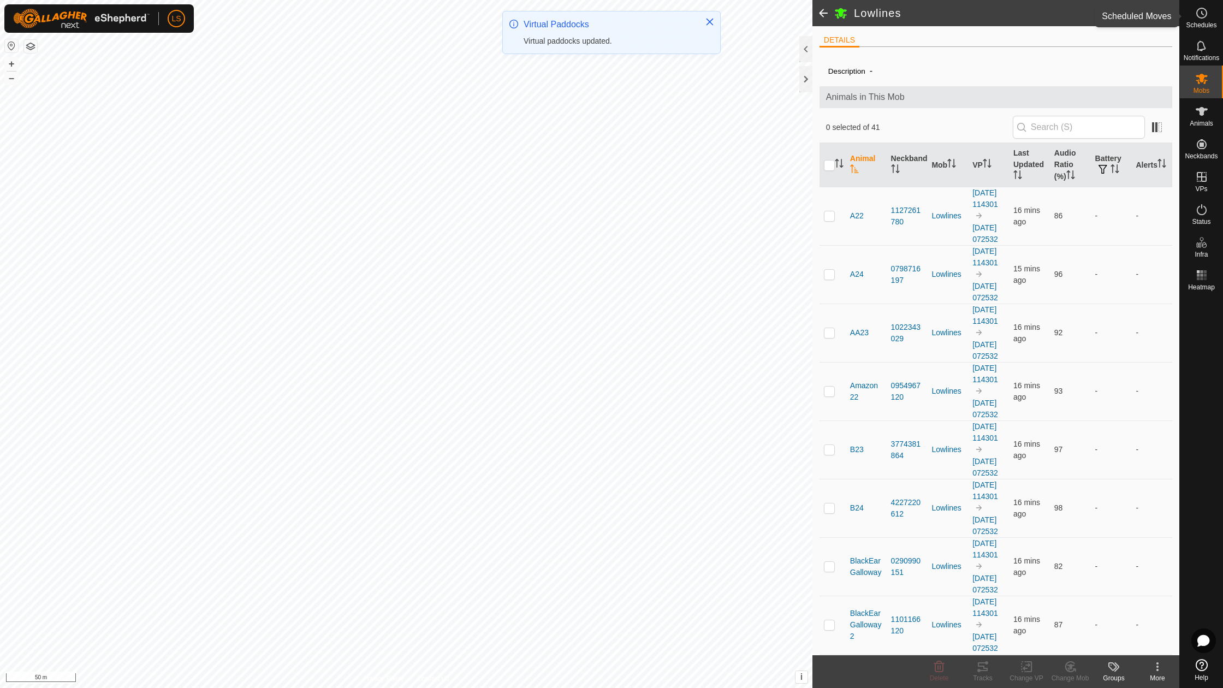
click at [1208, 12] on icon at bounding box center [1201, 13] width 13 height 13
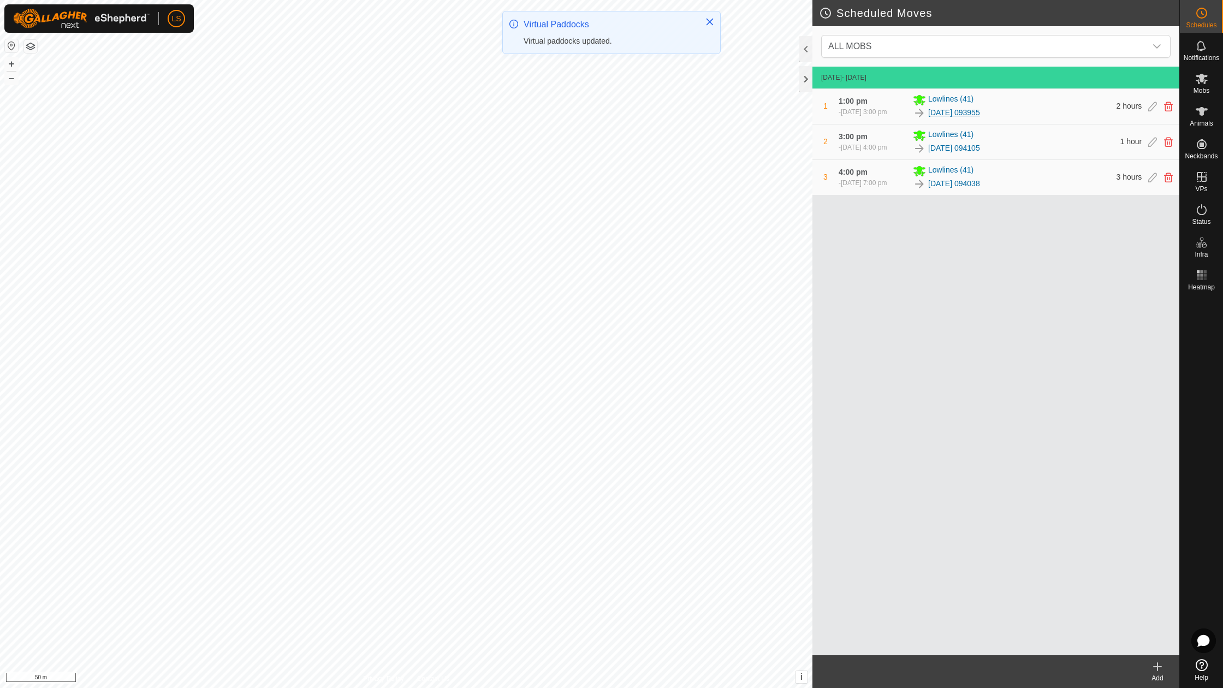
click at [980, 115] on link "[DATE] 093955" at bounding box center [954, 112] width 52 height 11
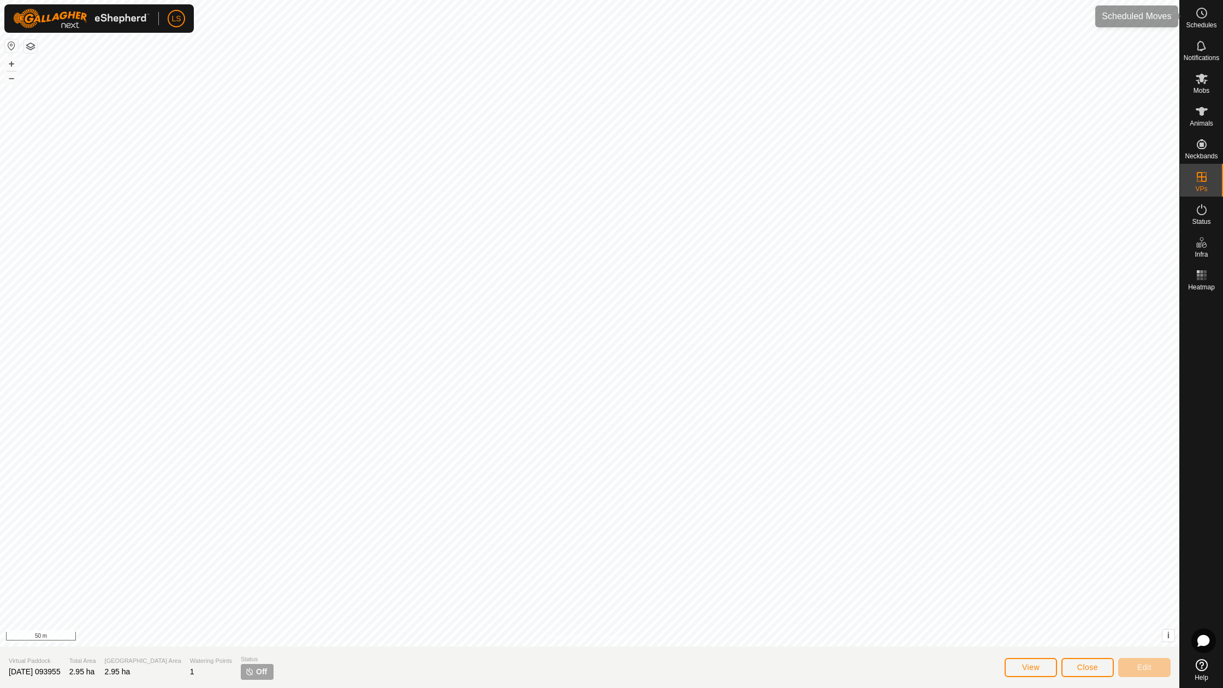
click at [1202, 16] on icon at bounding box center [1201, 13] width 13 height 13
